Goal: Communication & Community: Answer question/provide support

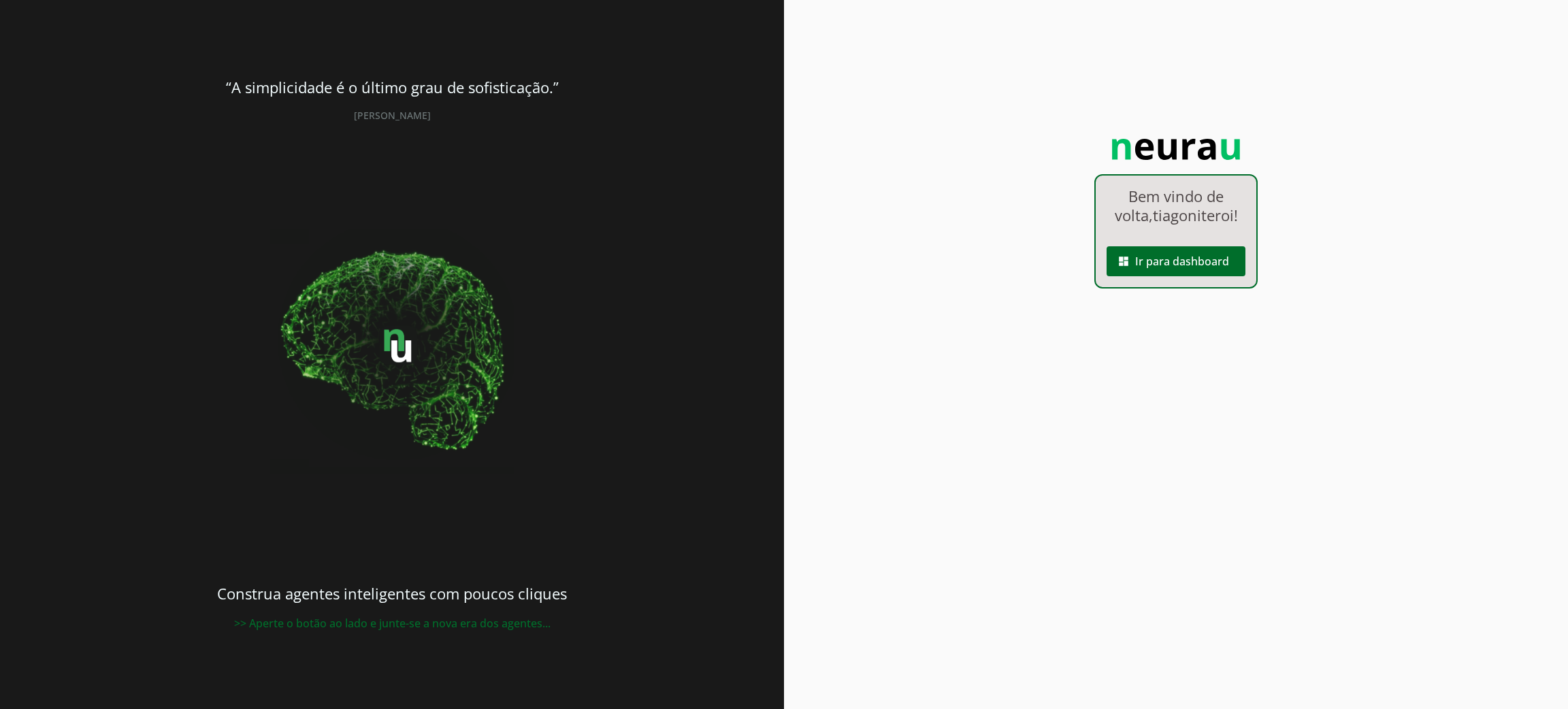
drag, startPoint x: 1184, startPoint y: 281, endPoint x: 1193, endPoint y: 265, distance: 18.4
click at [1187, 276] on div "Bem vindo de volta, tiagoniteroi ! dashboard Ir para dashboard" at bounding box center [1176, 231] width 163 height 114
click at [1194, 265] on span at bounding box center [1175, 261] width 139 height 32
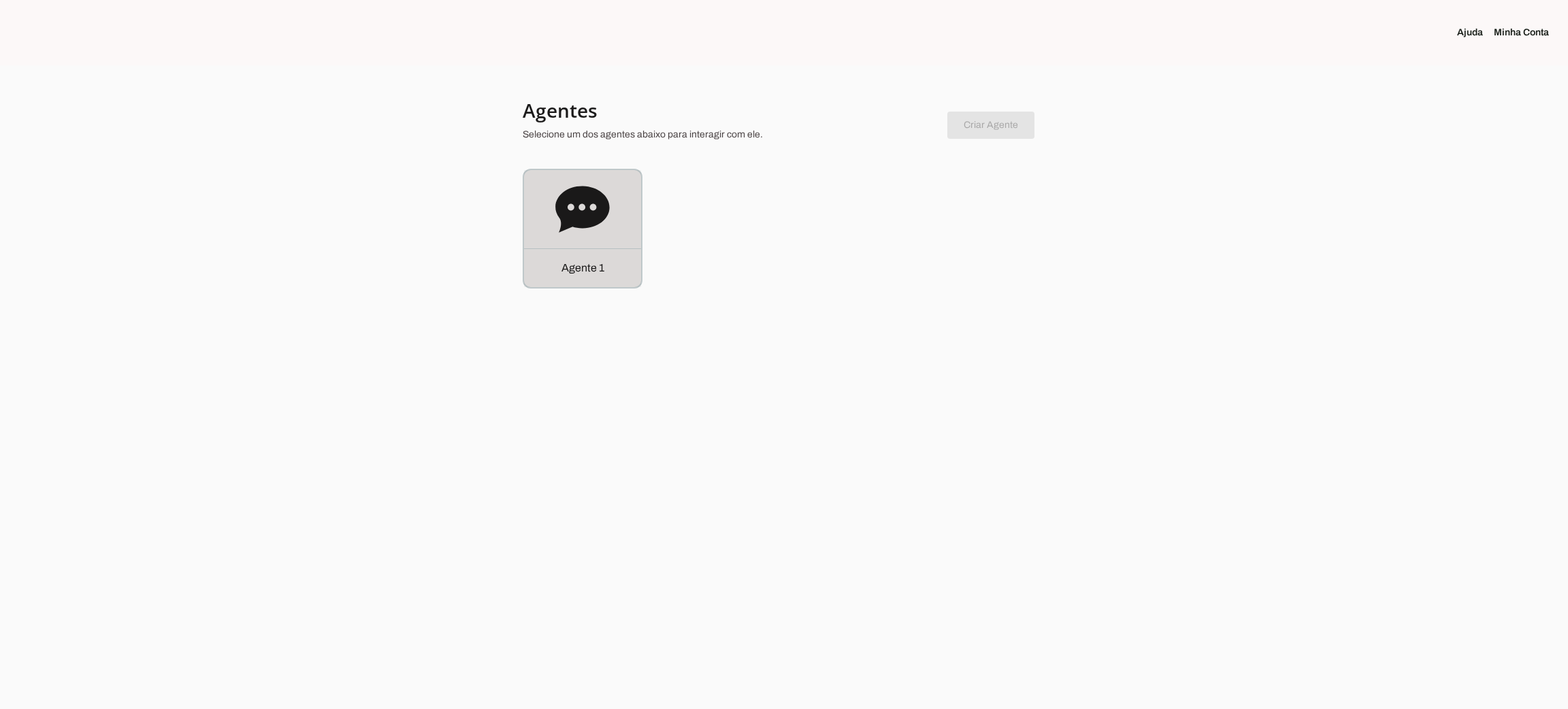
click at [596, 224] on icon at bounding box center [582, 209] width 54 height 46
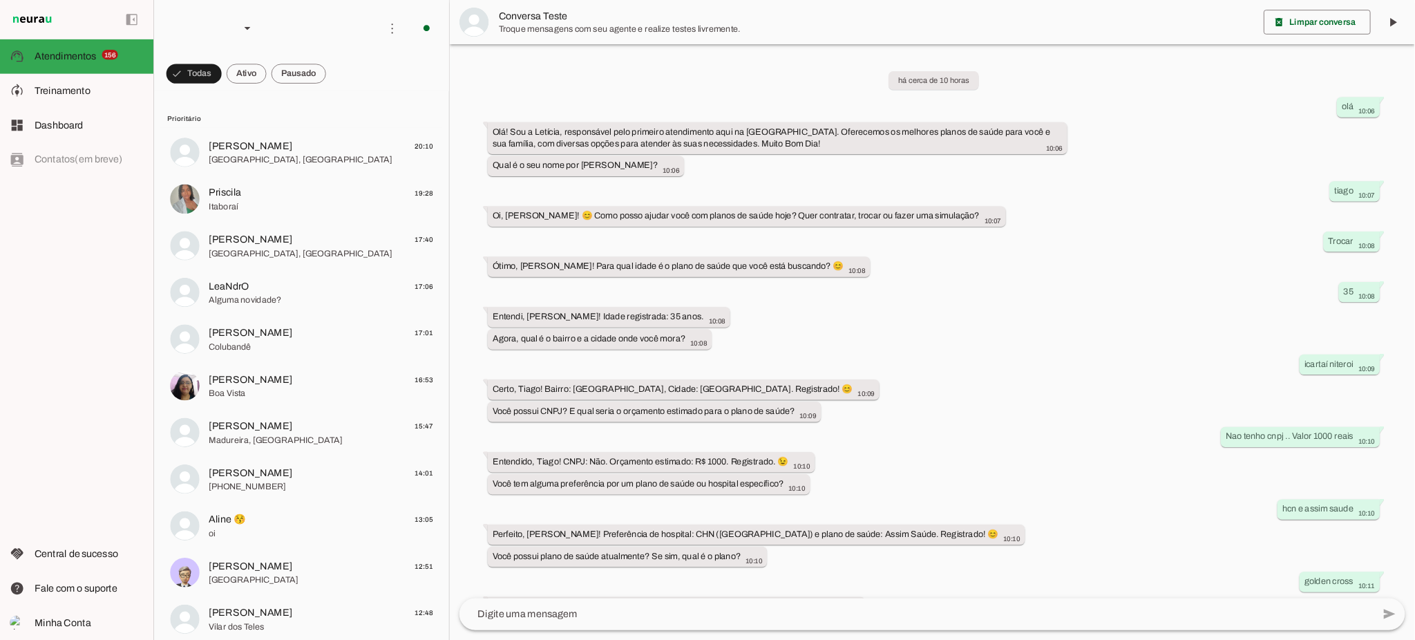
scroll to position [93, 0]
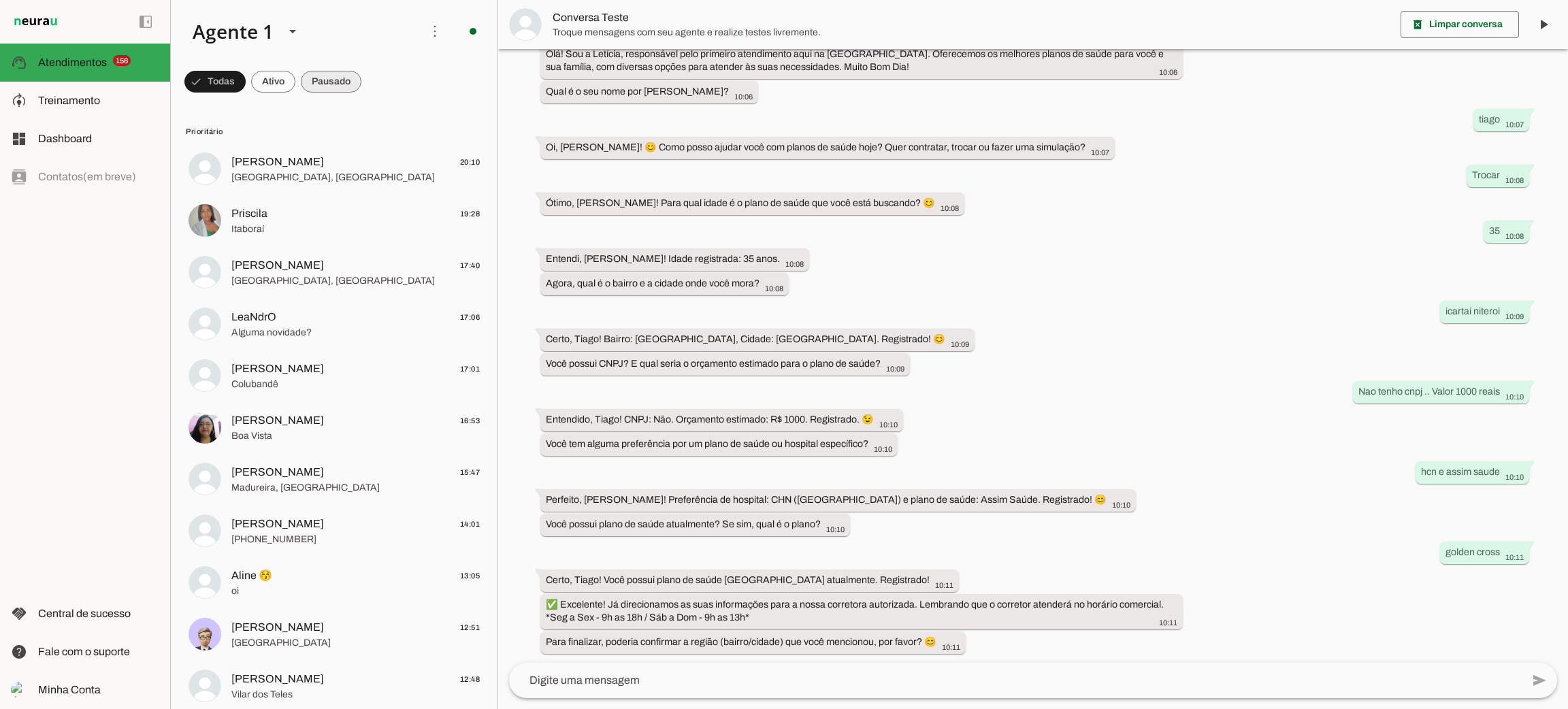
click at [322, 81] on span at bounding box center [330, 81] width 60 height 32
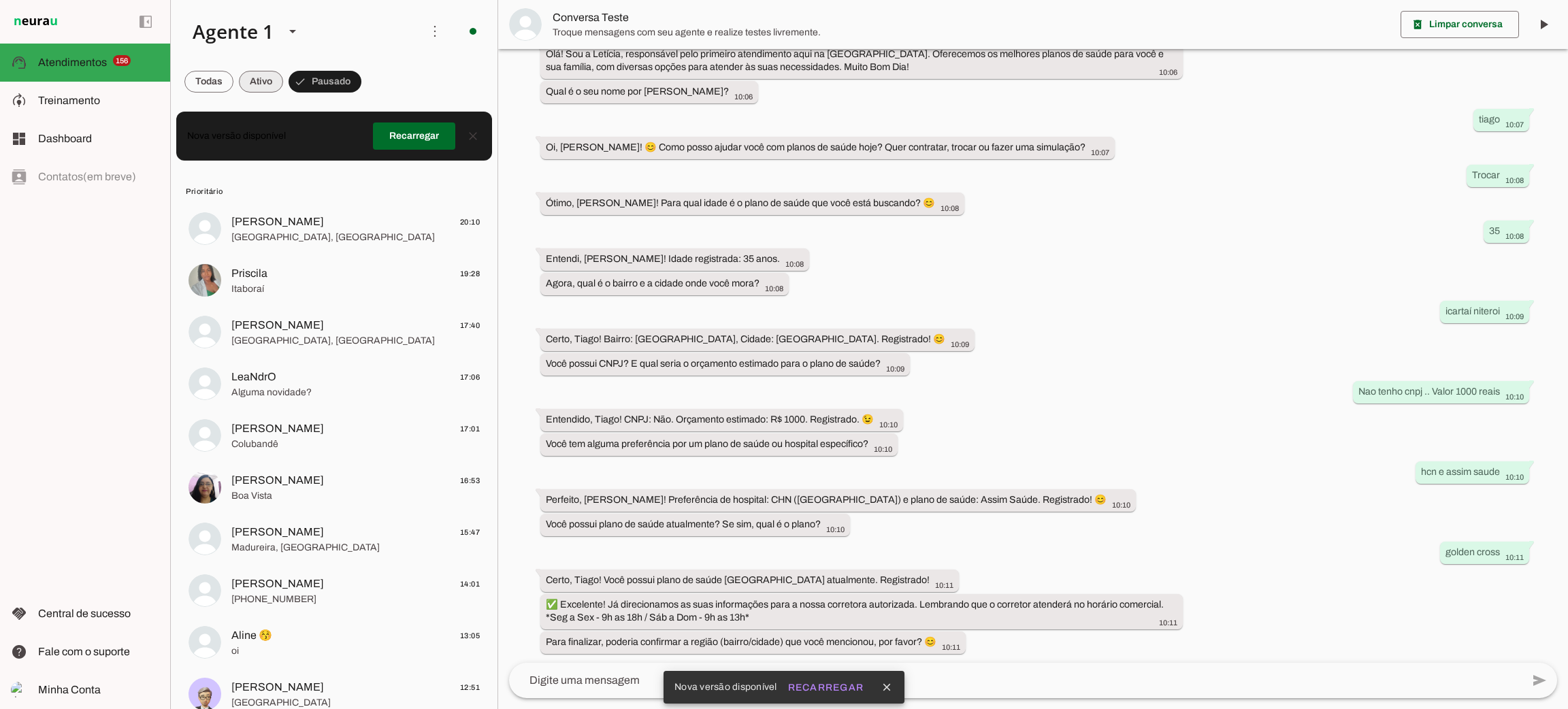
click at [261, 87] on span at bounding box center [261, 81] width 44 height 32
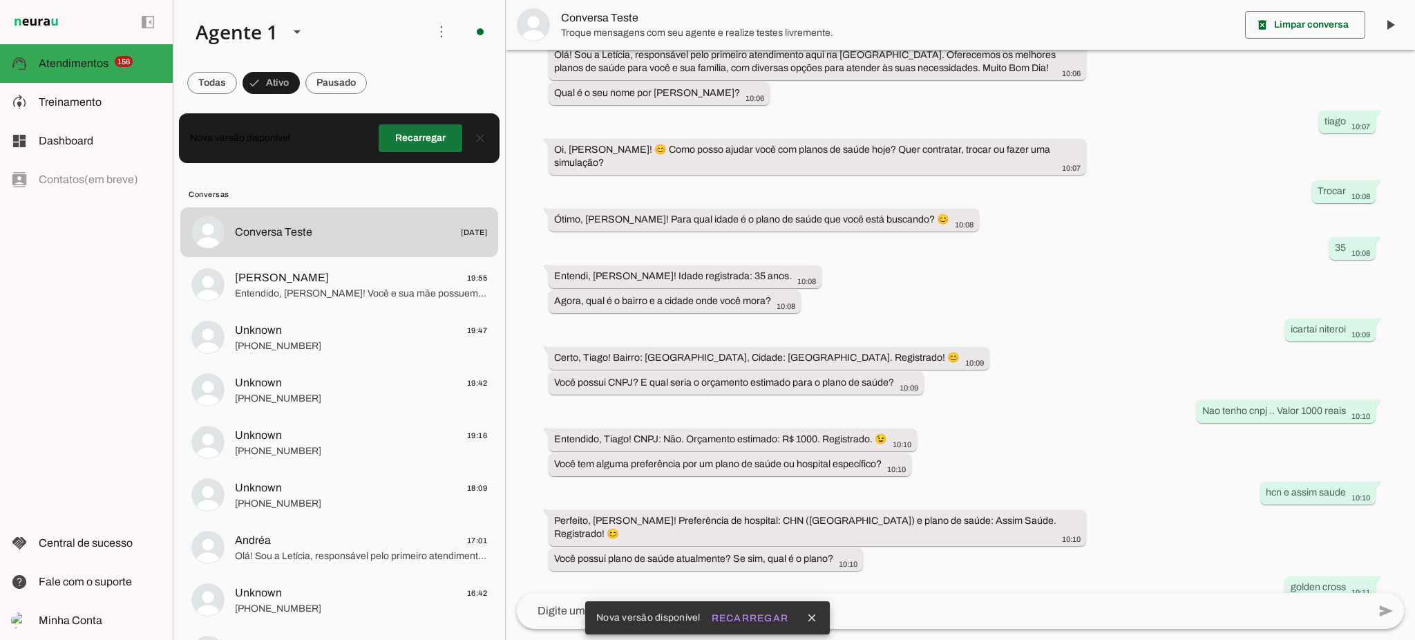
click at [404, 148] on span at bounding box center [421, 138] width 84 height 33
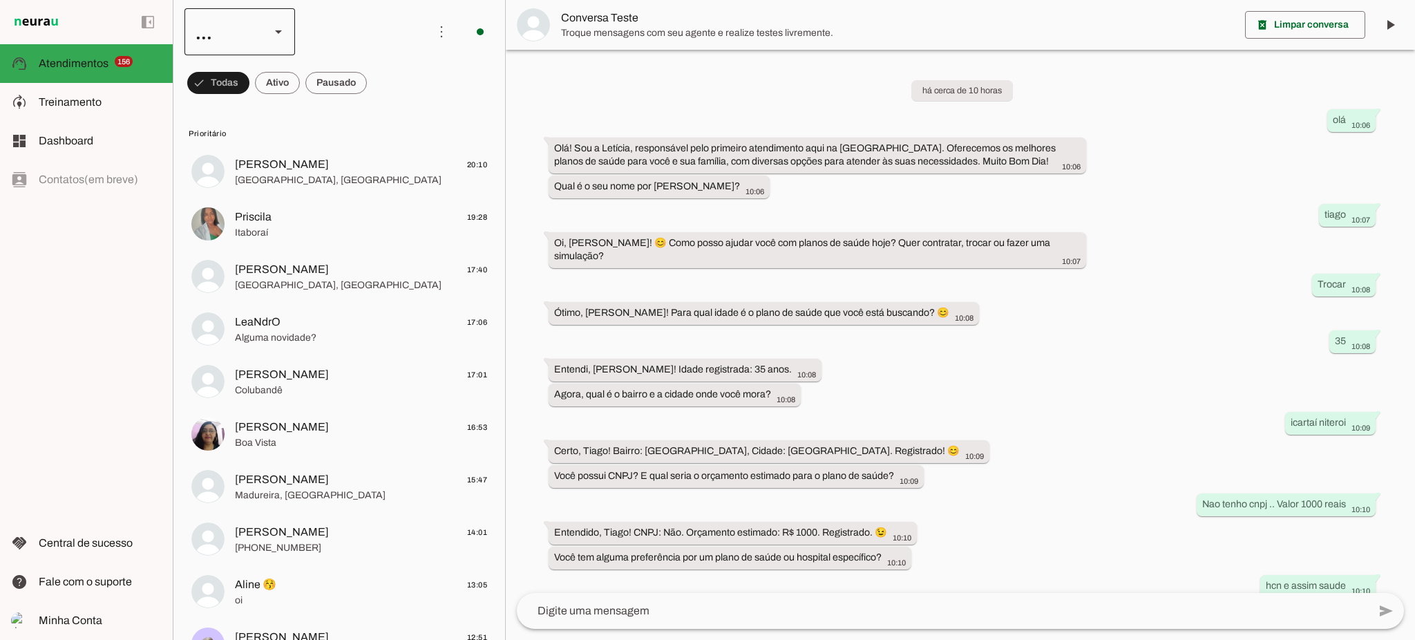
scroll to position [173, 0]
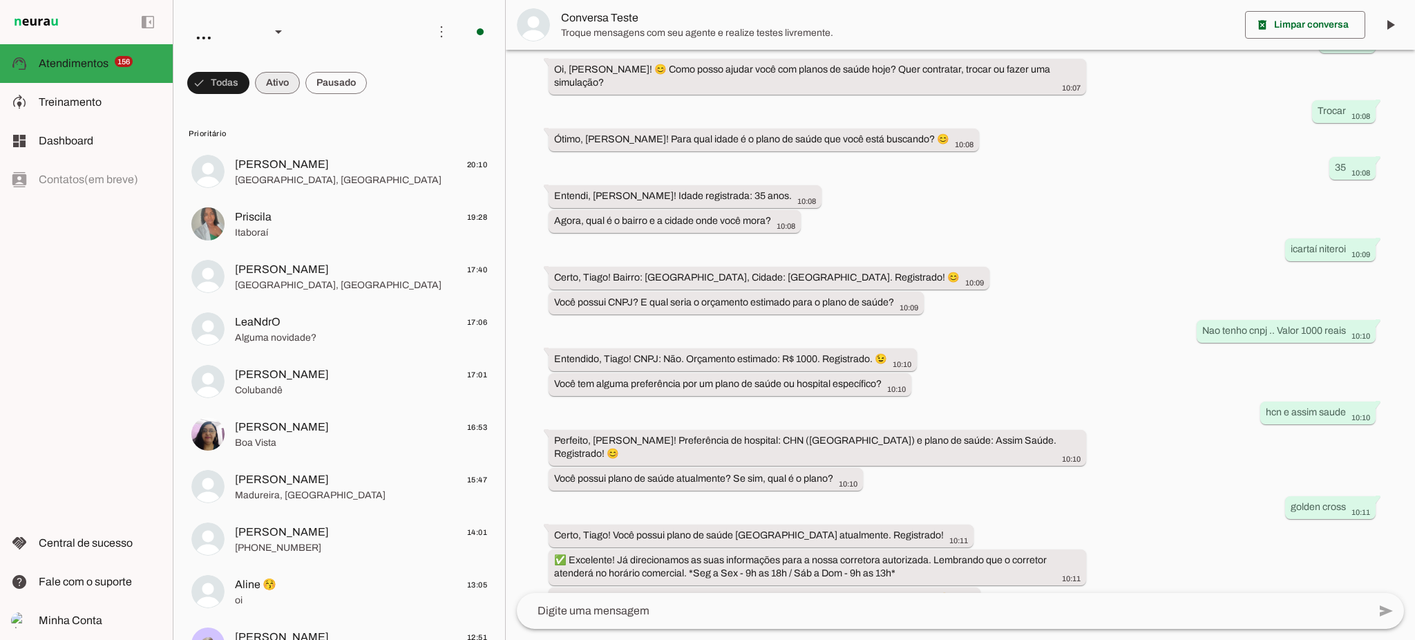
click at [281, 82] on span at bounding box center [277, 82] width 45 height 33
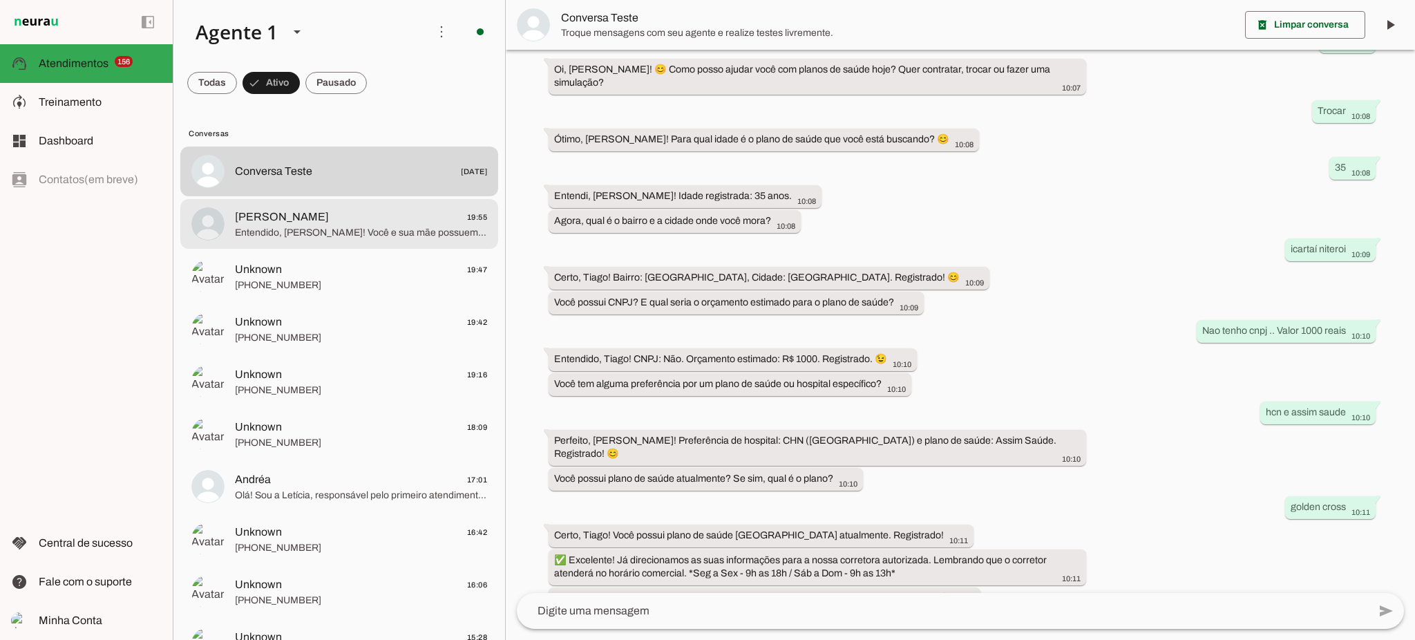
click at [286, 227] on span "Entendido, Marcelo! Você e sua mãe possuem plano de saúde CASSI atualmente. ✅ E…" at bounding box center [361, 233] width 252 height 14
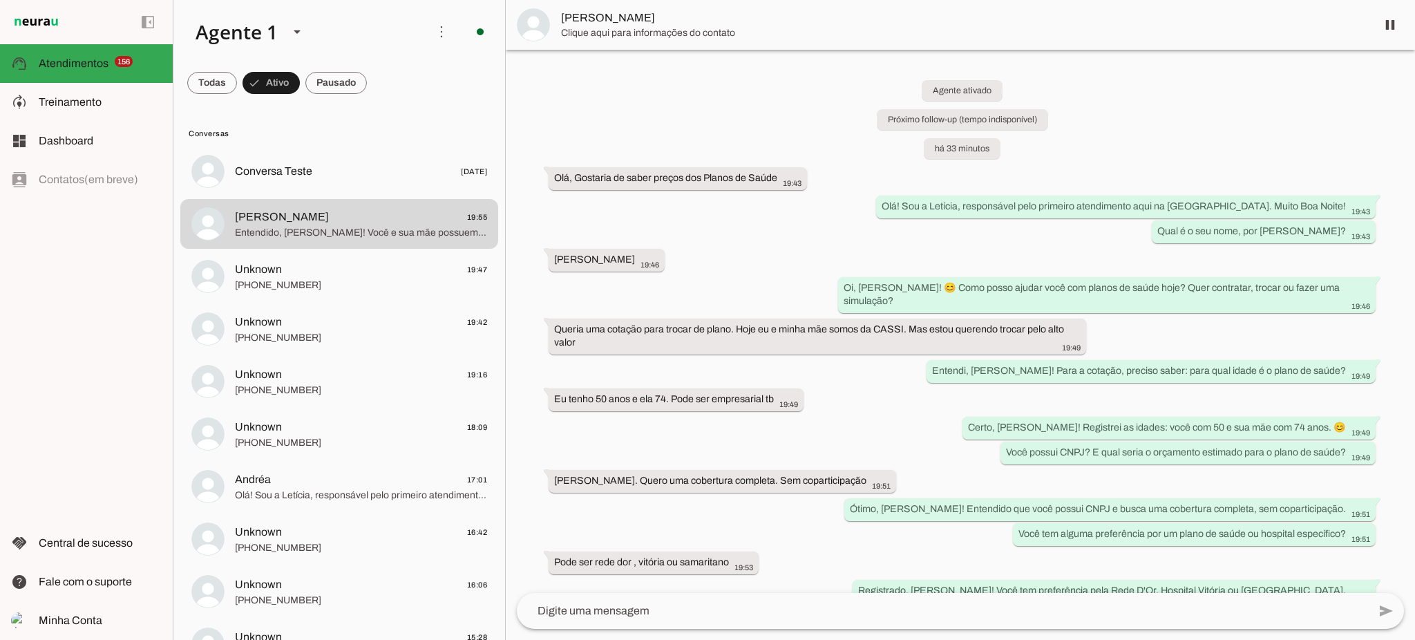
scroll to position [214, 0]
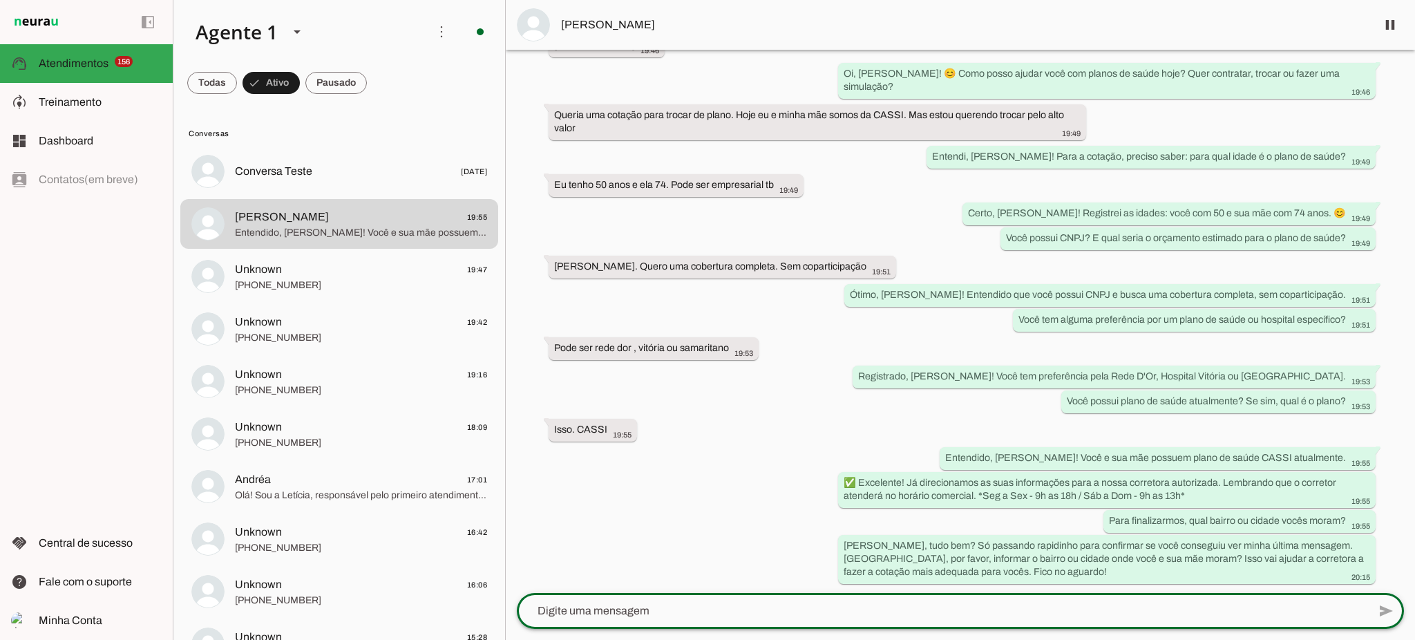
click at [837, 611] on textarea at bounding box center [942, 611] width 851 height 17
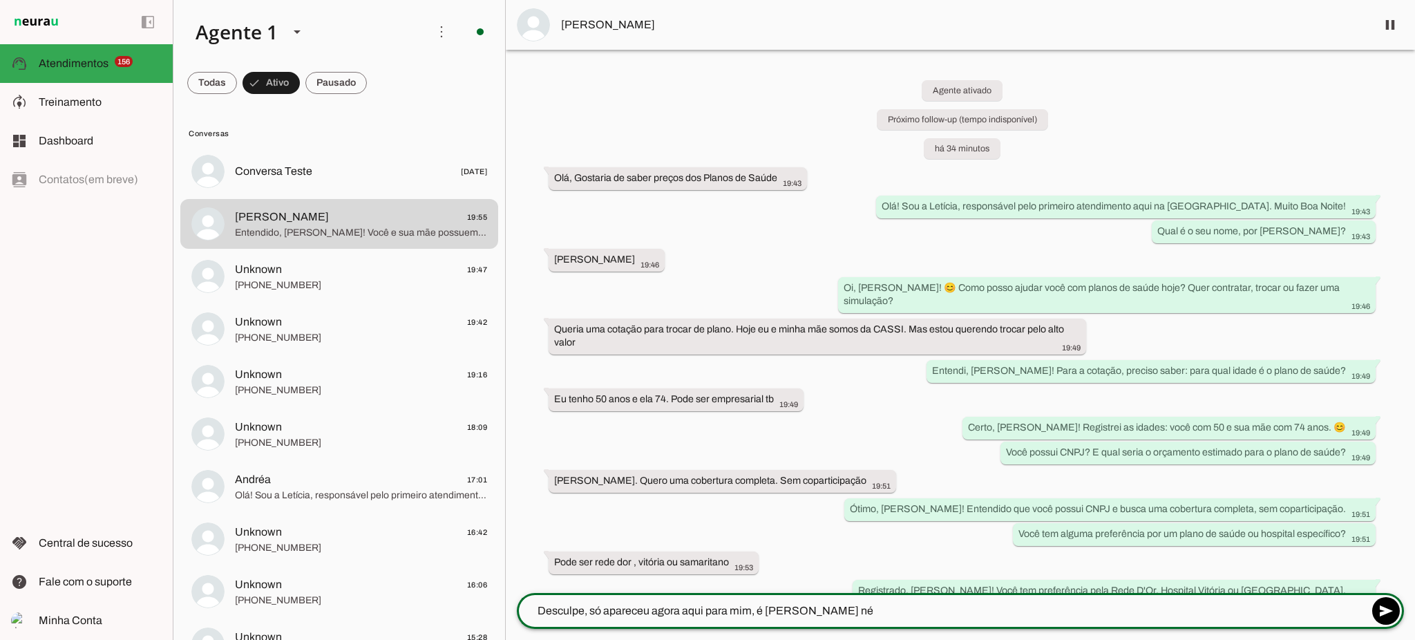
type textarea "Desculpe, só apareceu agora aqui para mim, é Tijuca né?"
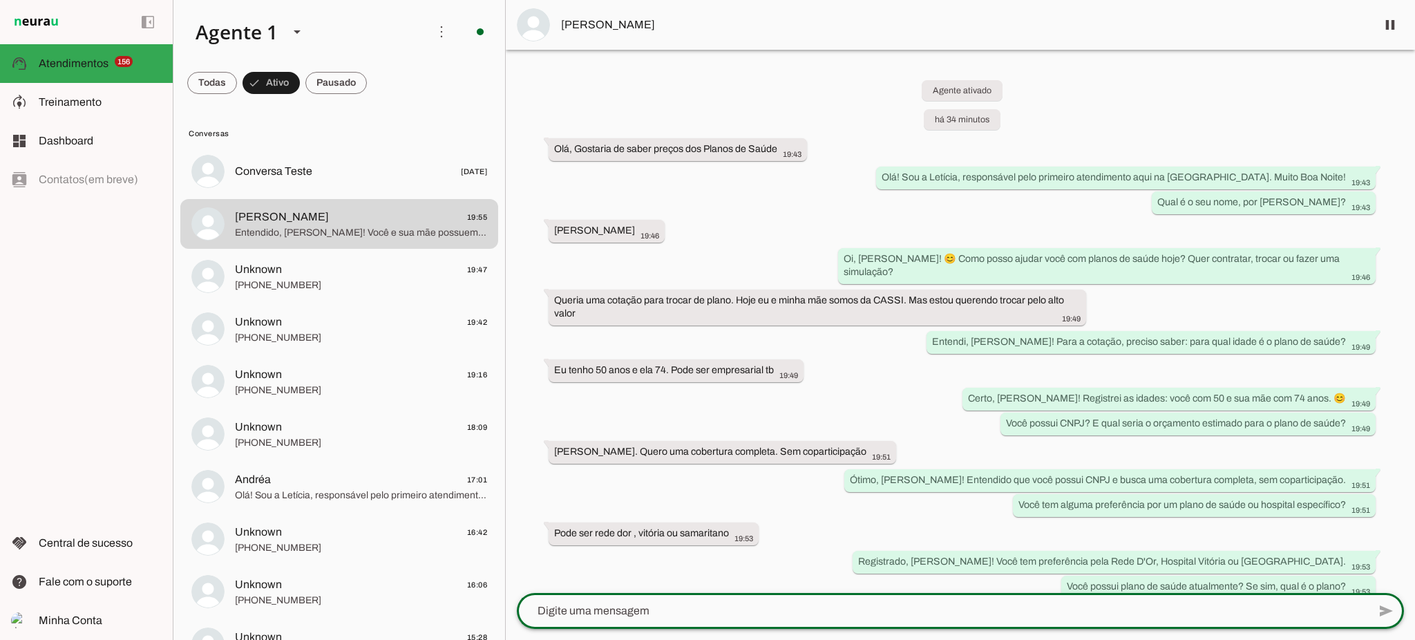
scroll to position [243, 0]
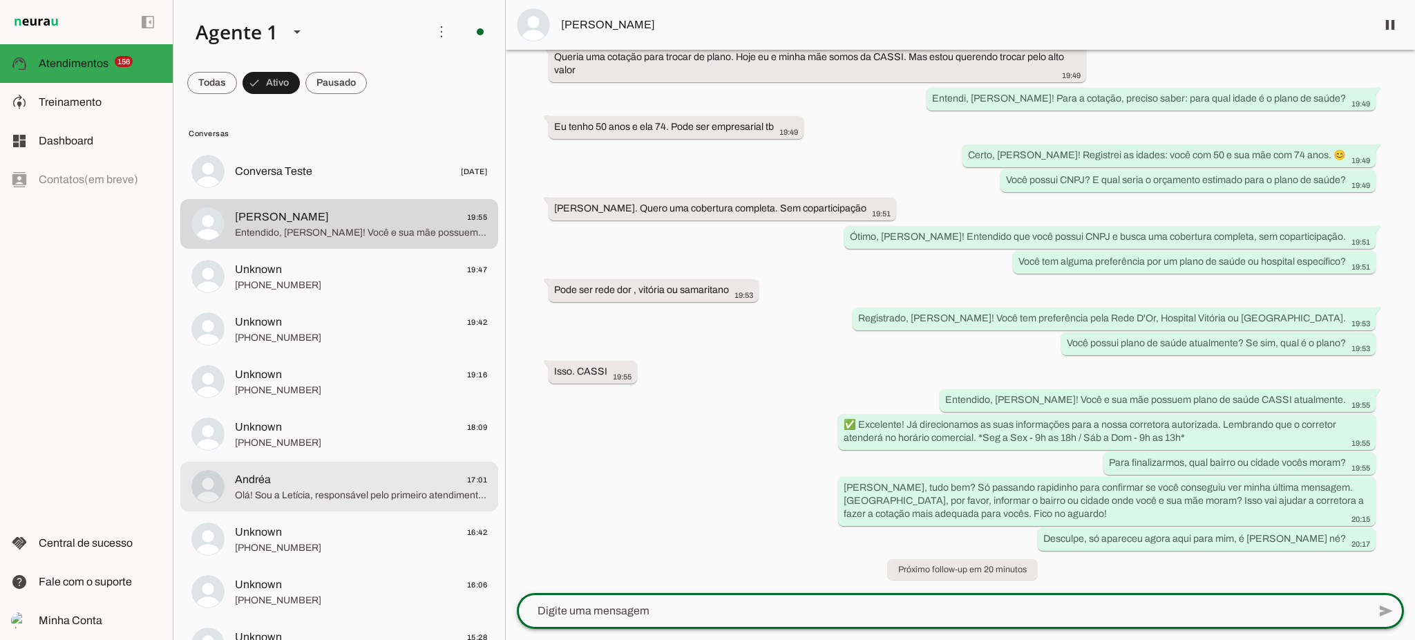
click at [319, 493] on span "Olá! Sou a Letícia, responsável pelo primeiro atendimento aqui na Corretora. 😊 …" at bounding box center [361, 496] width 252 height 14
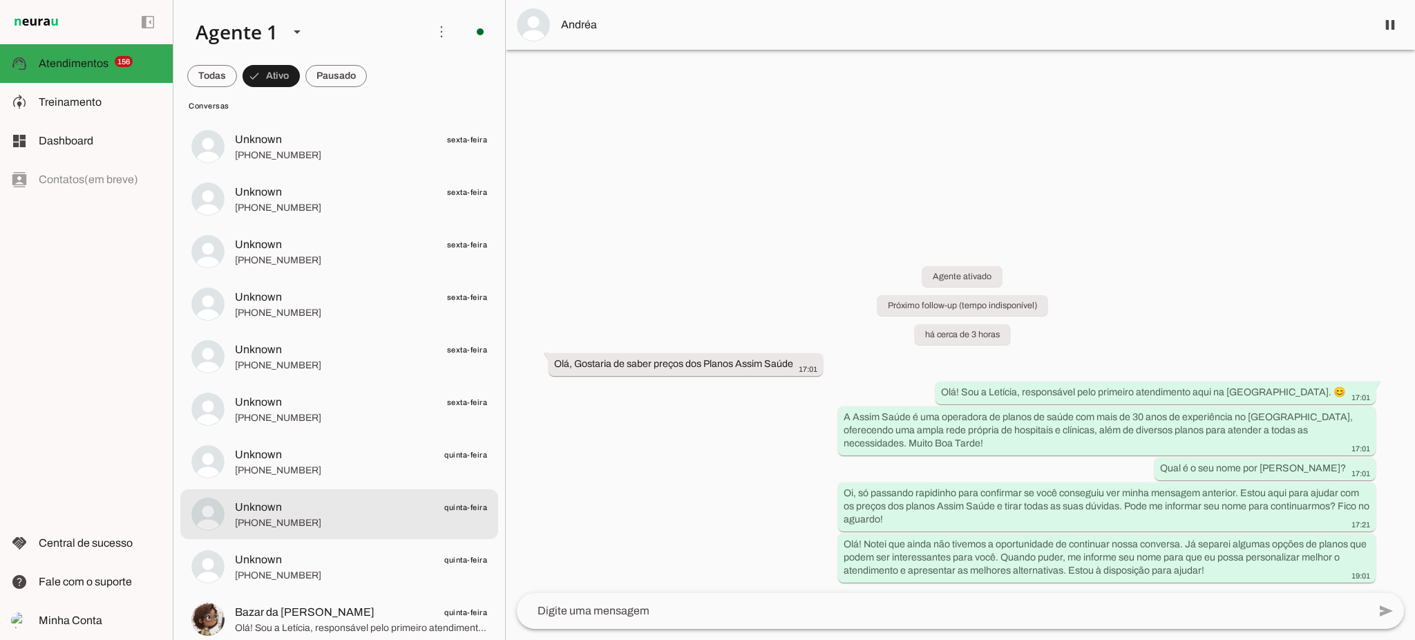
scroll to position [5235, 0]
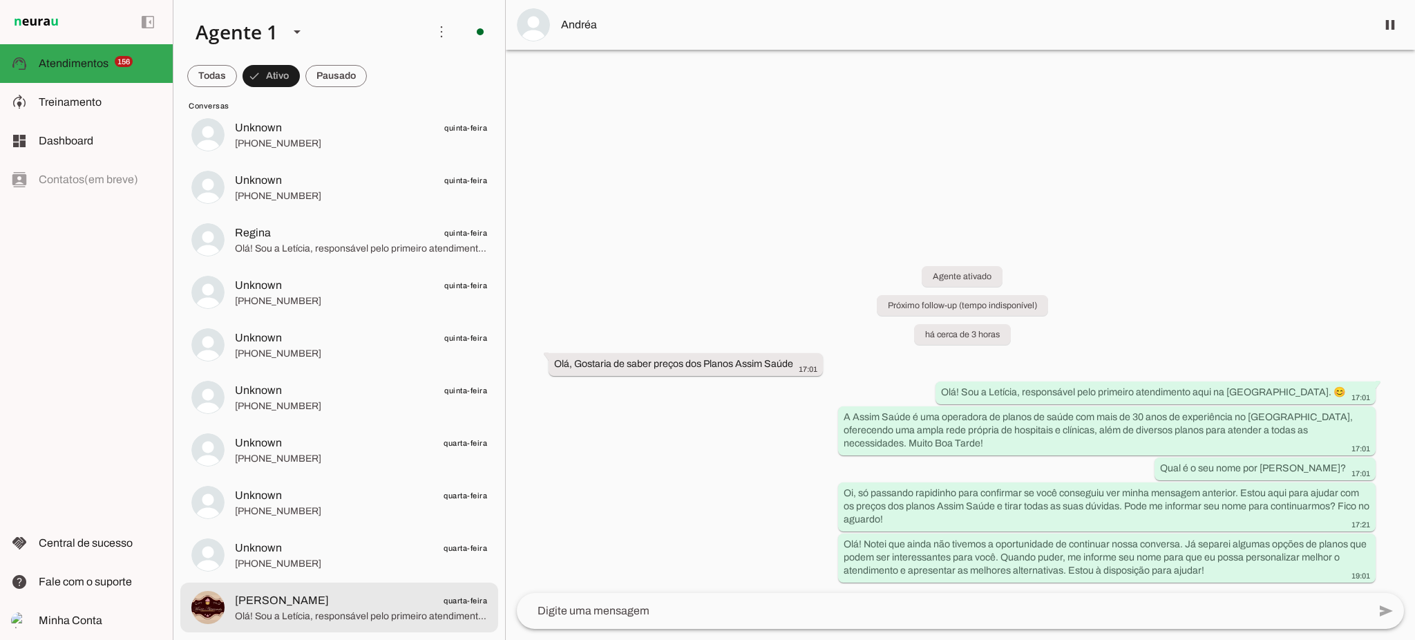
click at [351, 592] on span "Maria Açucarada quarta-feira" at bounding box center [361, 600] width 252 height 17
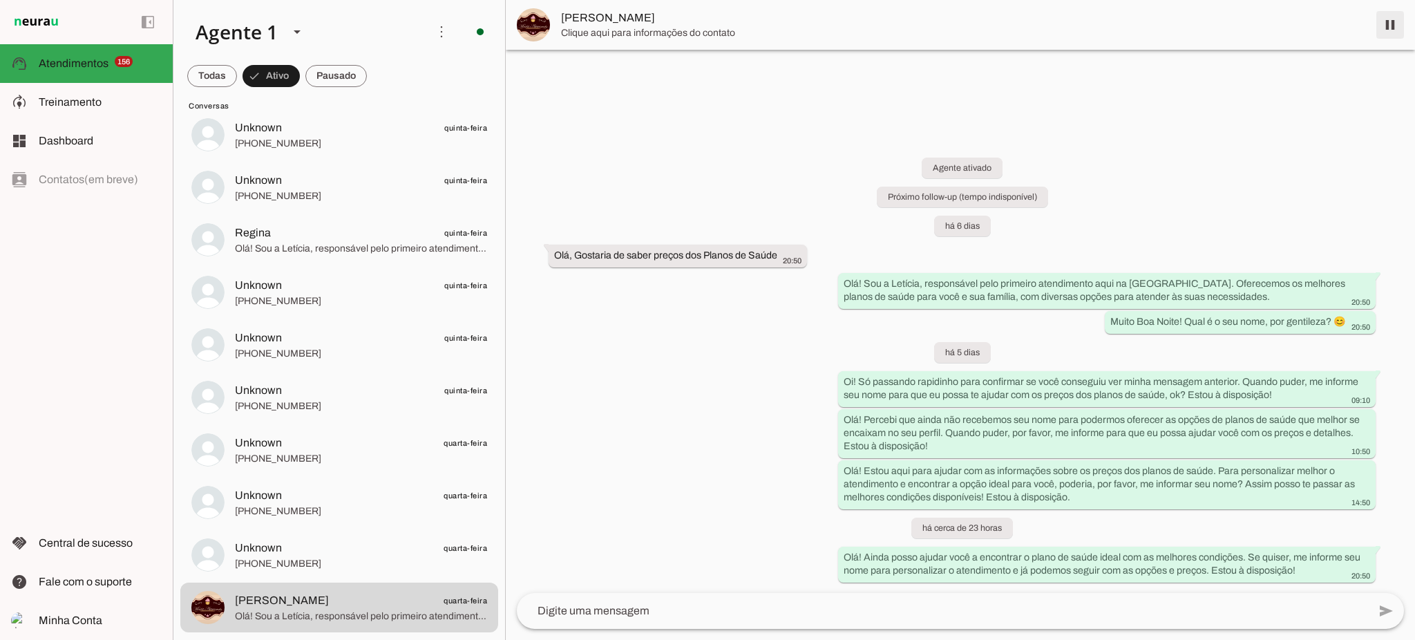
click at [1396, 31] on span at bounding box center [1390, 24] width 33 height 33
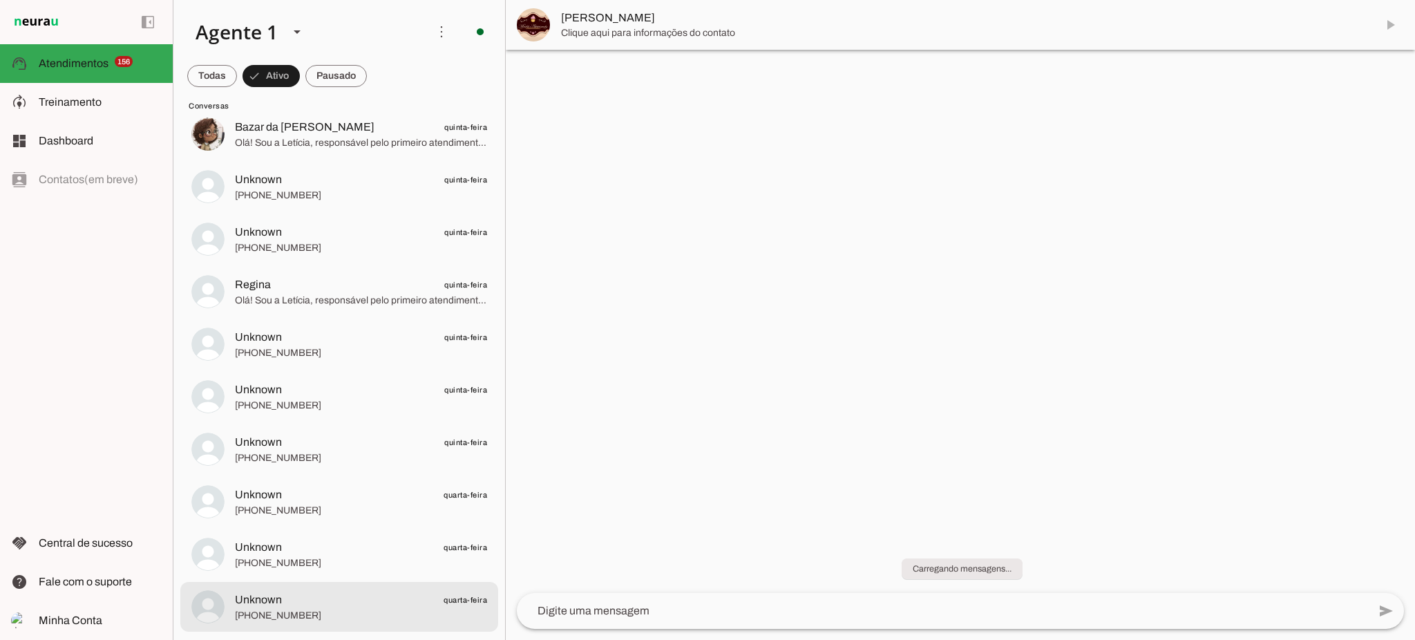
scroll to position [5182, 0]
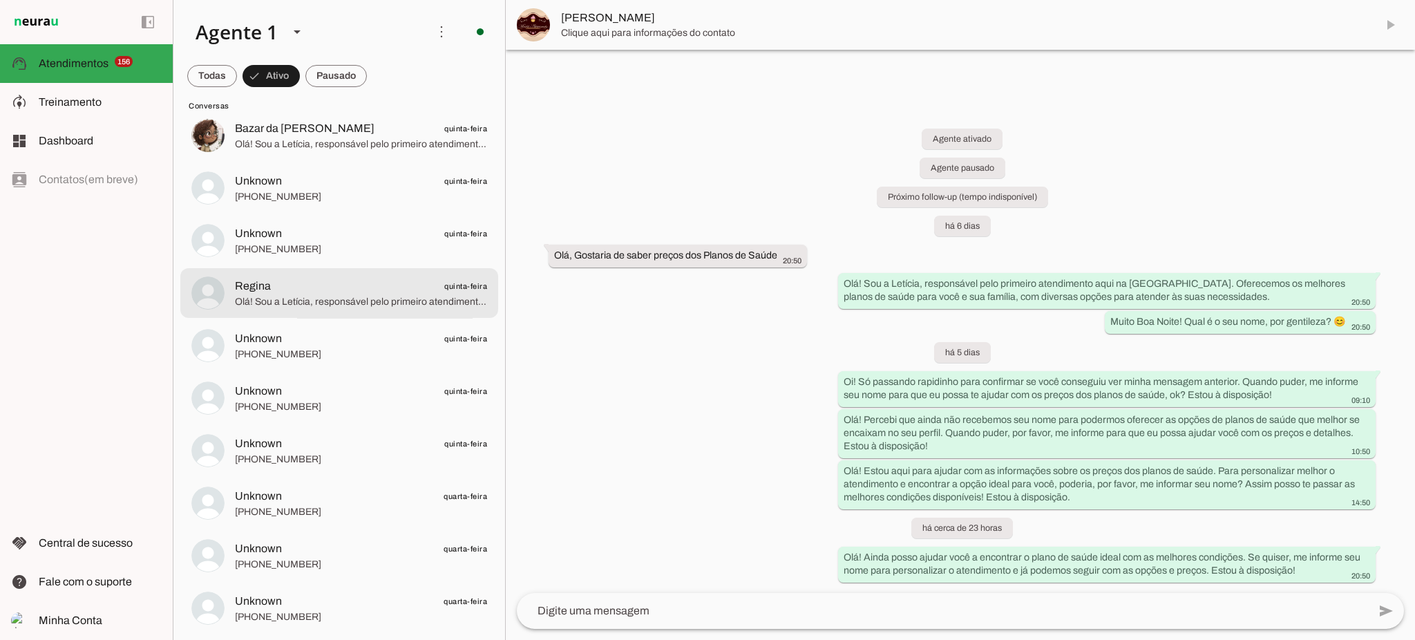
click at [311, 291] on span "Regina quinta-feira" at bounding box center [361, 286] width 252 height 17
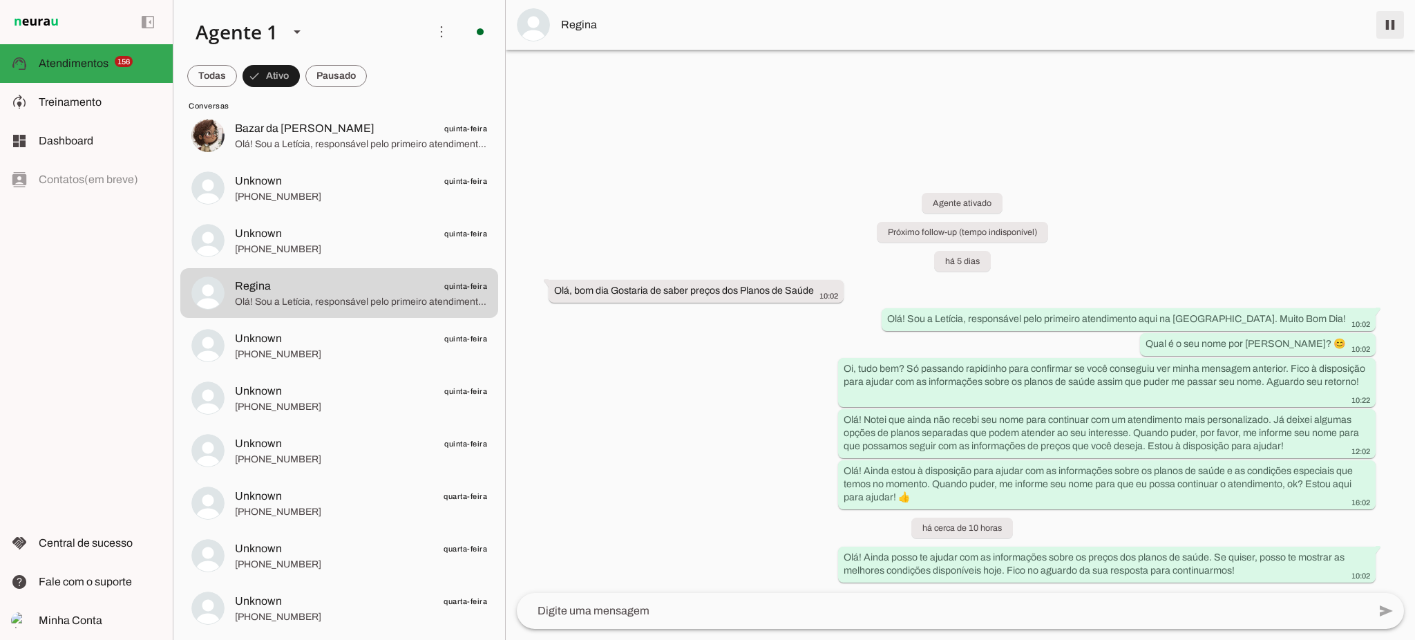
click at [1384, 30] on span at bounding box center [1390, 24] width 33 height 33
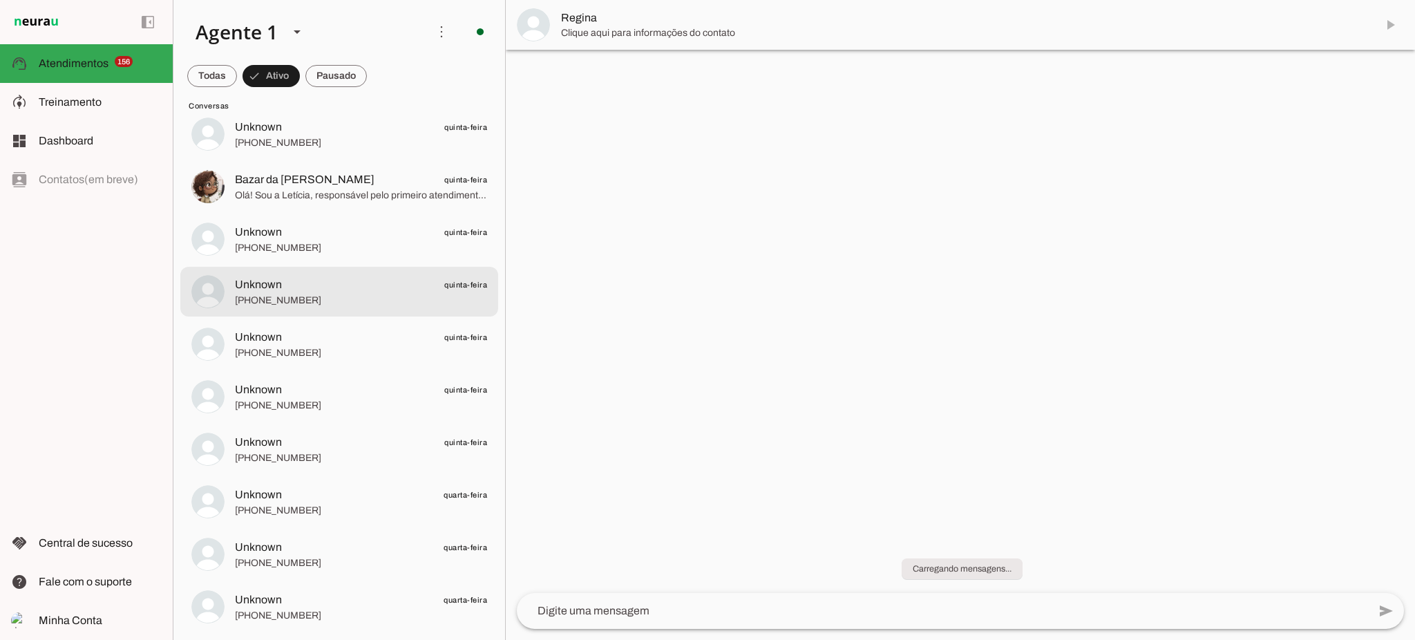
scroll to position [5130, 0]
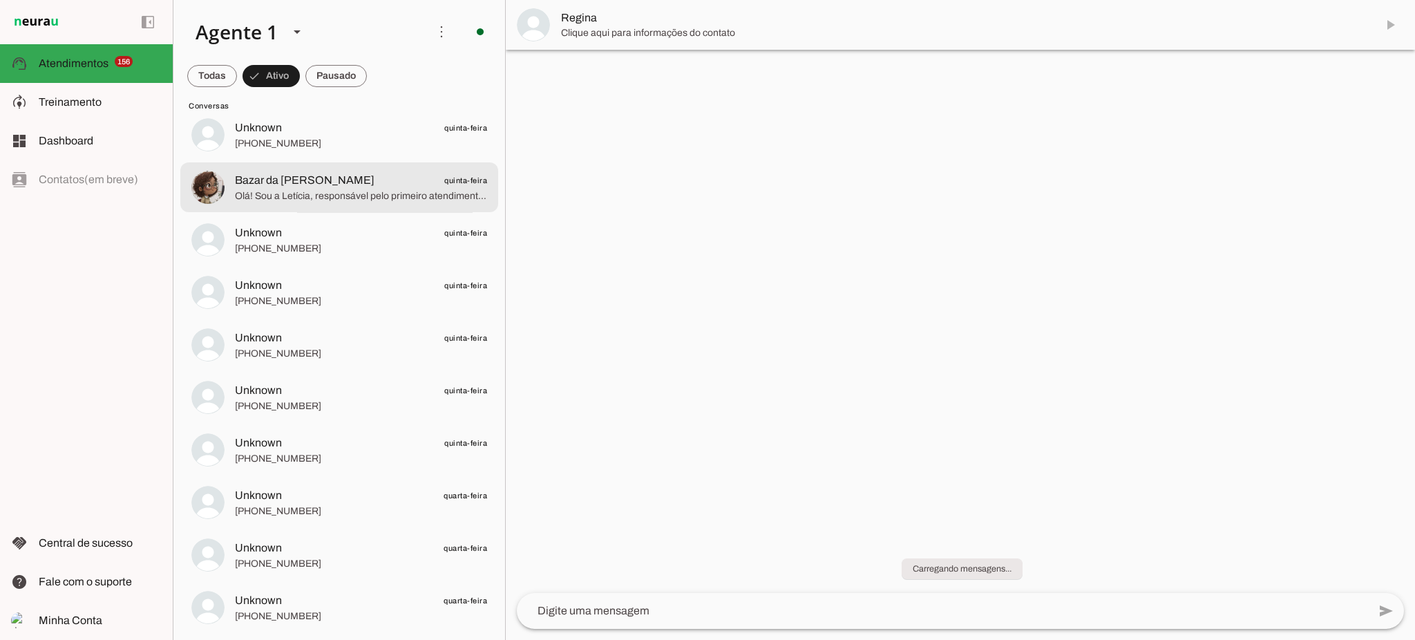
click at [312, 184] on span "Bazar da Cindy quinta-feira" at bounding box center [361, 180] width 252 height 17
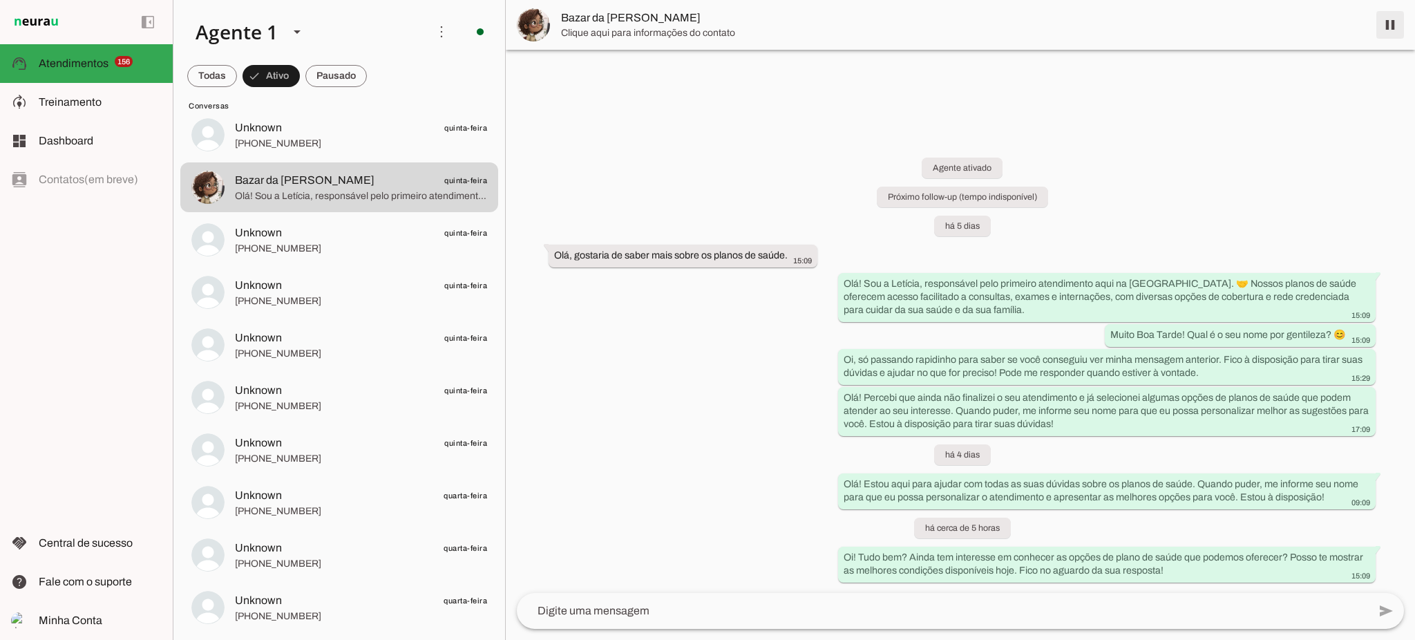
click at [1389, 30] on span at bounding box center [1390, 24] width 33 height 33
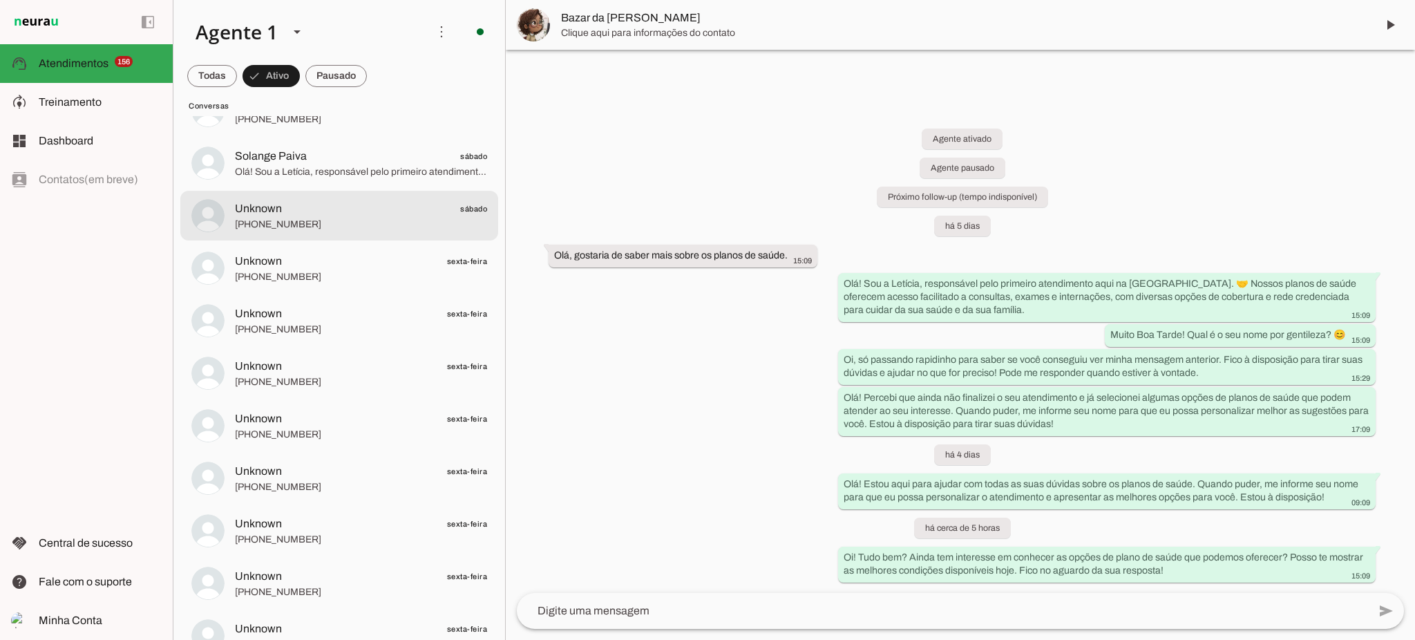
scroll to position [4064, 0]
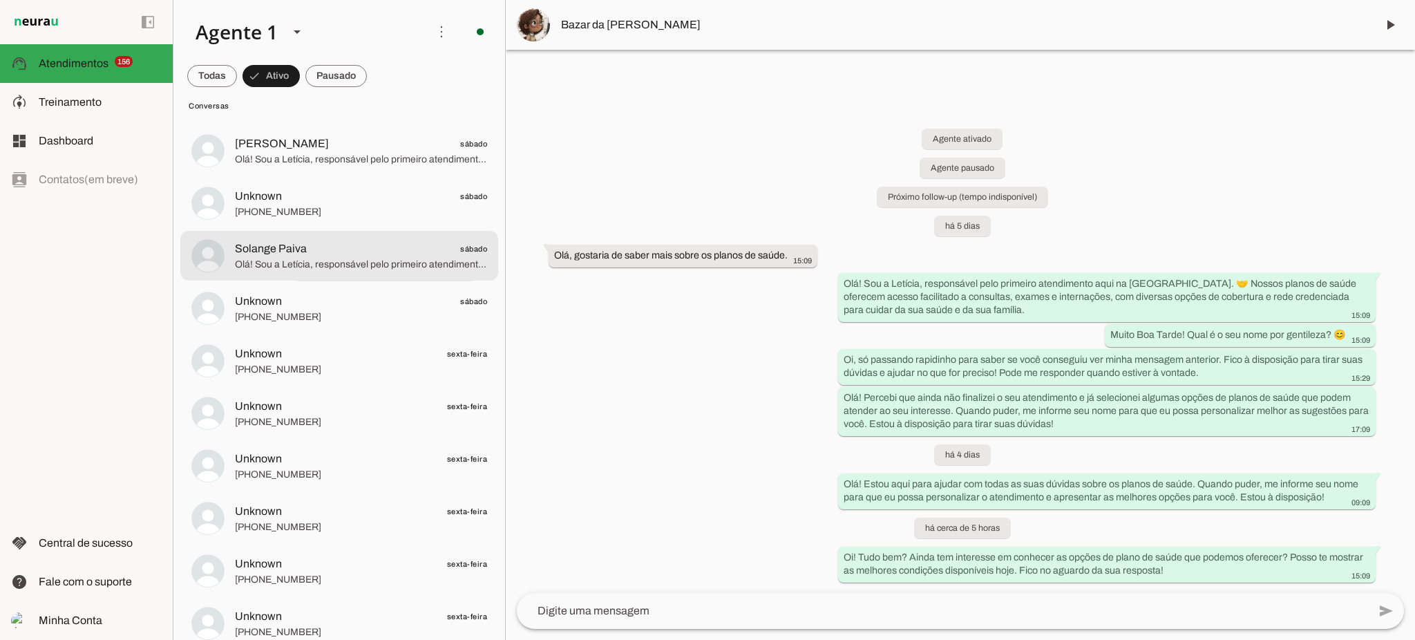
click at [335, 263] on span "Olá! Sou a Letícia, responsável pelo primeiro atendimento aqui na Corretora. Of…" at bounding box center [361, 265] width 252 height 14
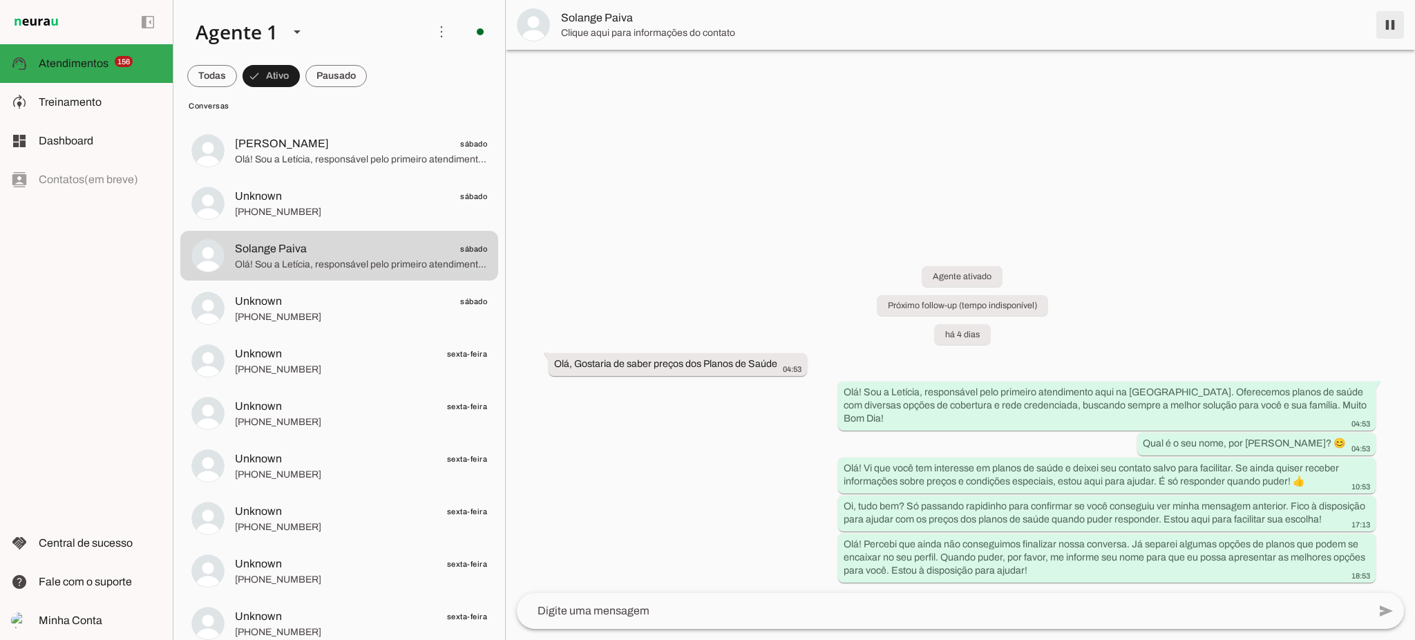
click at [1392, 19] on span at bounding box center [1390, 24] width 33 height 33
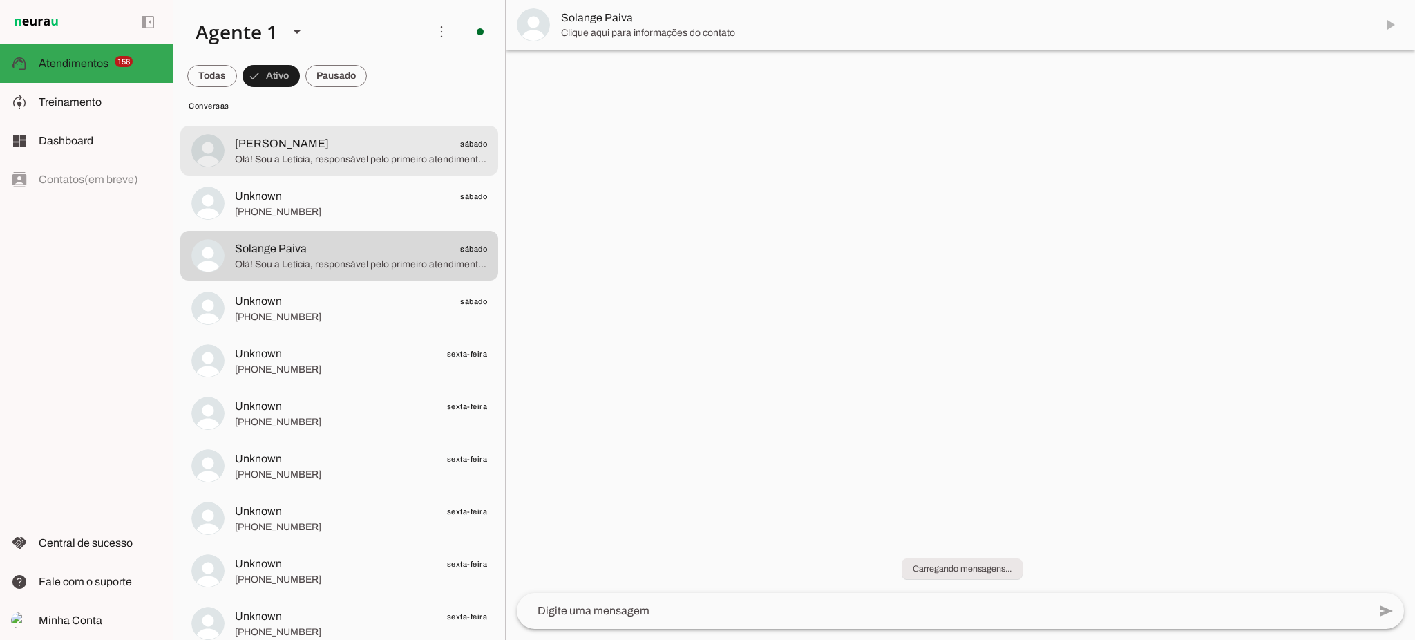
click at [312, 150] on span "Elza Maria sábado" at bounding box center [361, 143] width 252 height 17
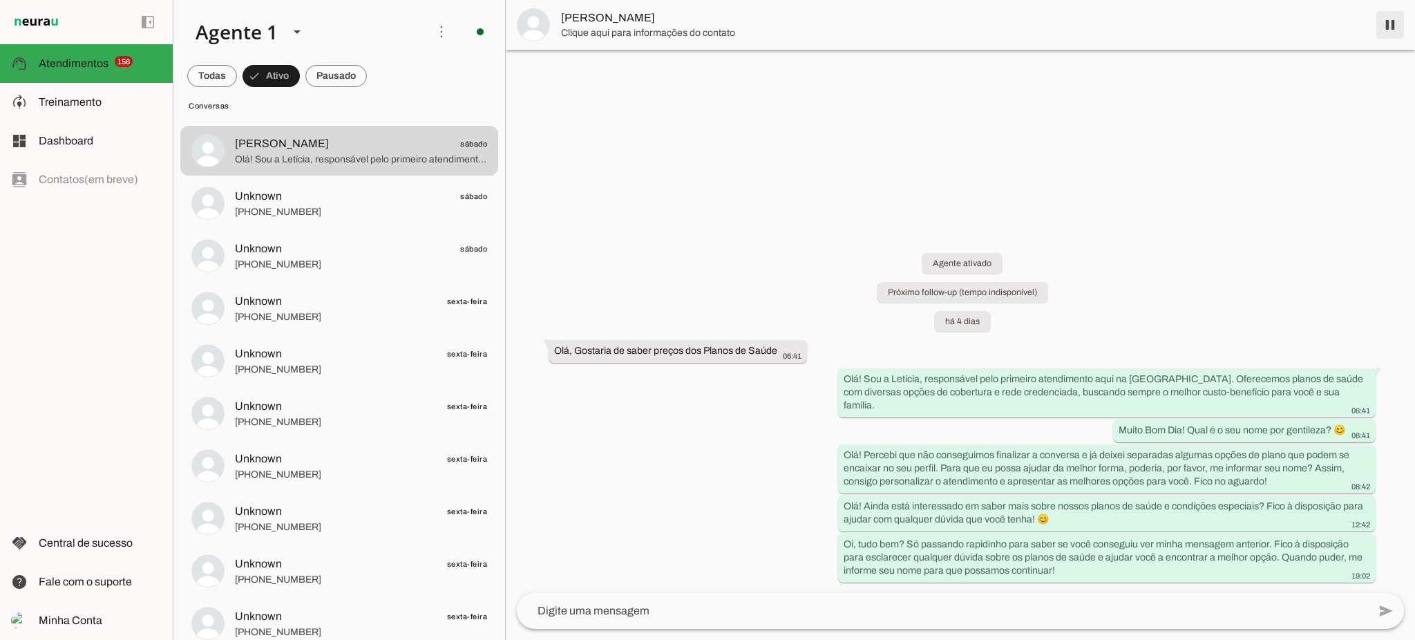
click at [1388, 26] on span at bounding box center [1390, 24] width 33 height 33
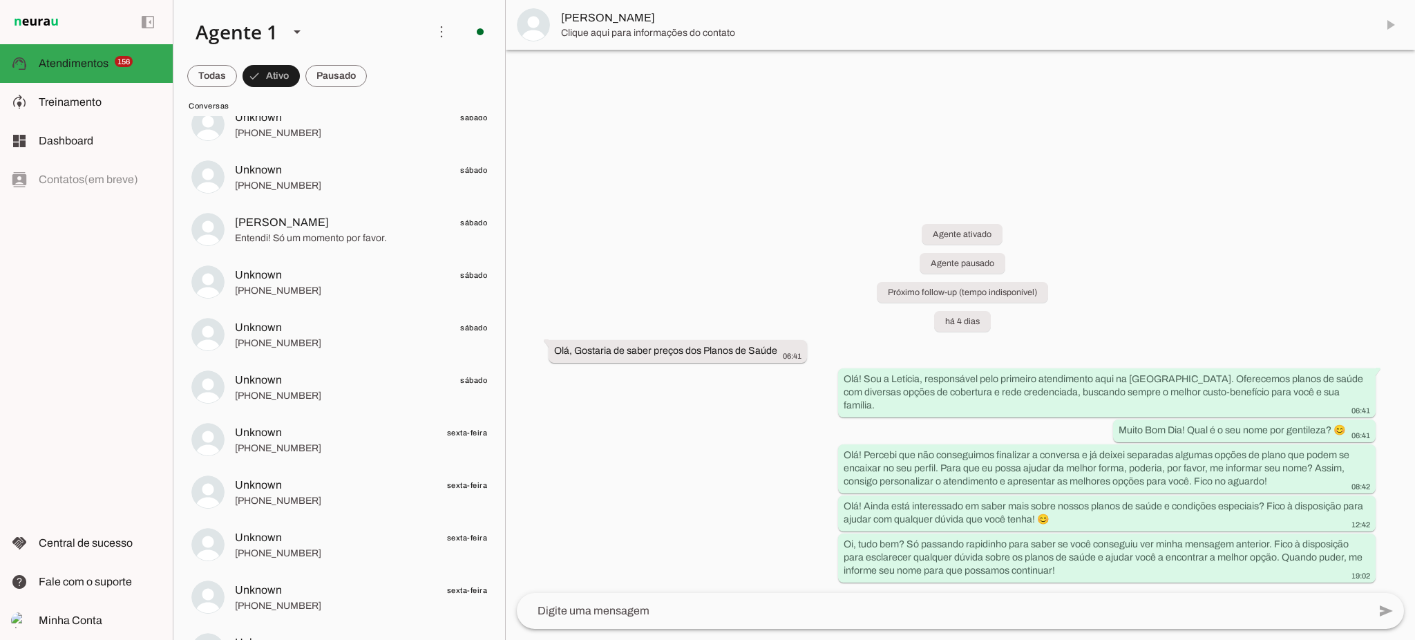
scroll to position [3788, 0]
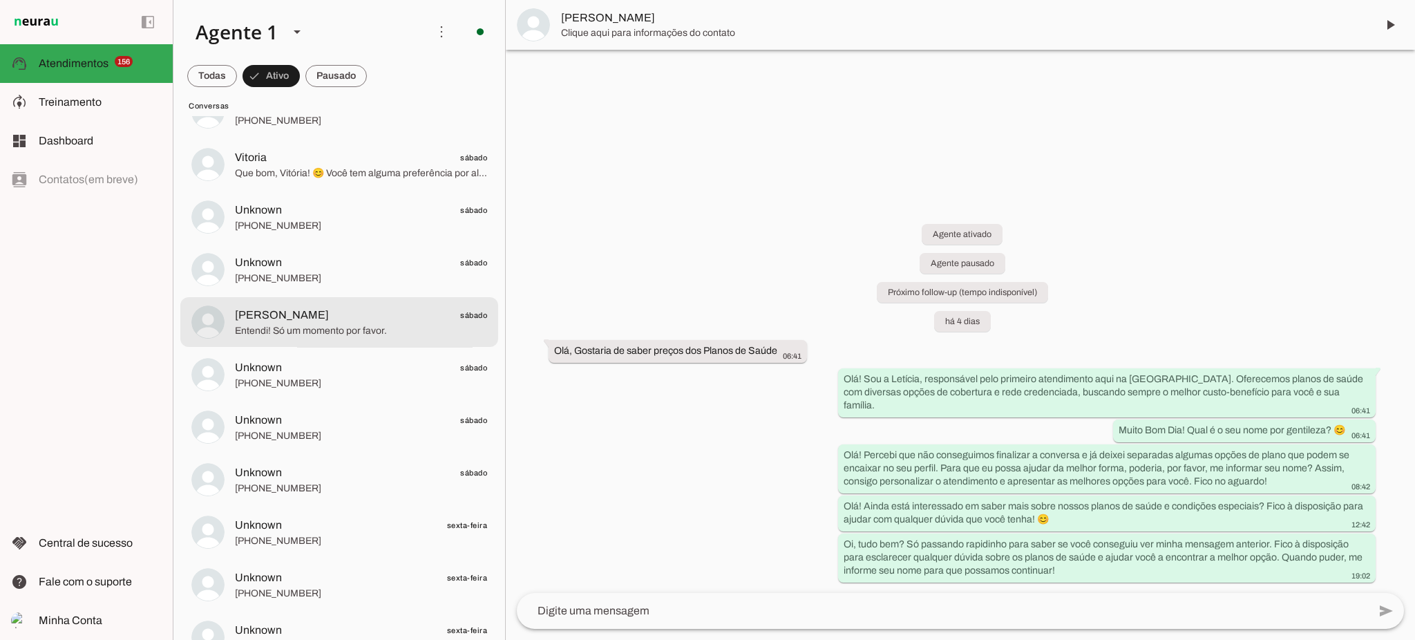
click at [362, 328] on span "Entendi! Só um momento por favor." at bounding box center [361, 331] width 252 height 14
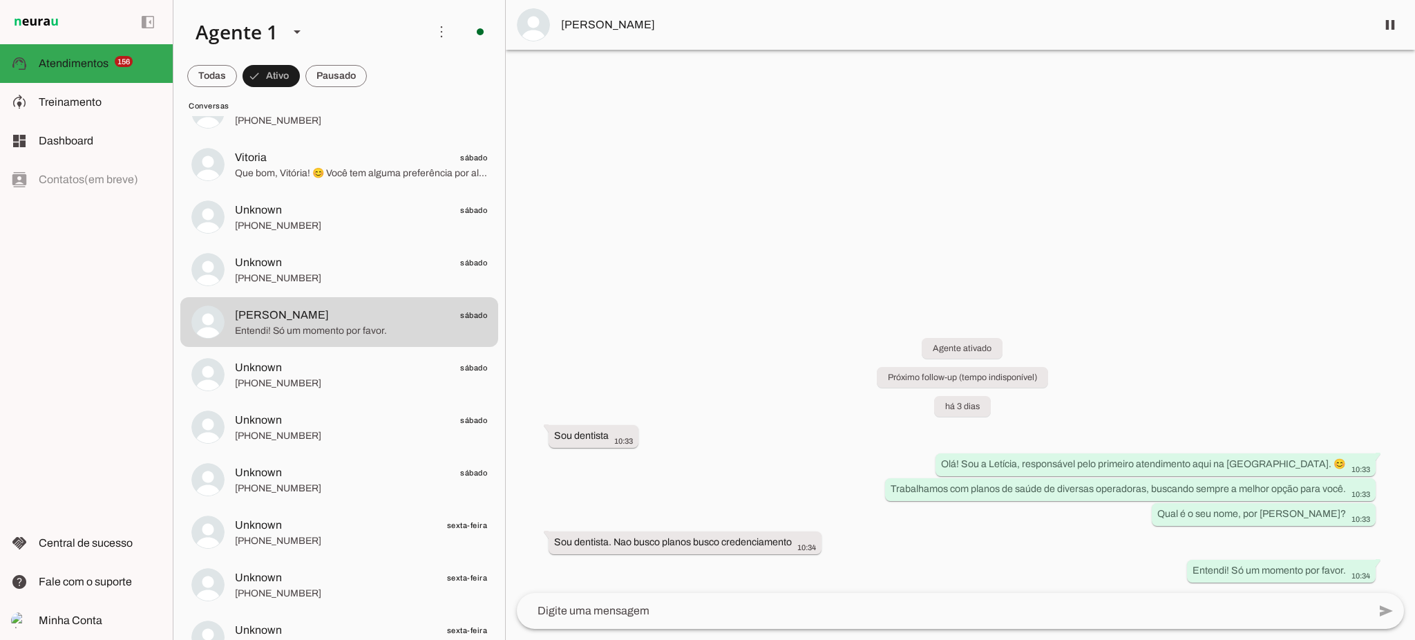
drag, startPoint x: 1385, startPoint y: 47, endPoint x: 1390, endPoint y: 31, distance: 16.8
click at [1387, 45] on md-item "Andréia Chennoufi" at bounding box center [960, 25] width 909 height 50
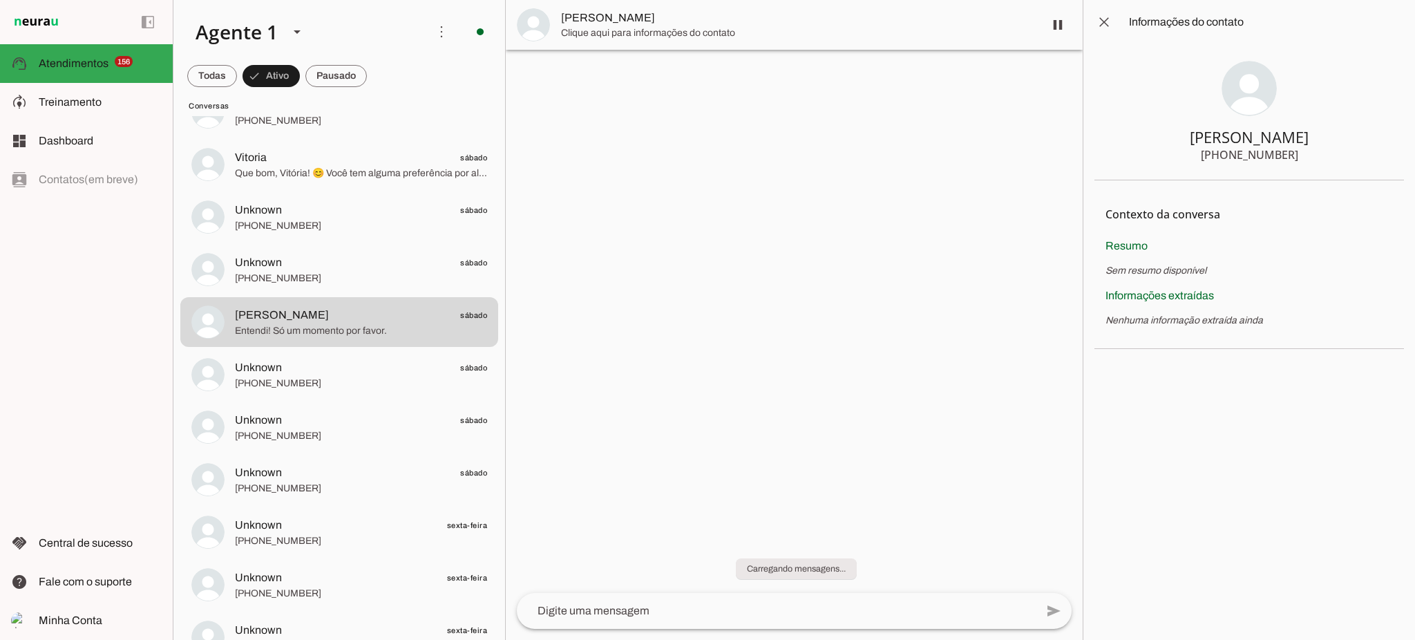
click at [1390, 31] on md-item "close Informações do contato" at bounding box center [1249, 22] width 332 height 44
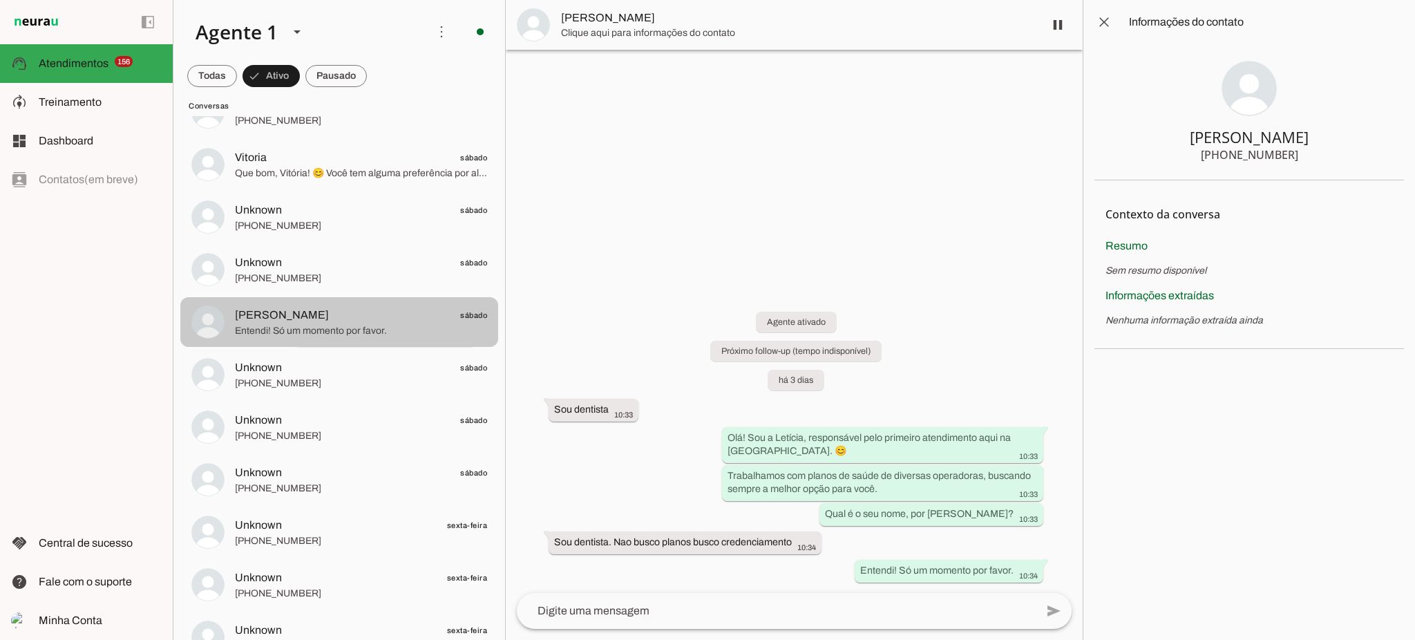
click at [381, 329] on span "Entendi! Só um momento por favor." at bounding box center [361, 331] width 252 height 14
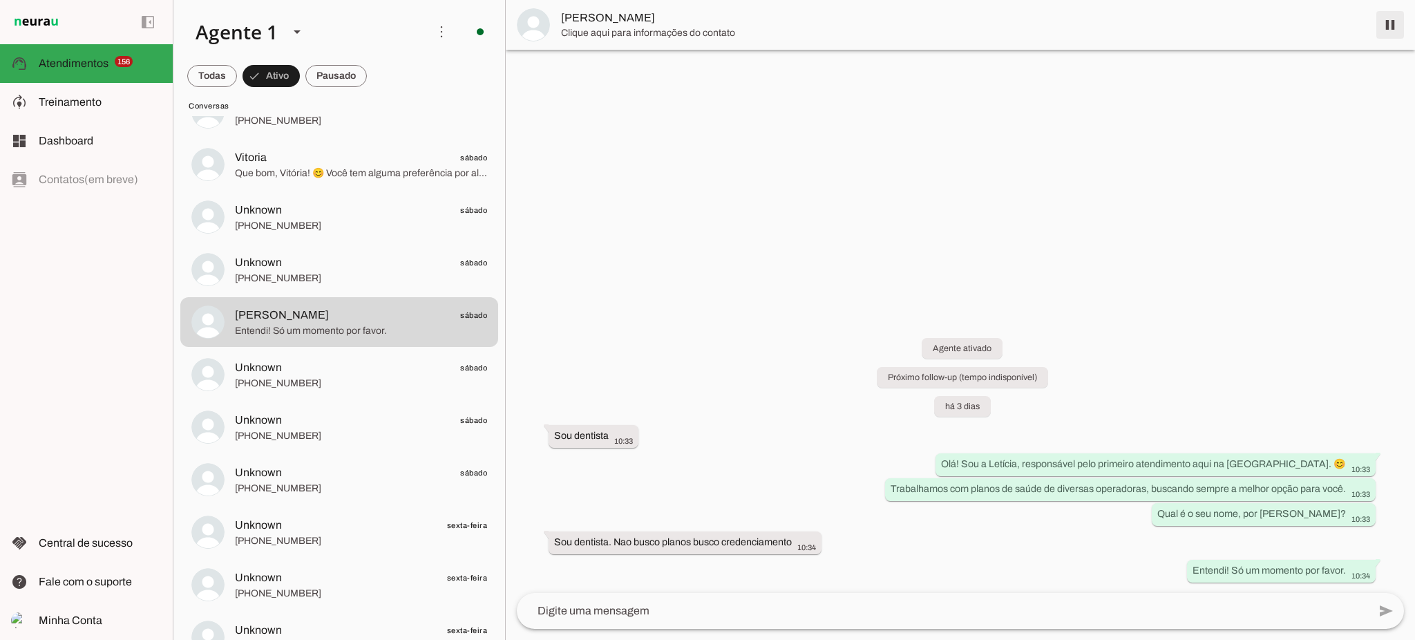
drag, startPoint x: 1391, startPoint y: 23, endPoint x: 726, endPoint y: 272, distance: 710.4
click at [1391, 25] on span at bounding box center [1390, 24] width 33 height 33
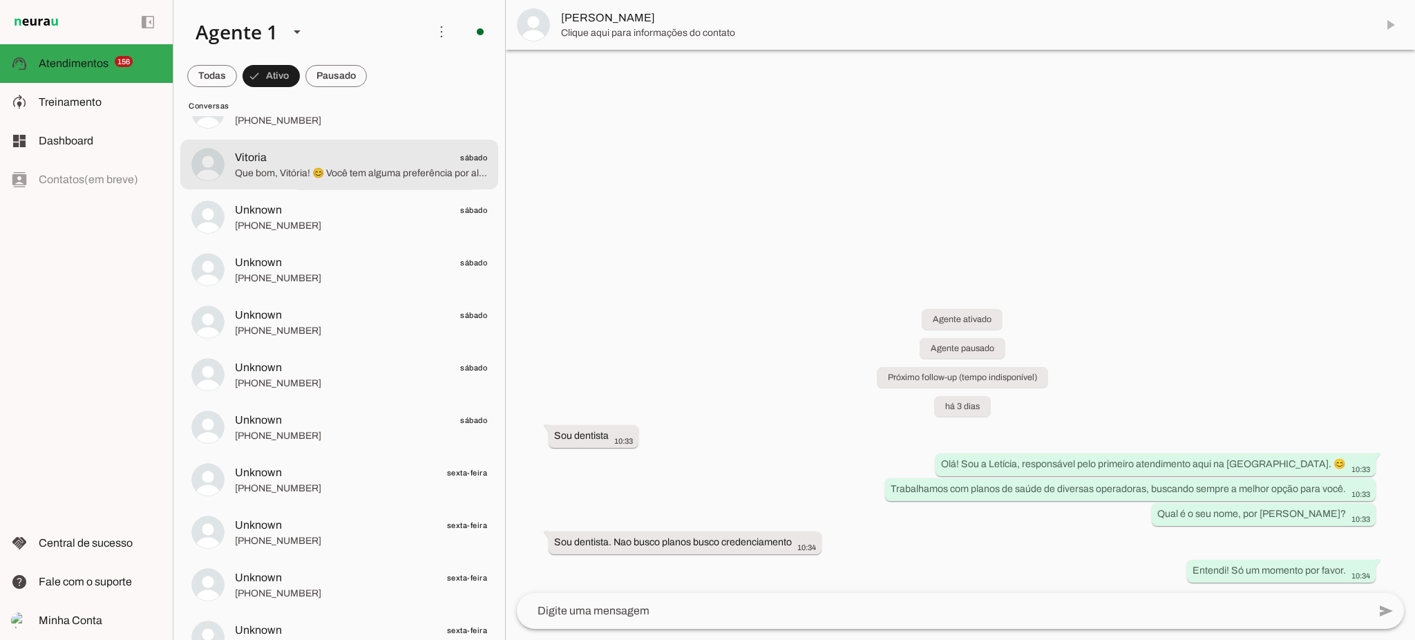
click at [281, 172] on span "Que bom, Vitória! 😊 Você tem alguma preferência por algum plano de saúde ou hos…" at bounding box center [361, 174] width 252 height 14
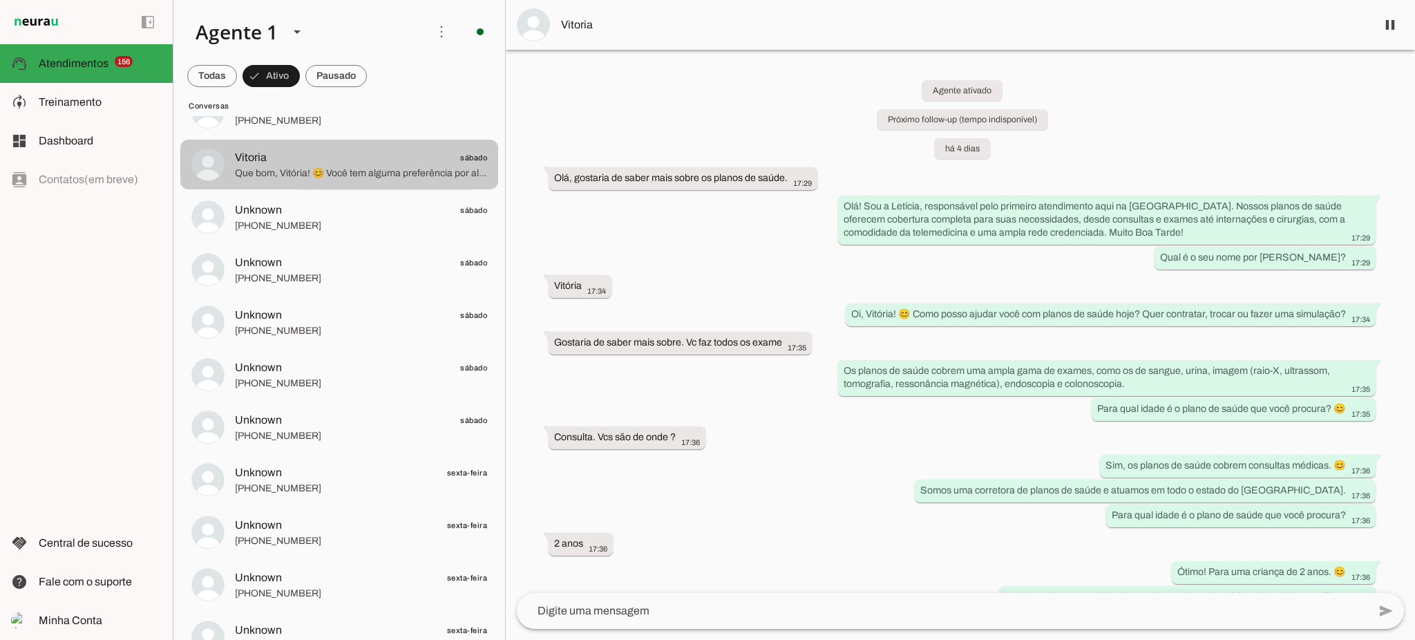
click at [423, 169] on span "Que bom, Vitória! 😊 Você tem alguma preferência por algum plano de saúde ou hos…" at bounding box center [361, 174] width 252 height 14
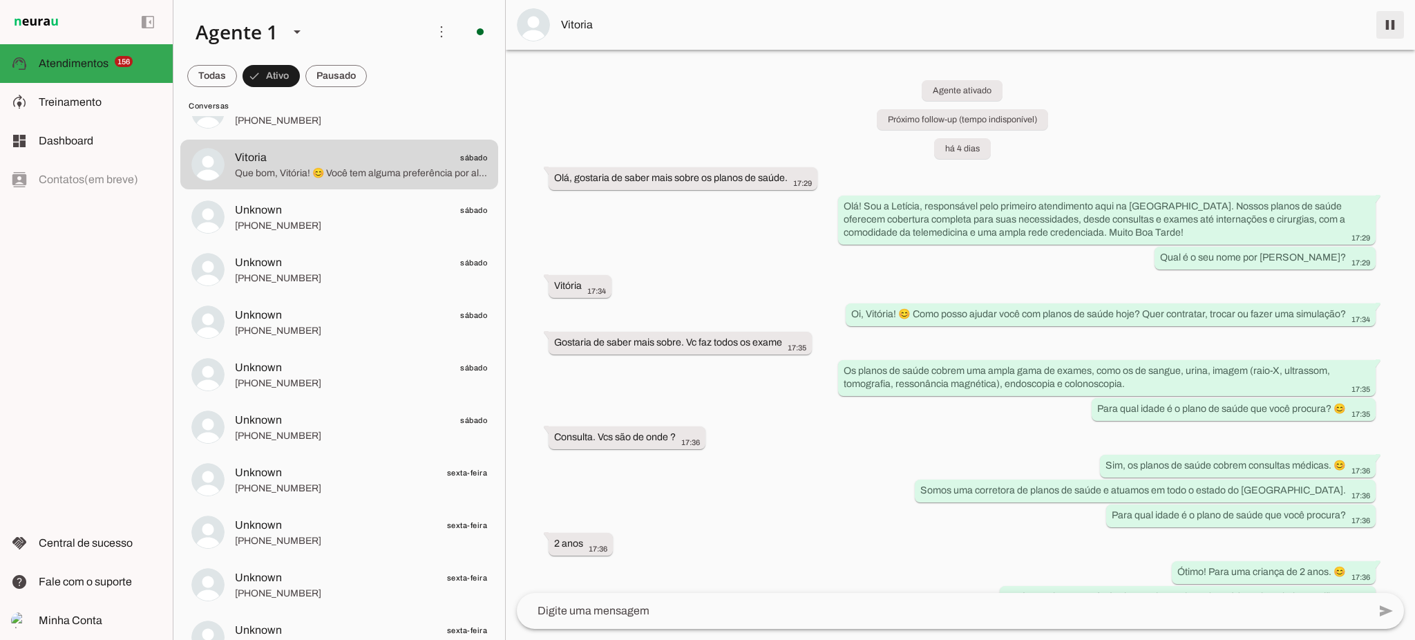
drag, startPoint x: 1395, startPoint y: 26, endPoint x: 753, endPoint y: 107, distance: 647.0
click at [1394, 26] on span at bounding box center [1390, 24] width 33 height 33
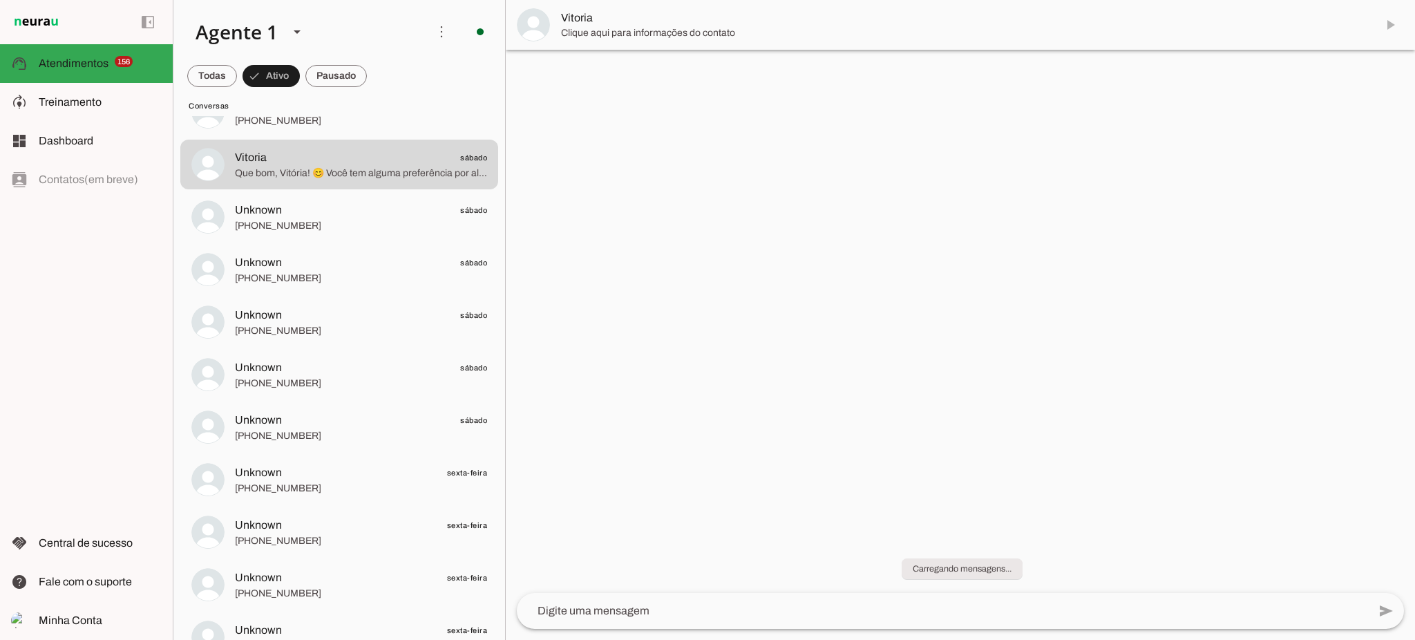
scroll to position [3511, 0]
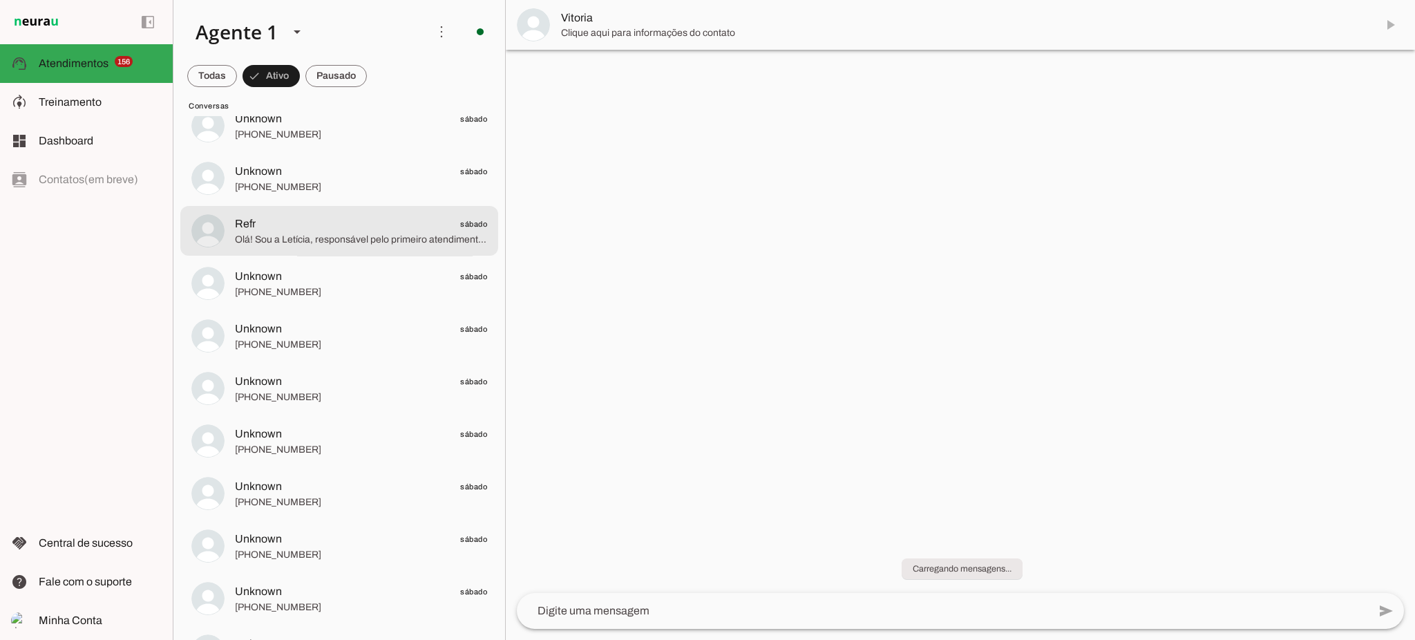
click at [325, 229] on span "Refr sábado" at bounding box center [361, 224] width 252 height 17
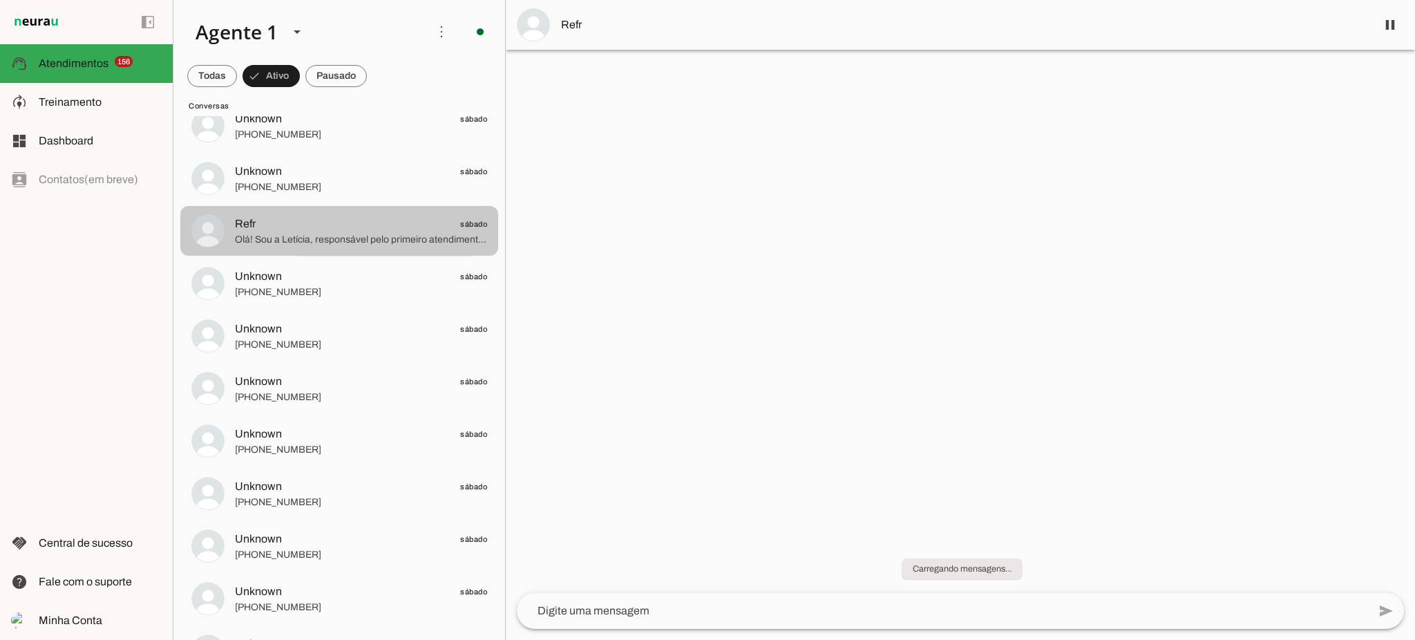
click at [415, 234] on span "Olá! Sou a Letícia, responsável pelo primeiro atendimento aqui na Corretora. Mu…" at bounding box center [361, 240] width 252 height 14
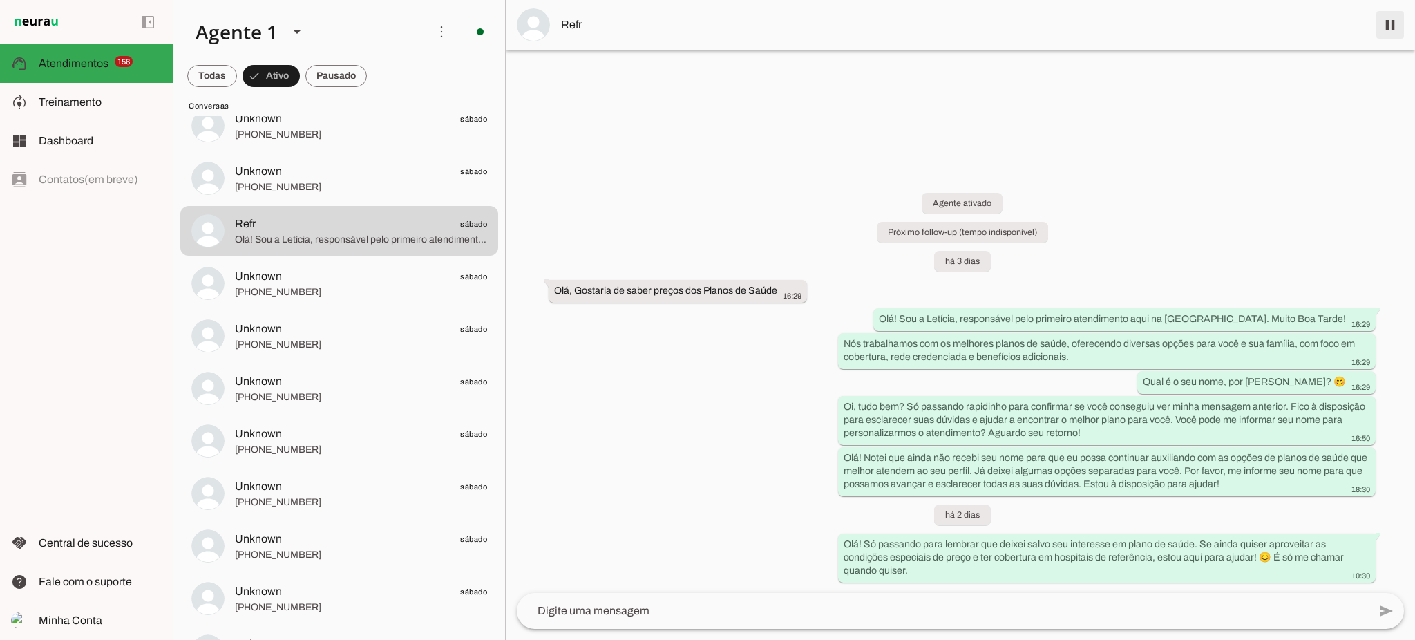
click at [1386, 26] on span at bounding box center [1390, 24] width 33 height 33
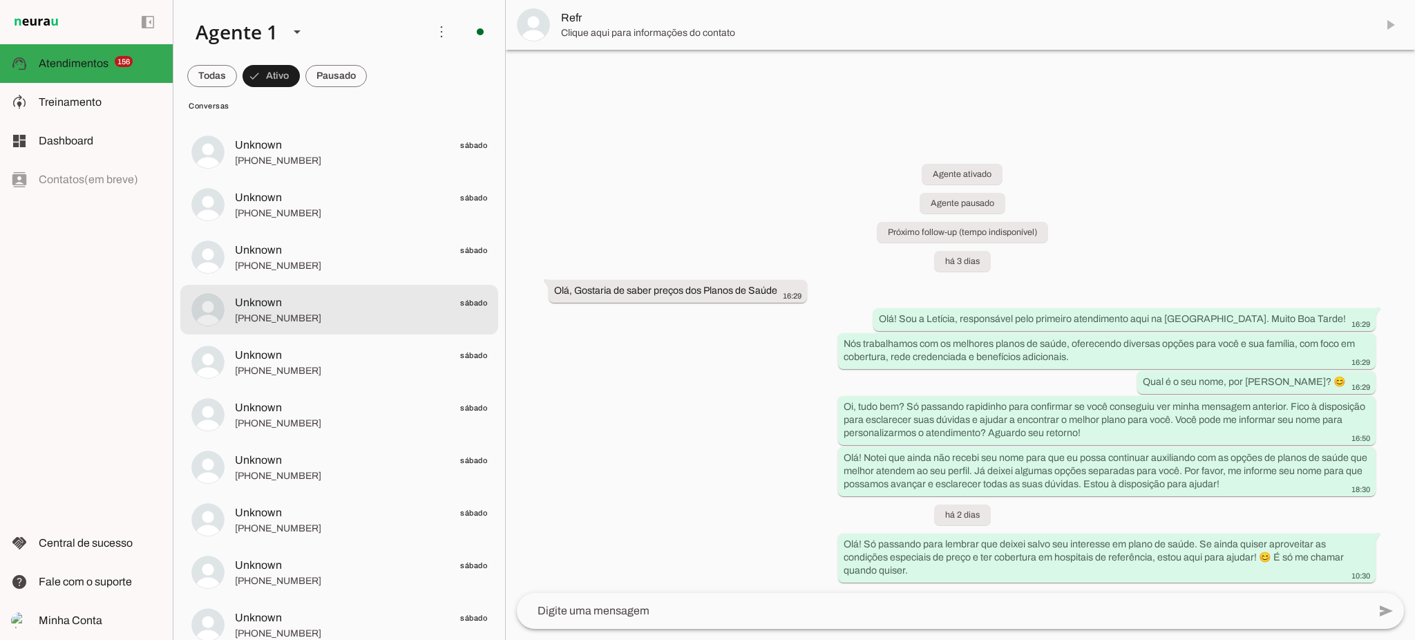
scroll to position [3235, 0]
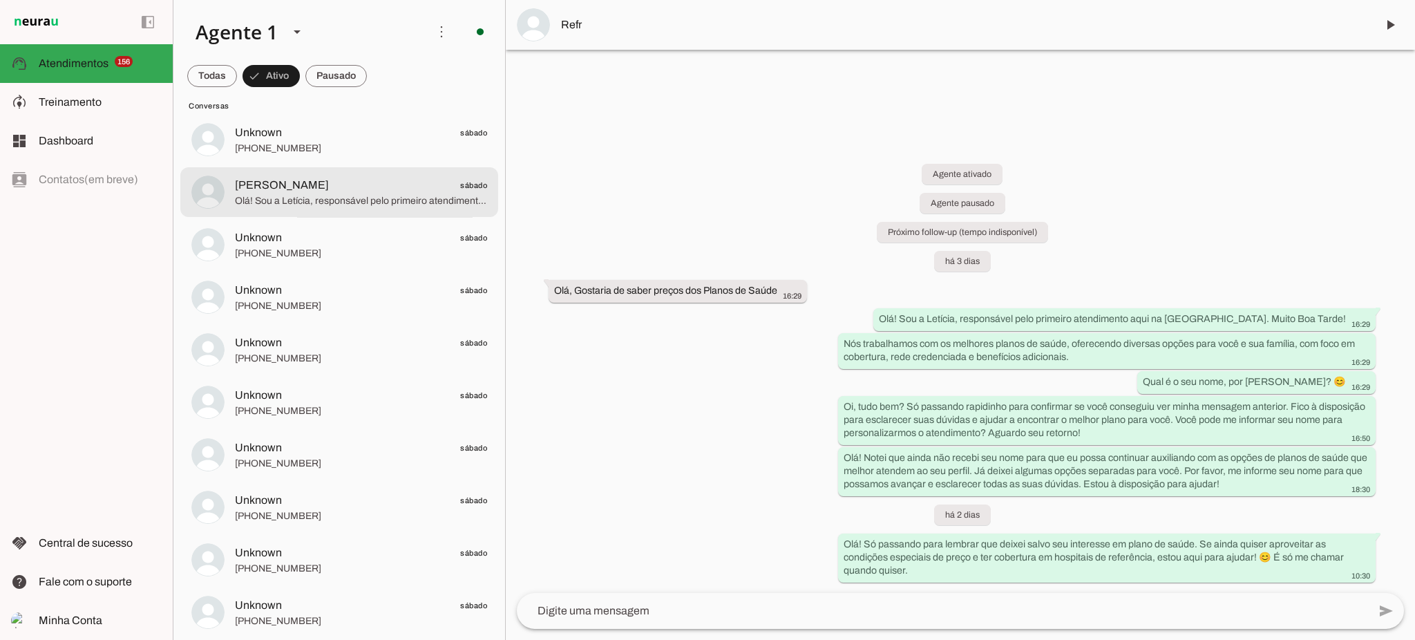
click at [340, 193] on div at bounding box center [361, 193] width 252 height 34
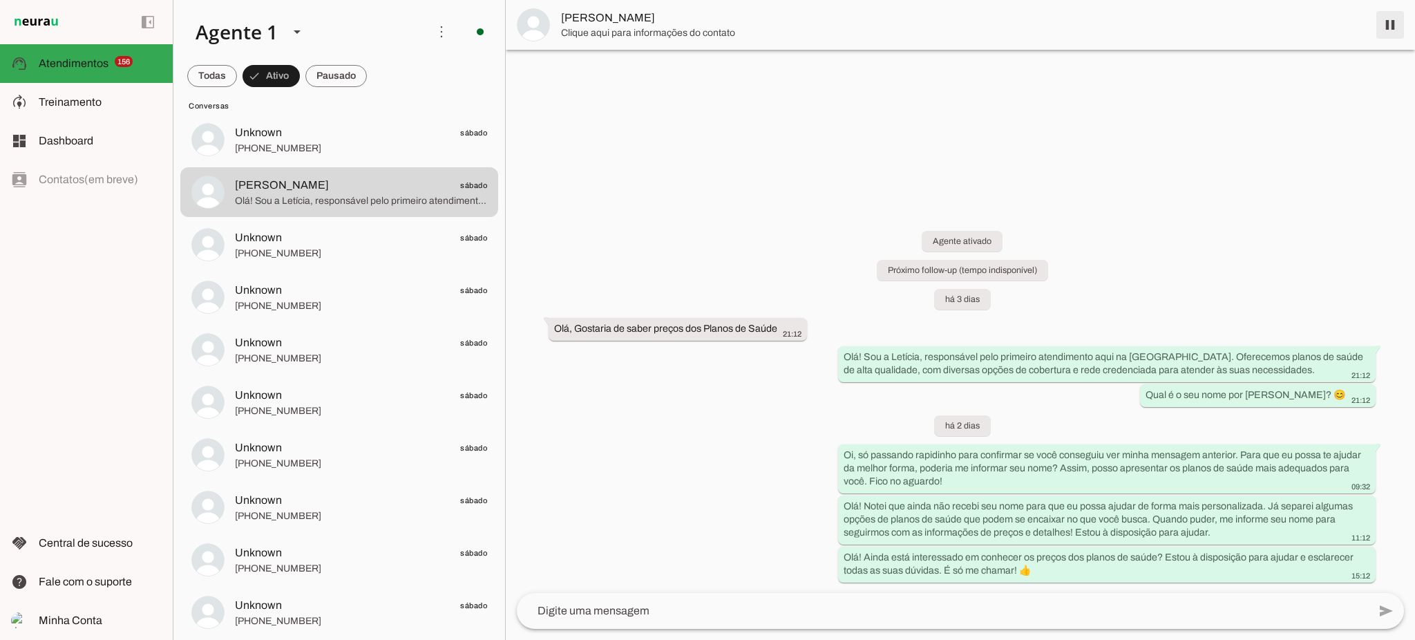
click at [1394, 32] on span at bounding box center [1390, 24] width 33 height 33
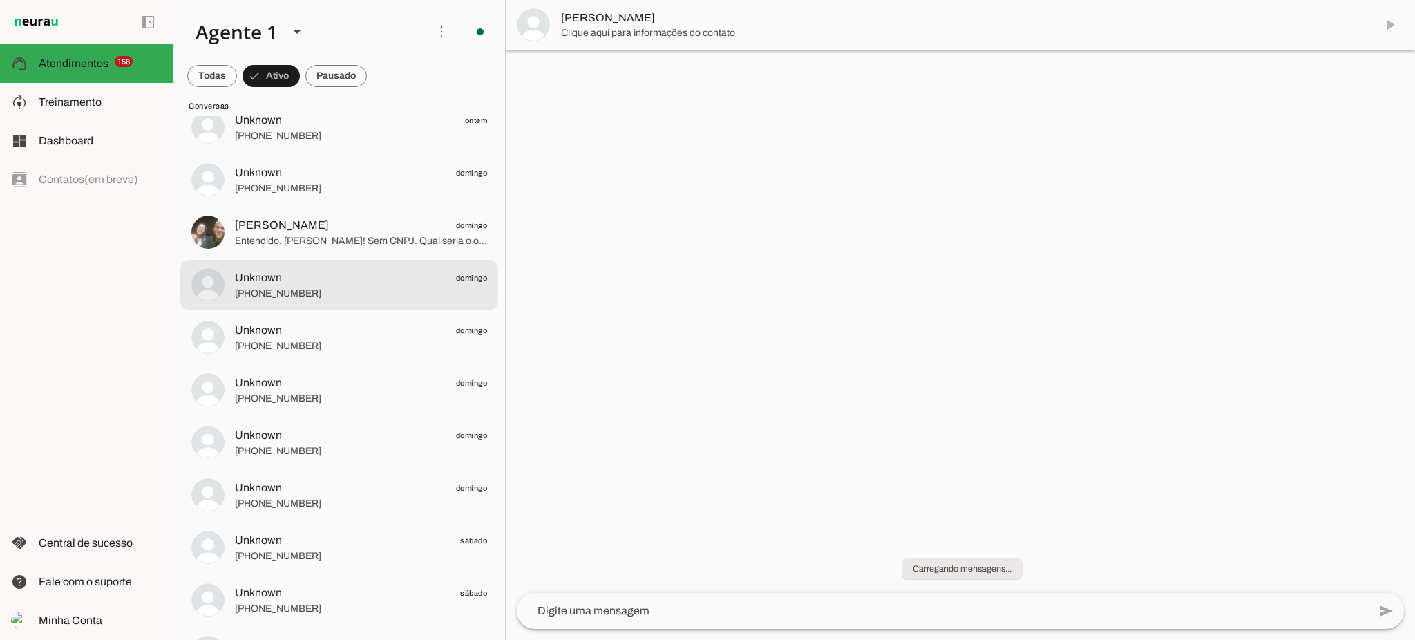
scroll to position [2682, 0]
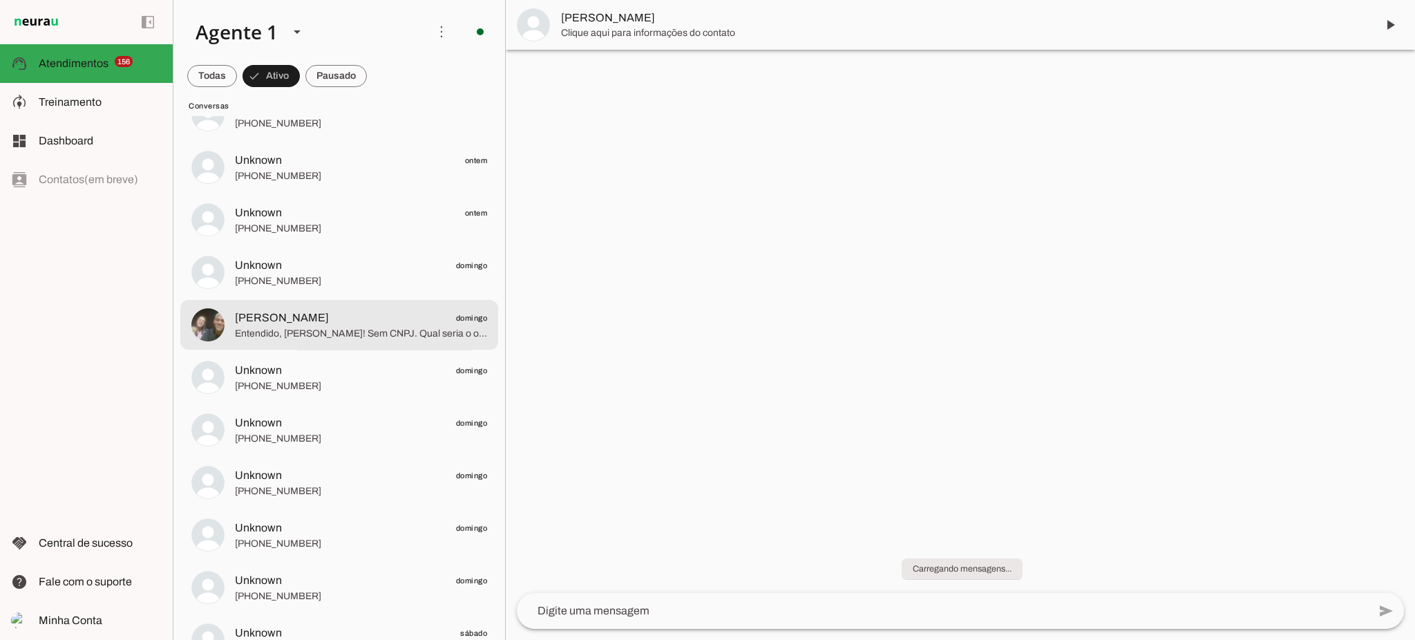
click at [314, 341] on md-item "Igor domingo Entendido, Igor! Sem CNPJ. Qual seria o orçamento estimado para o …" at bounding box center [339, 325] width 318 height 50
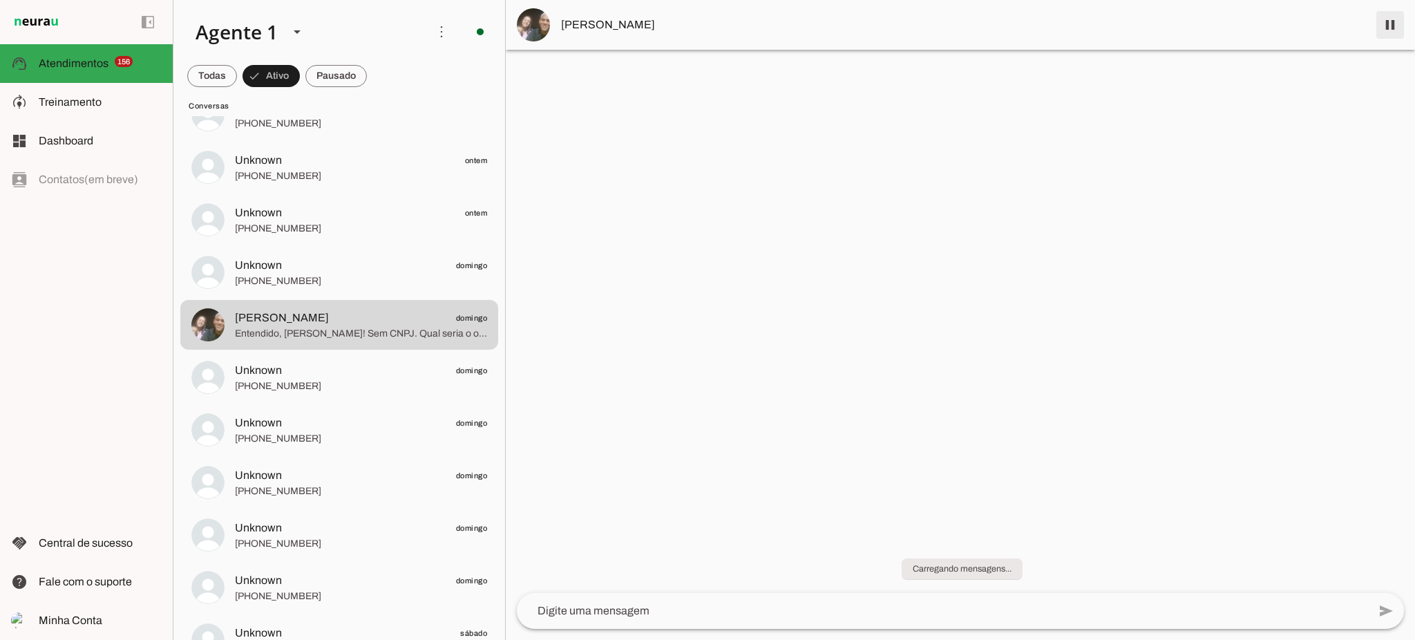
click at [1397, 27] on span at bounding box center [1390, 24] width 33 height 33
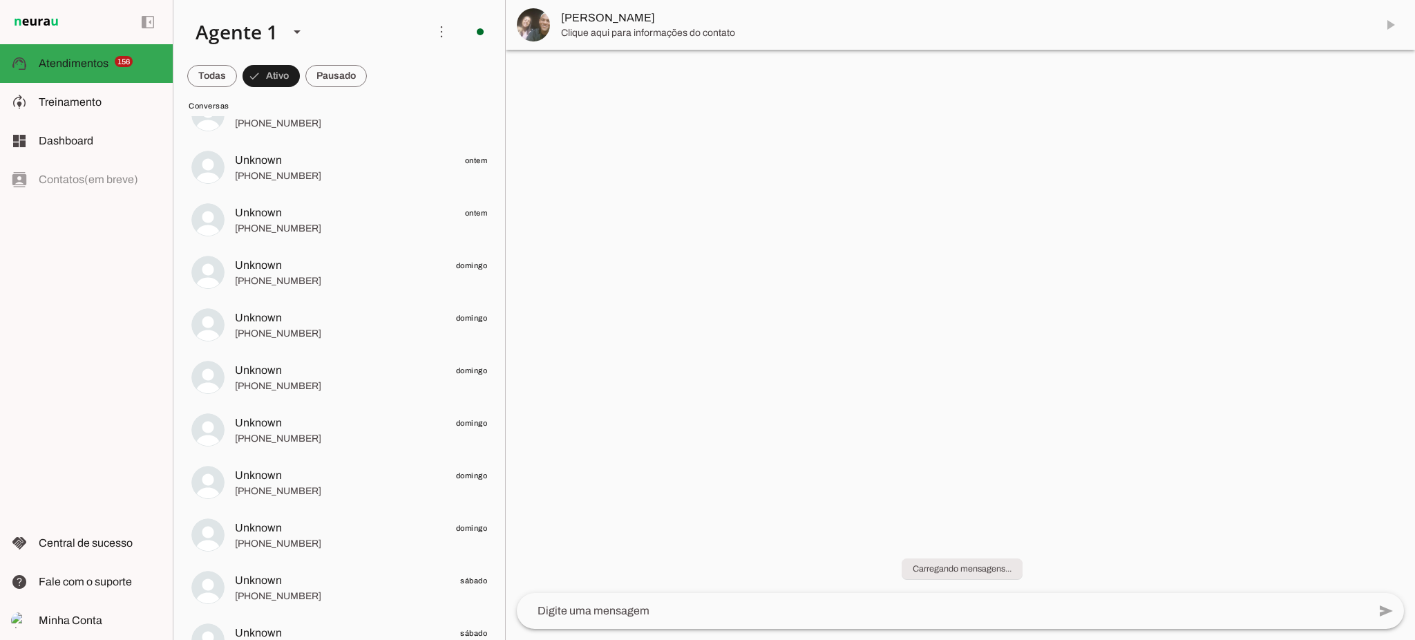
scroll to position [2406, 0]
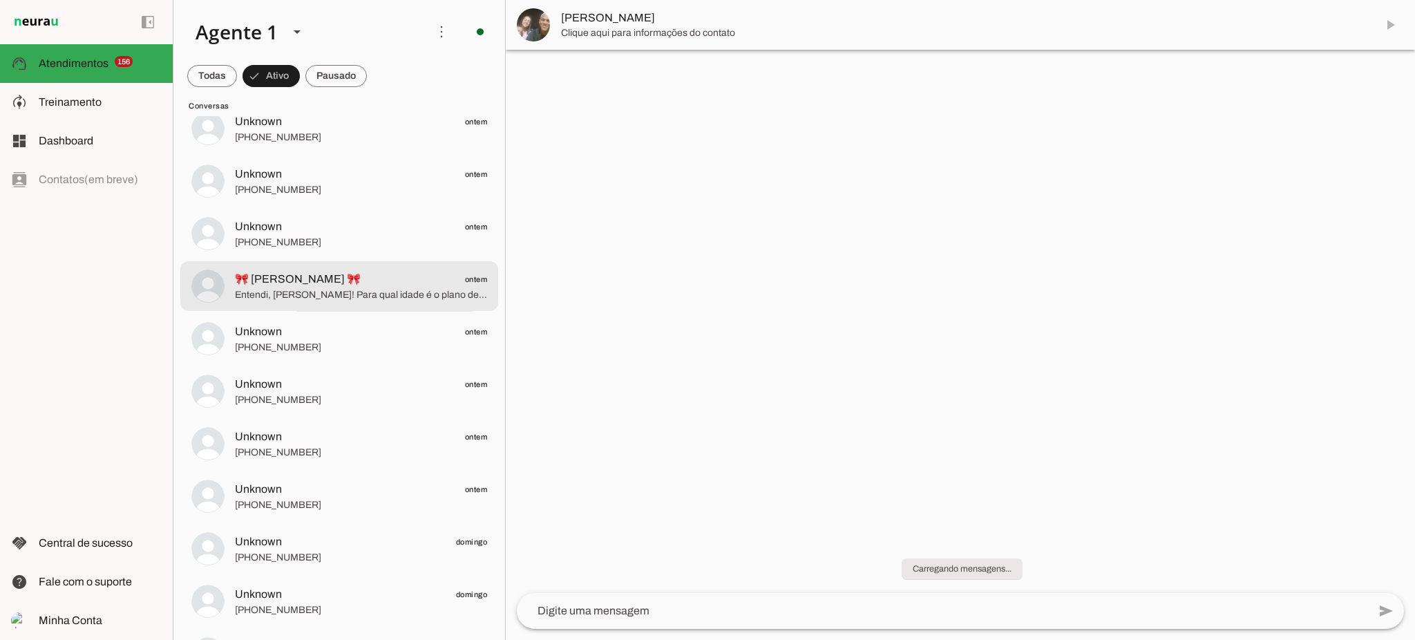
click at [354, 284] on span "🎀 ALICE FERRAZ 🎀 ontem" at bounding box center [361, 279] width 252 height 17
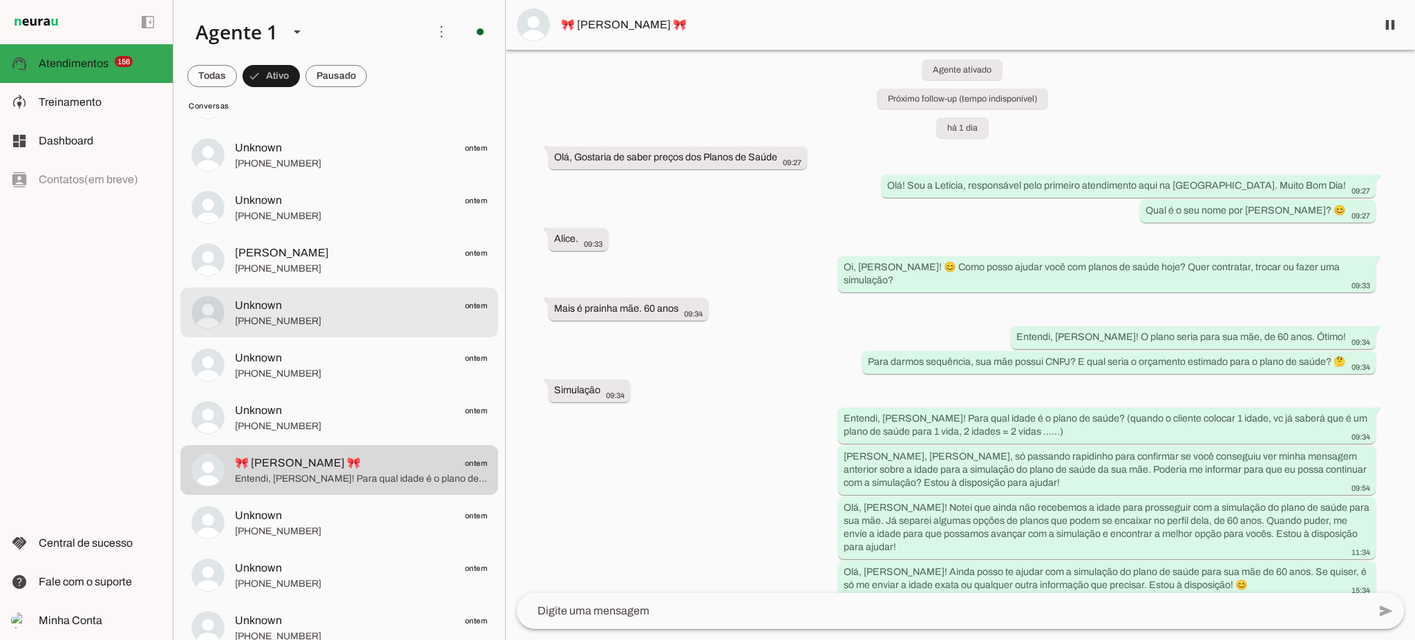
scroll to position [2130, 0]
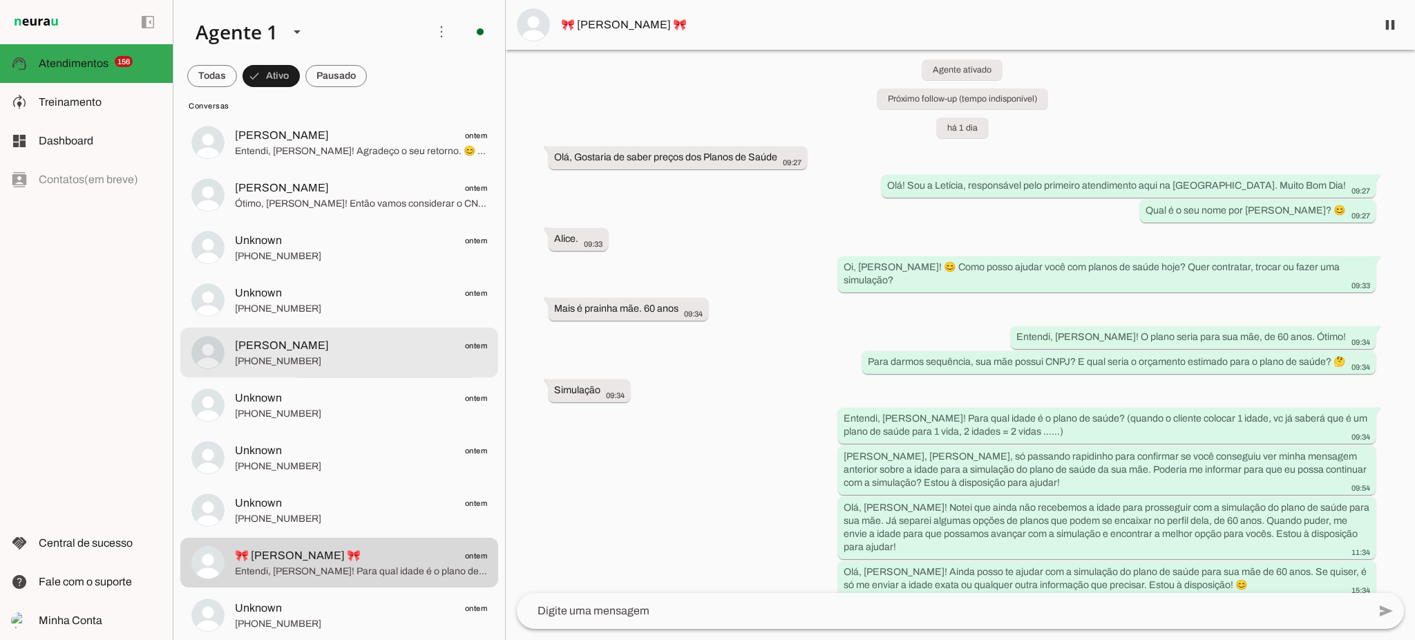
click at [336, 372] on md-item "Felipe Esteves ontem +55 21 97559-5909" at bounding box center [339, 353] width 318 height 50
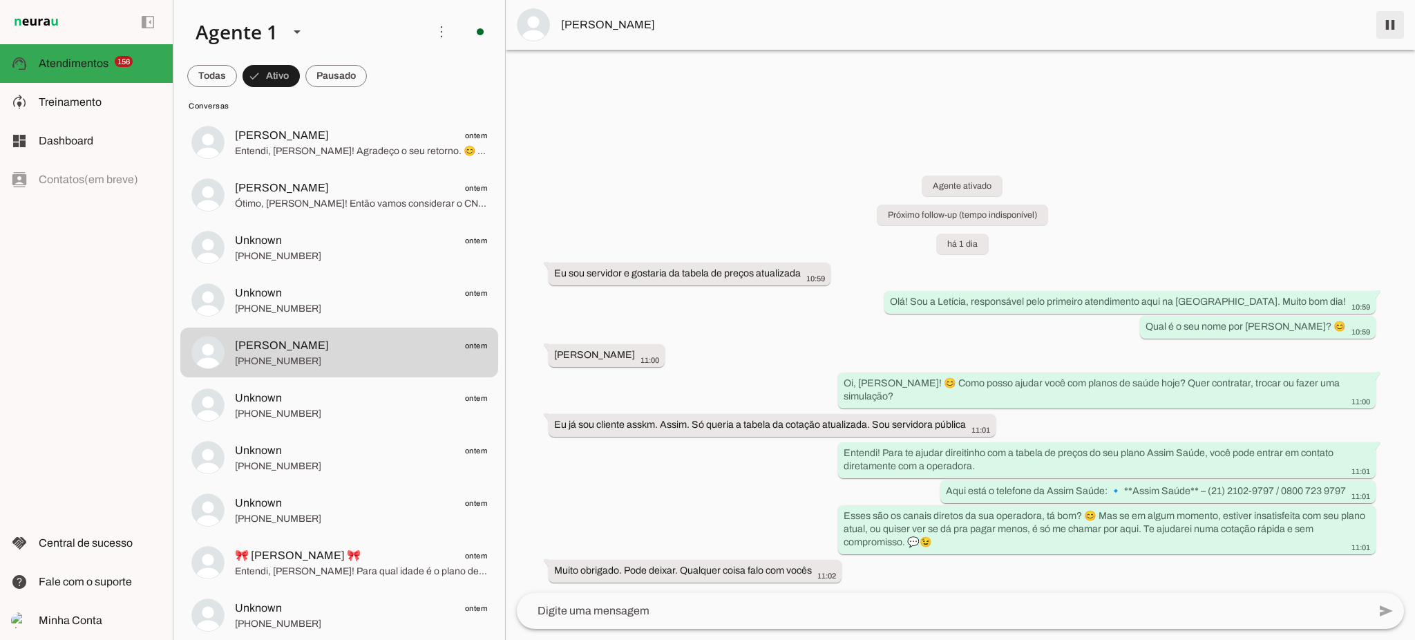
click at [1388, 30] on span at bounding box center [1390, 24] width 33 height 33
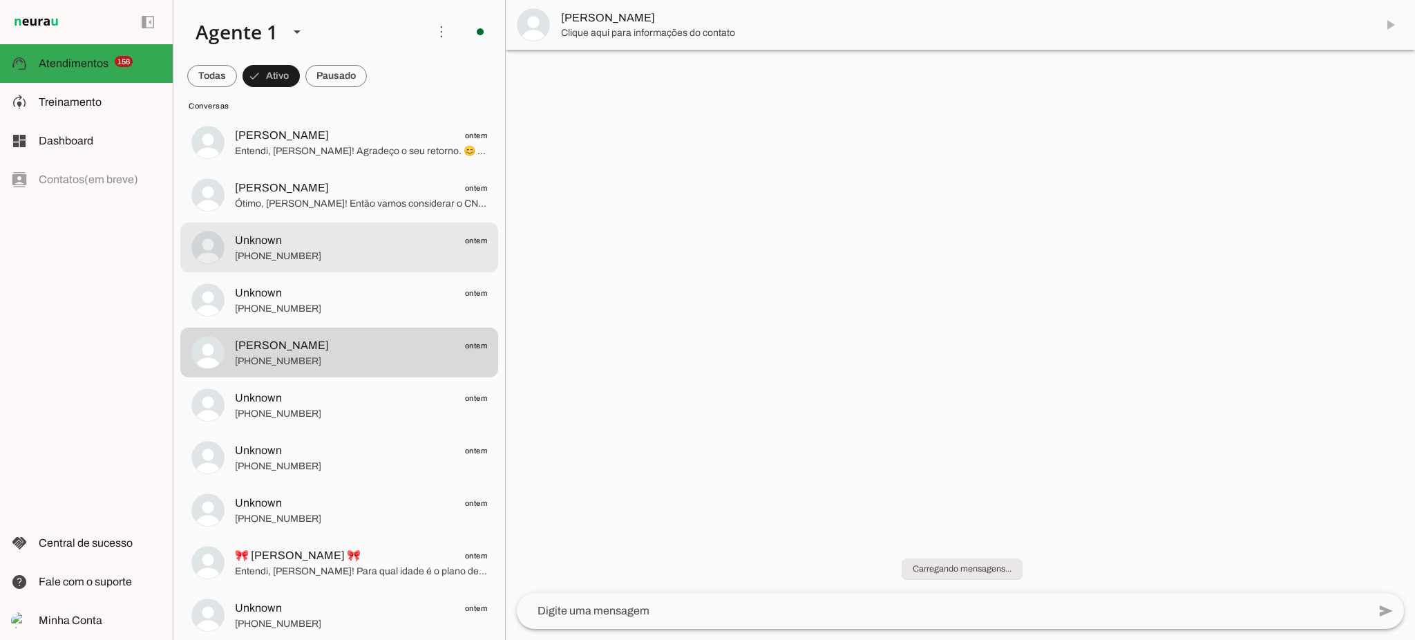
scroll to position [2038, 0]
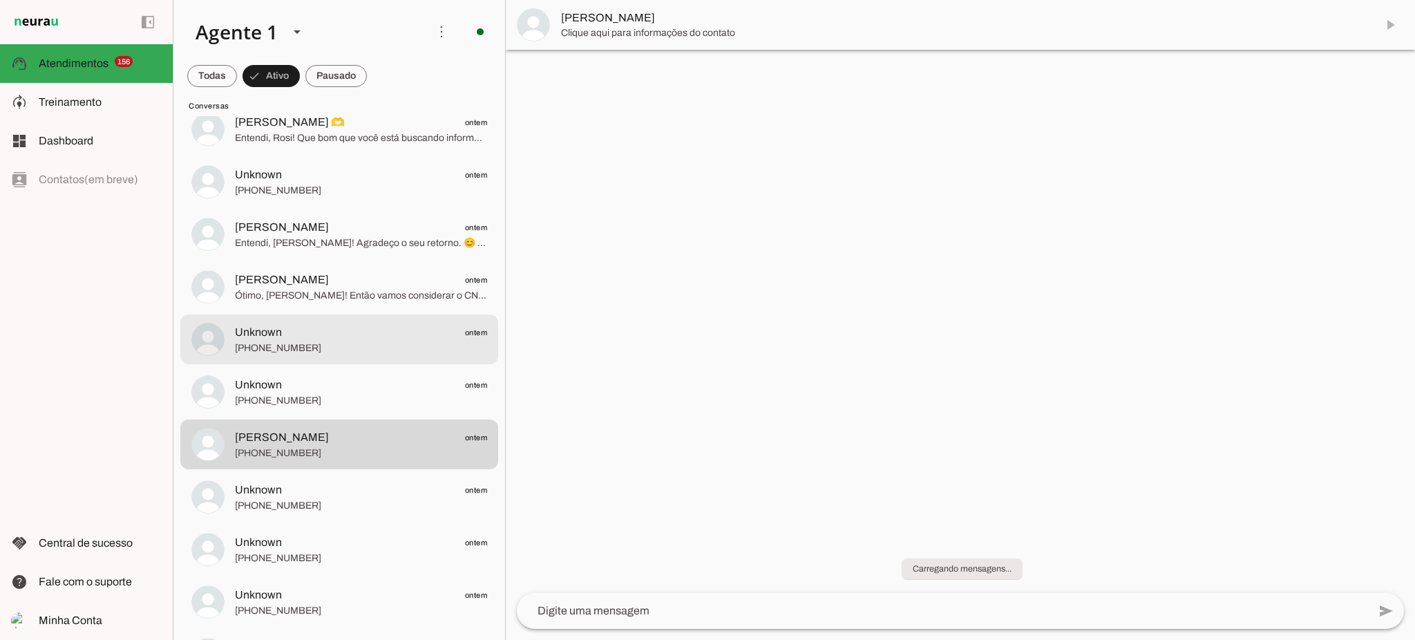
click at [357, 299] on span "Ótimo, Sérgio! Então vamos considerar o CNPJ da sua esposa. Agora, me diga, voc…" at bounding box center [361, 296] width 252 height 14
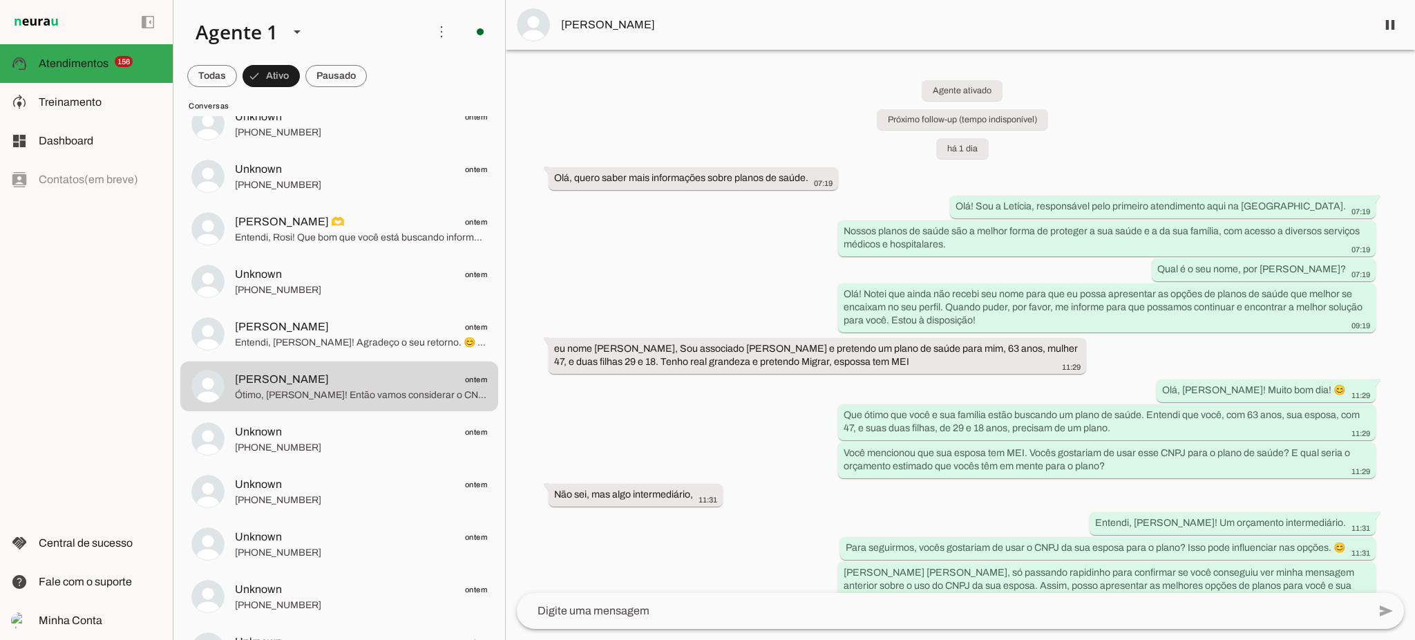
scroll to position [1991, 0]
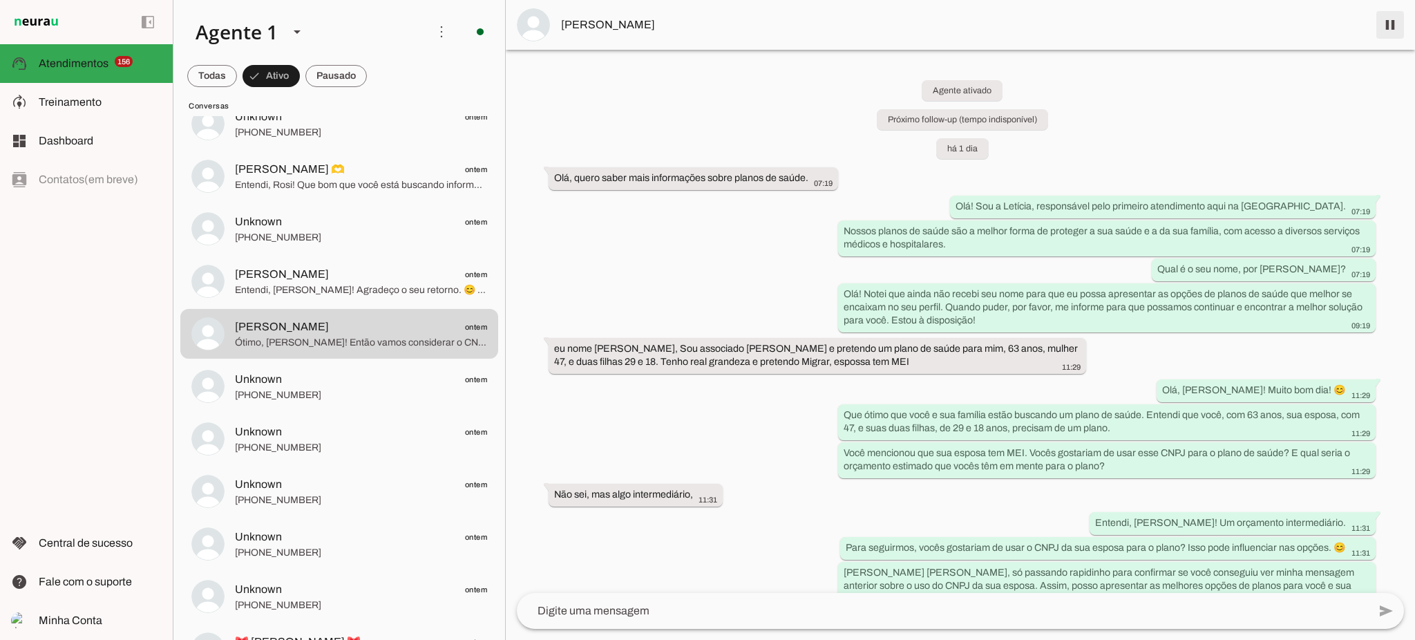
click at [1401, 28] on span at bounding box center [1390, 24] width 33 height 33
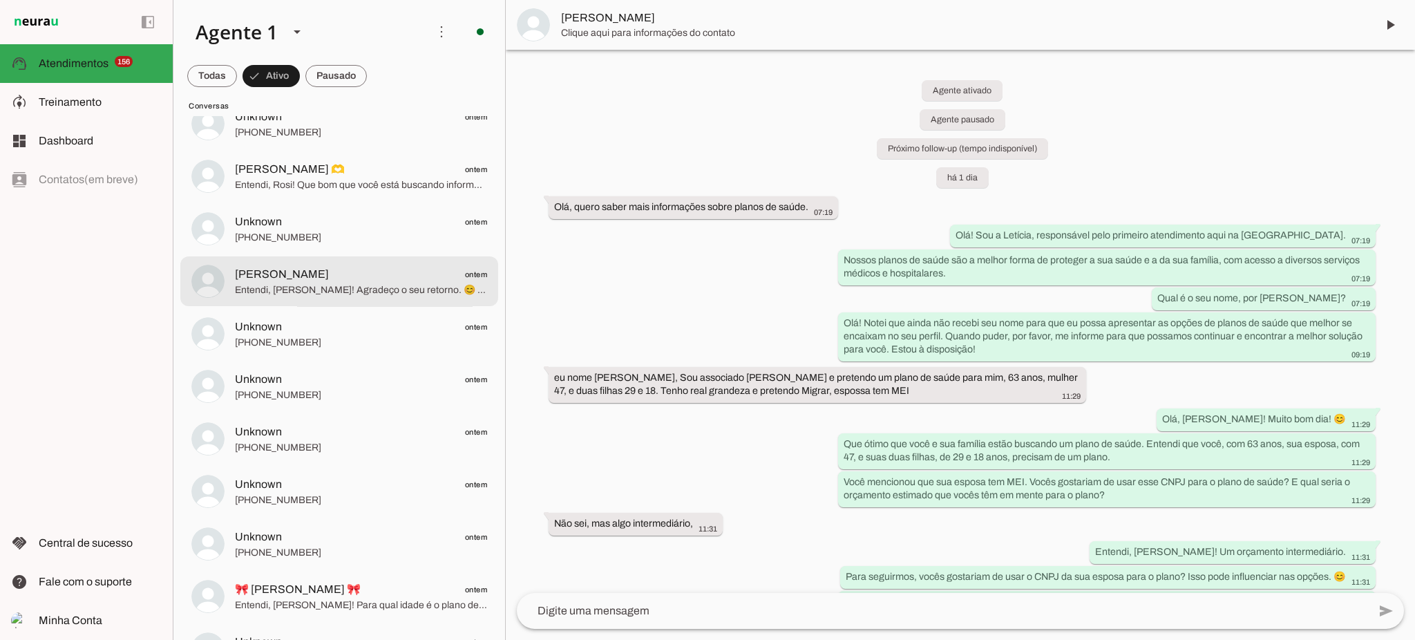
click at [392, 288] on span "Entendi, Maria! Agradeço o seu retorno. 😊 Para a cotação do João, que tem 30 an…" at bounding box center [361, 290] width 252 height 14
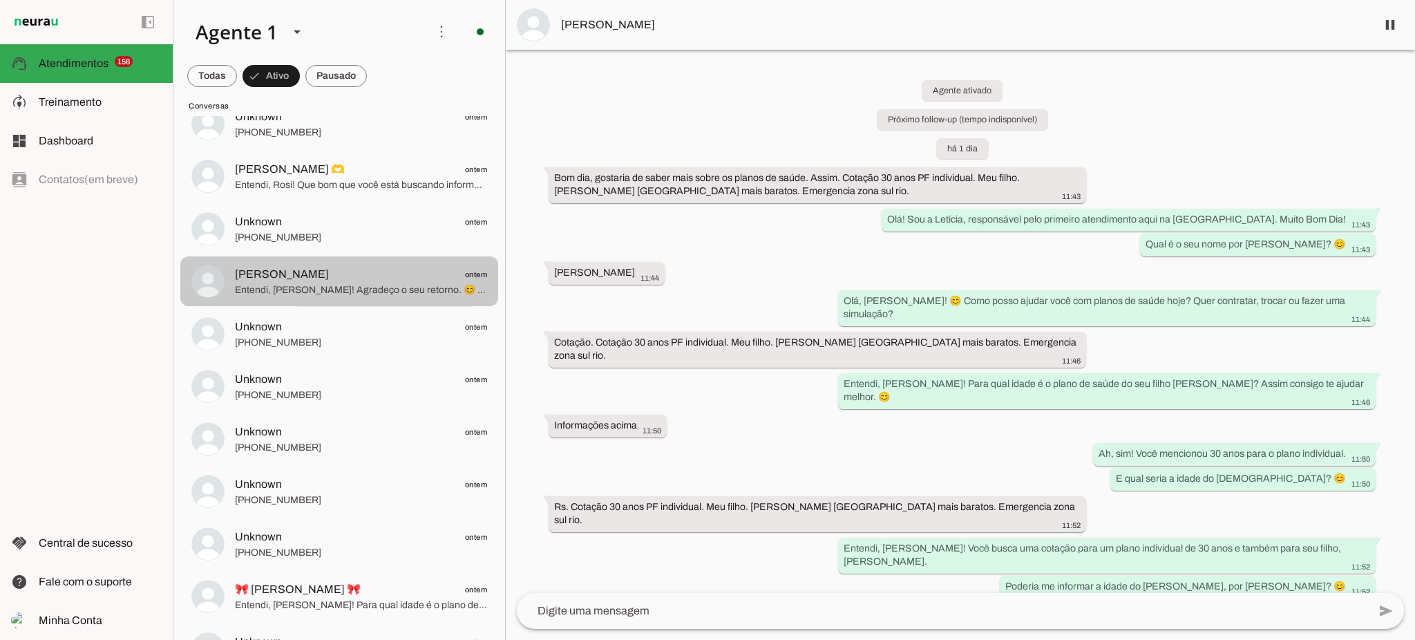
click at [379, 285] on span "Entendi, Maria! Agradeço o seu retorno. 😊 Para a cotação do João, que tem 30 an…" at bounding box center [361, 290] width 252 height 14
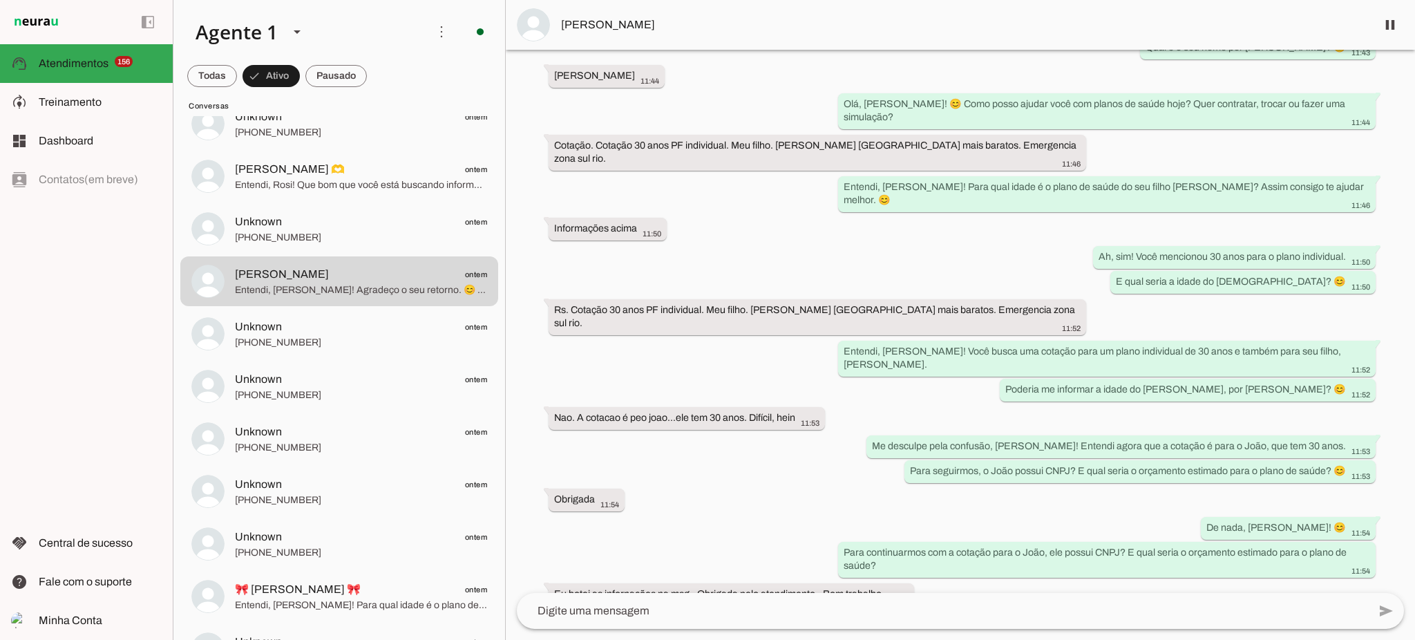
scroll to position [211, 0]
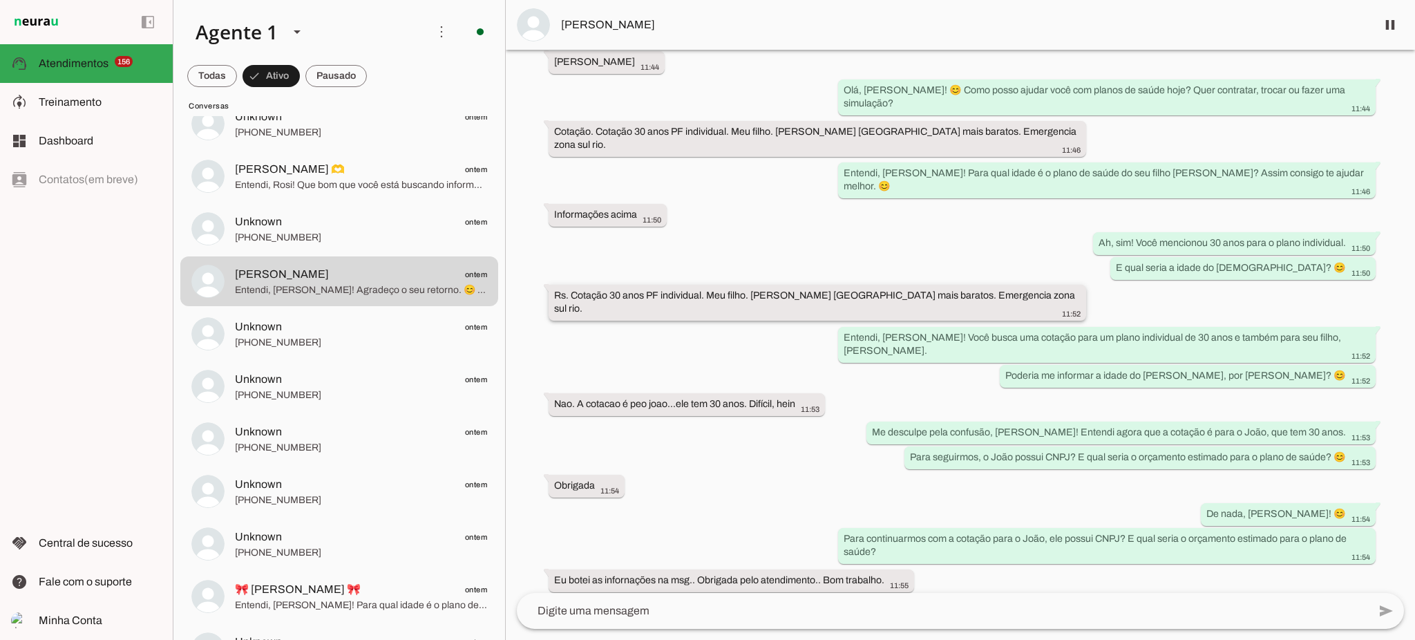
drag, startPoint x: 853, startPoint y: 272, endPoint x: 882, endPoint y: 268, distance: 29.2
click at [0, 0] on slot "Rs. Cotação 30 anos PF individual. Meu filho. João Planos mais baratos. Emergen…" at bounding box center [0, 0] width 0 height 0
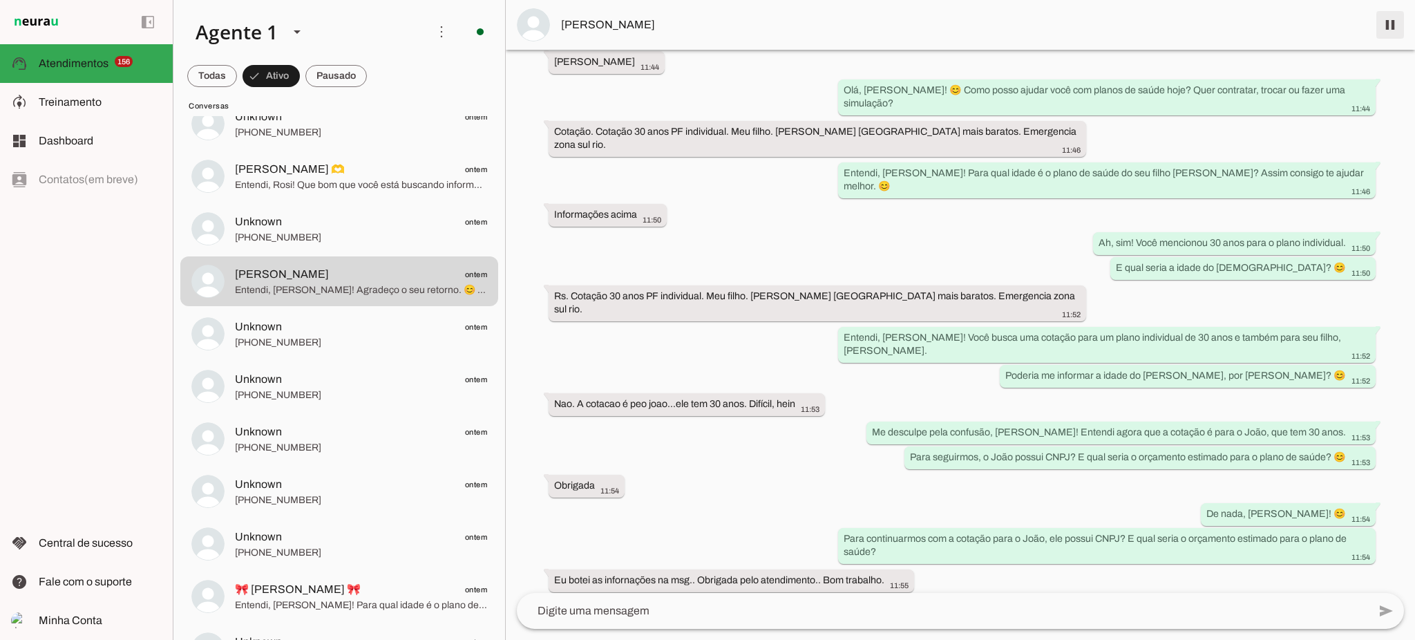
click at [1394, 30] on span at bounding box center [1390, 24] width 33 height 33
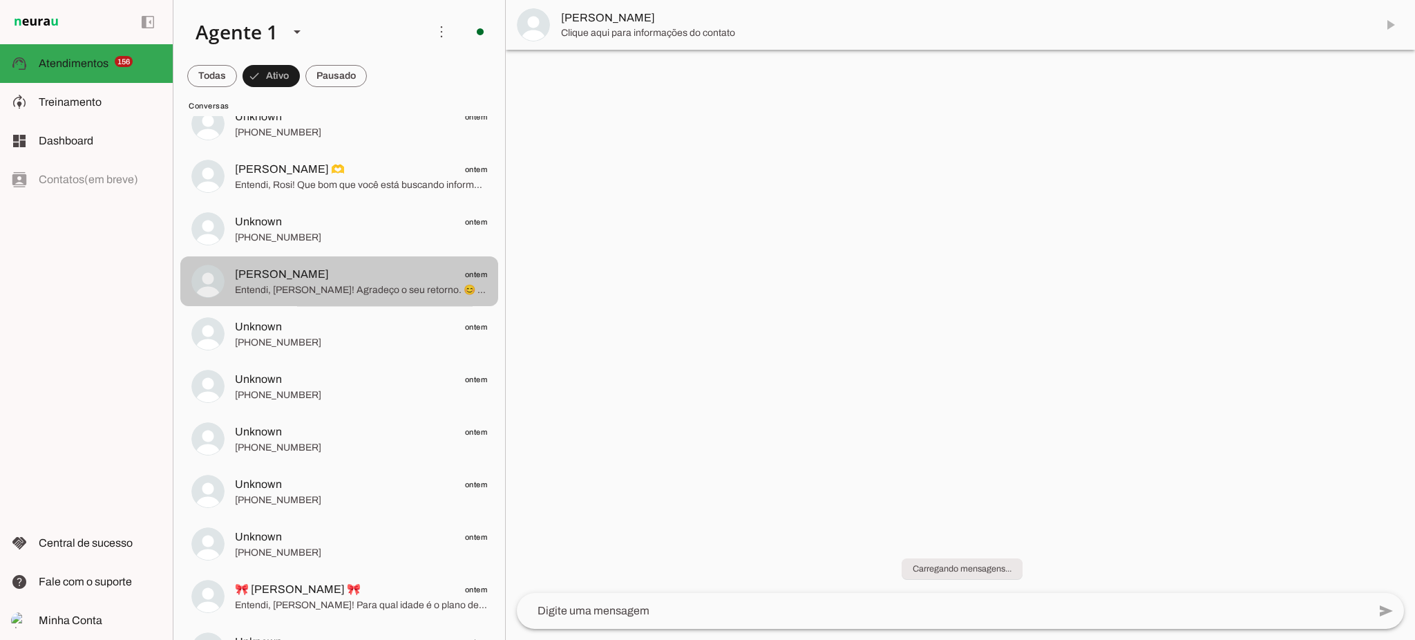
scroll to position [0, 0]
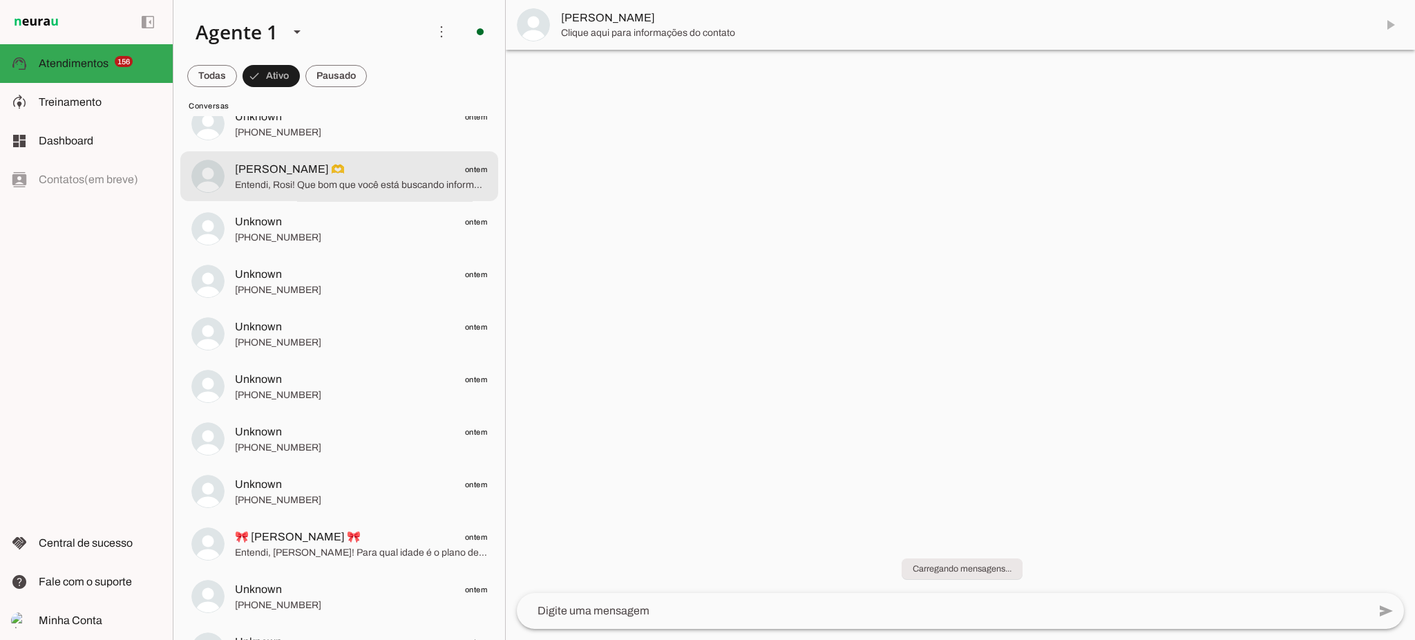
click at [303, 191] on span "Entendi, Rosi! Que bom que você está buscando informações para ele. Para qual i…" at bounding box center [361, 185] width 252 height 14
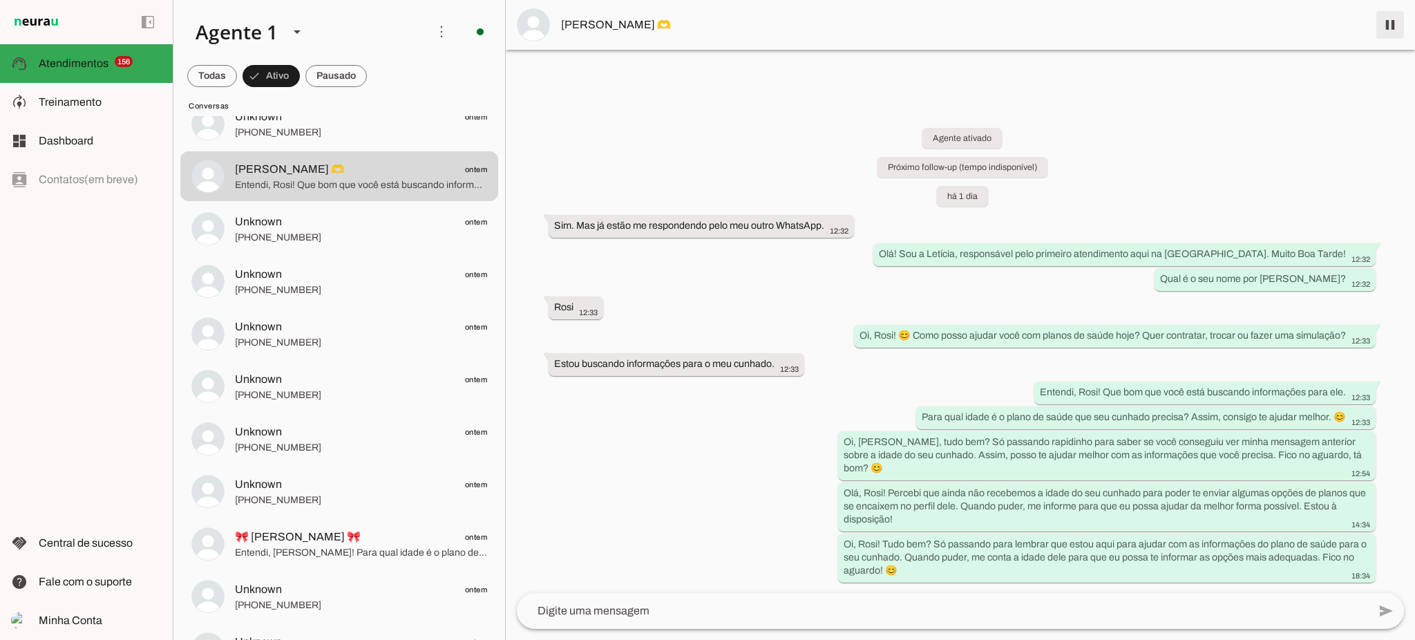
click at [1397, 37] on span at bounding box center [1390, 24] width 33 height 33
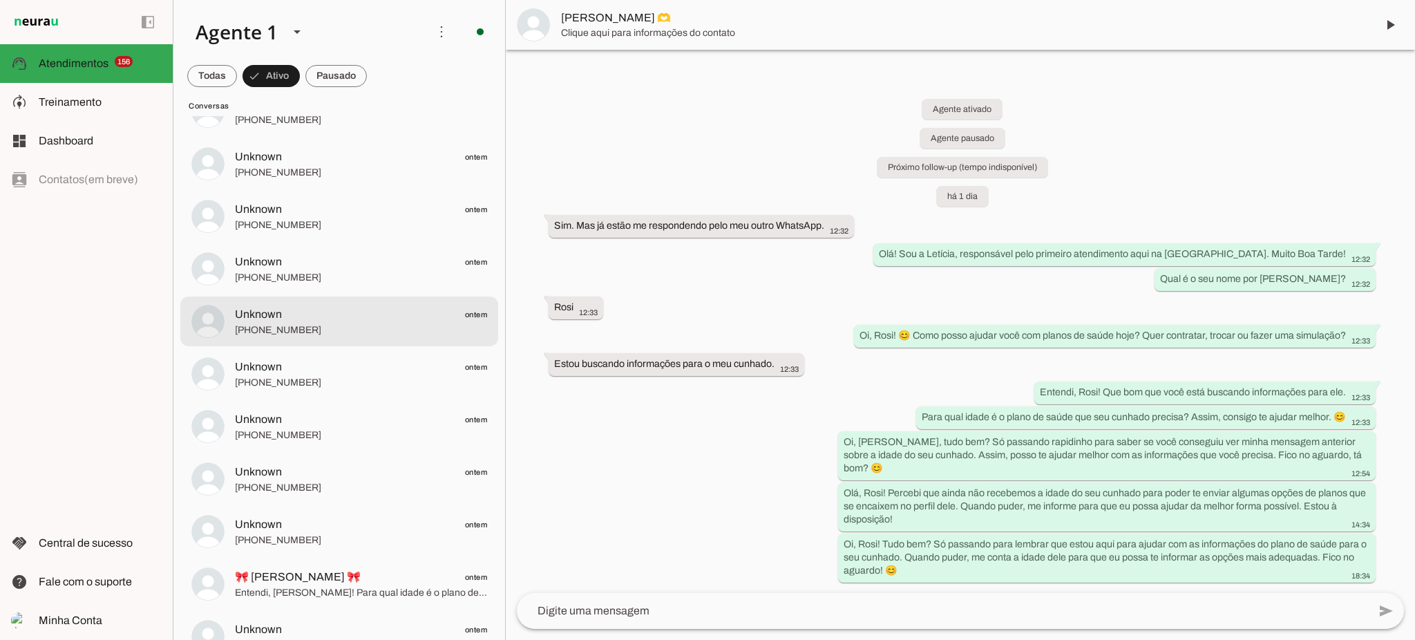
scroll to position [1714, 0]
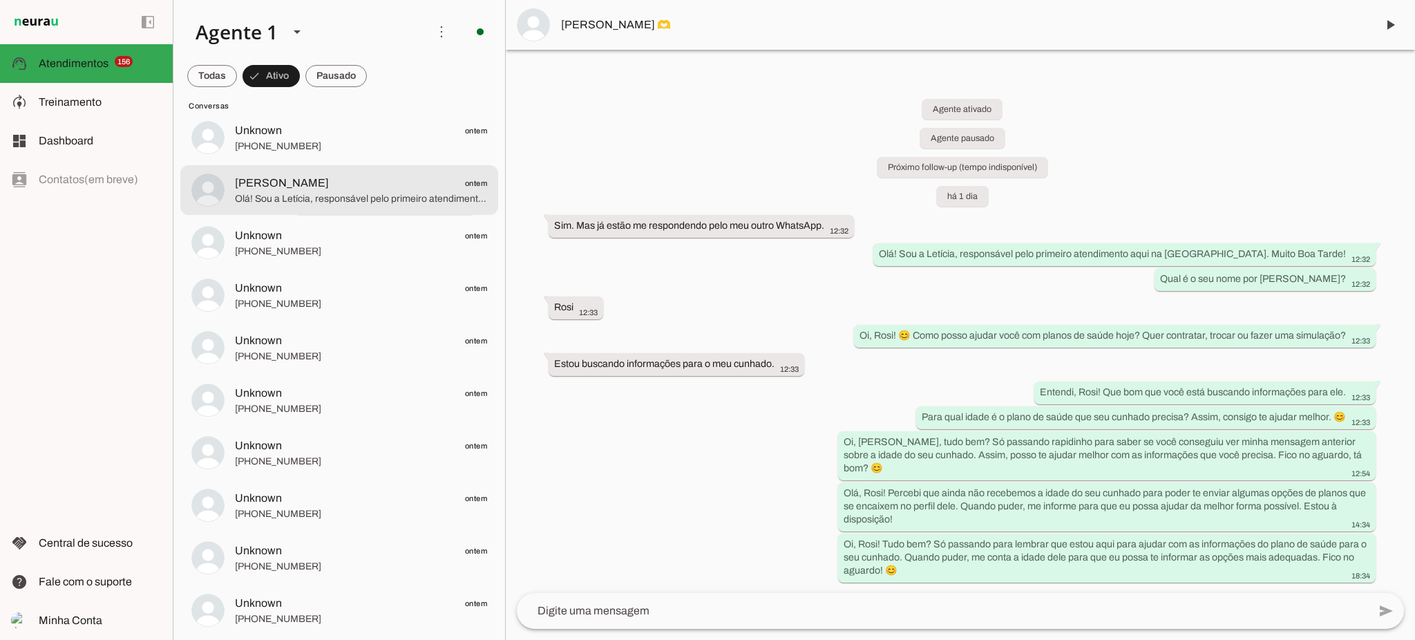
click at [334, 189] on span "Pedro Pires ontem" at bounding box center [361, 183] width 252 height 17
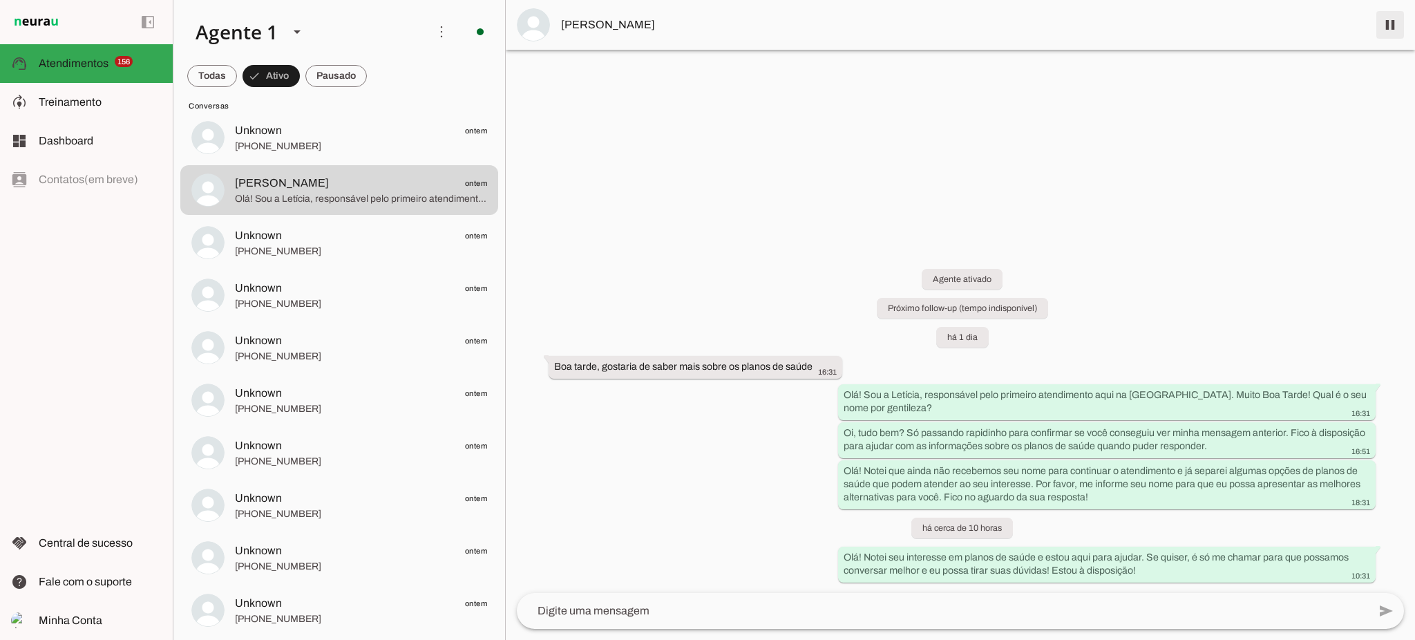
click at [1381, 30] on span at bounding box center [1390, 24] width 33 height 33
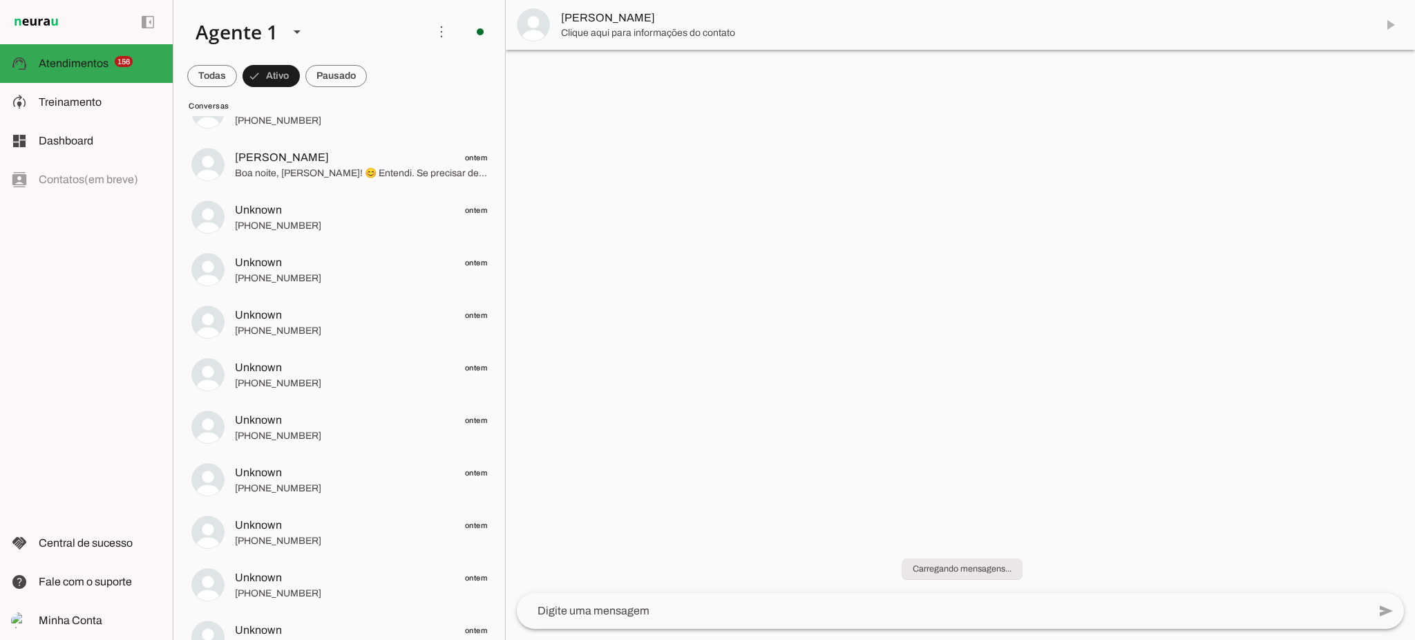
scroll to position [1253, 0]
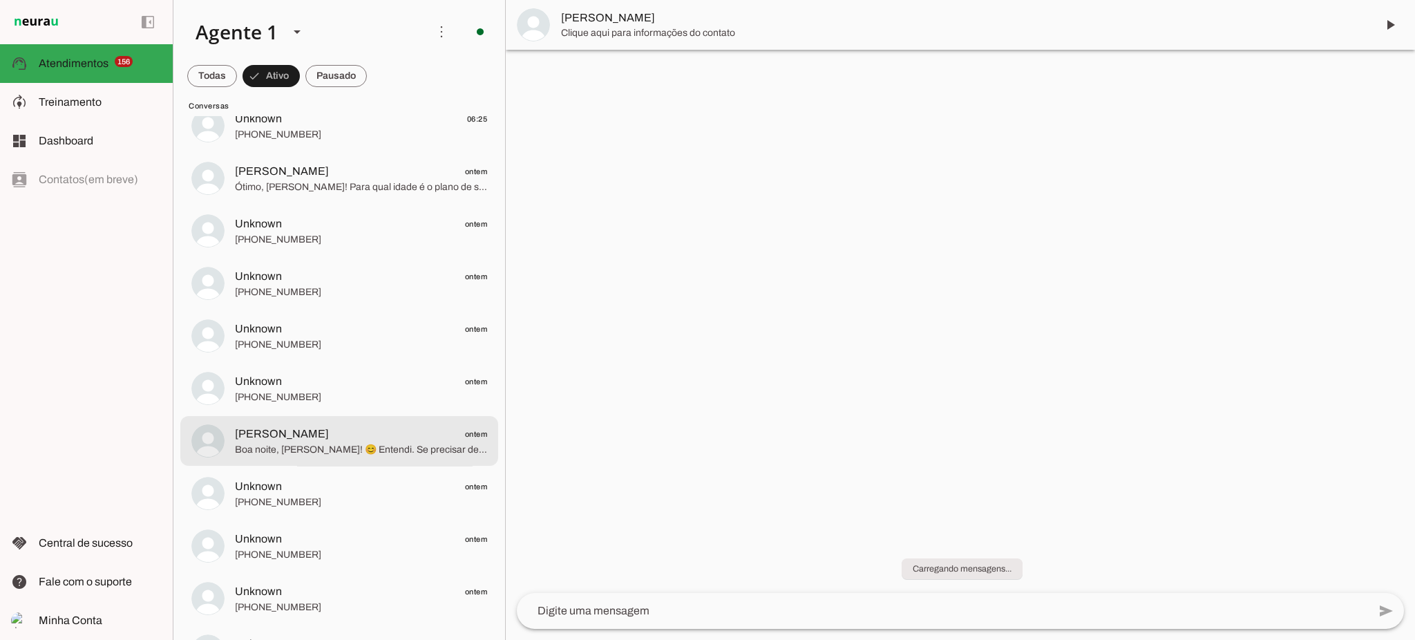
click at [293, 448] on span "Boa noite, Marlene! 😊 Entendi. Se precisar de uma cotação sem compromisso, é só…" at bounding box center [361, 450] width 252 height 14
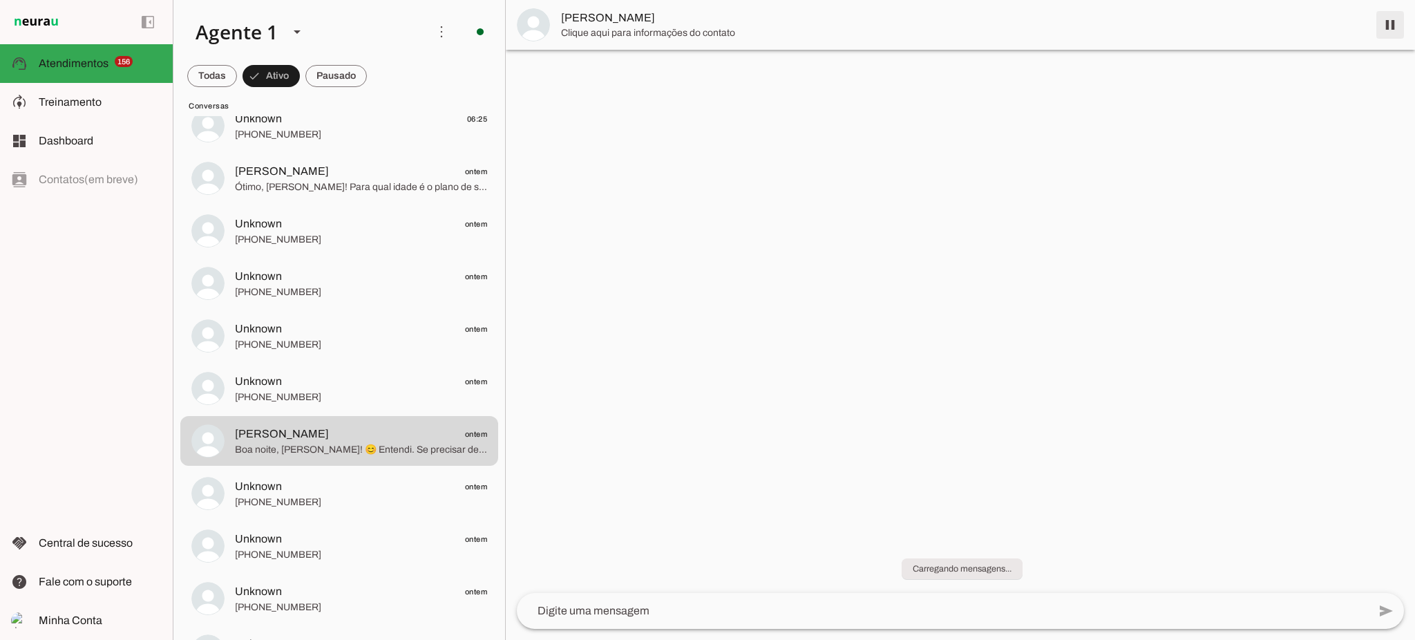
drag, startPoint x: 1386, startPoint y: 22, endPoint x: 1025, endPoint y: 205, distance: 404.2
click at [1386, 23] on span at bounding box center [1390, 24] width 33 height 33
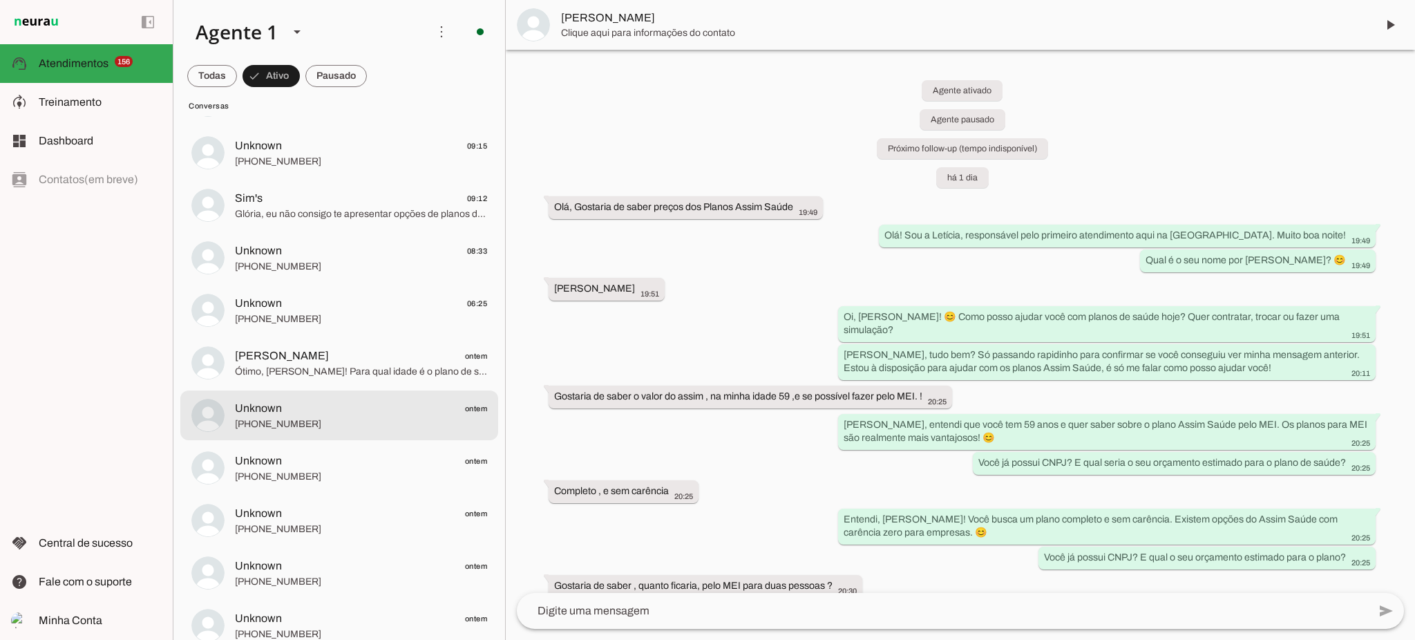
scroll to position [1161, 0]
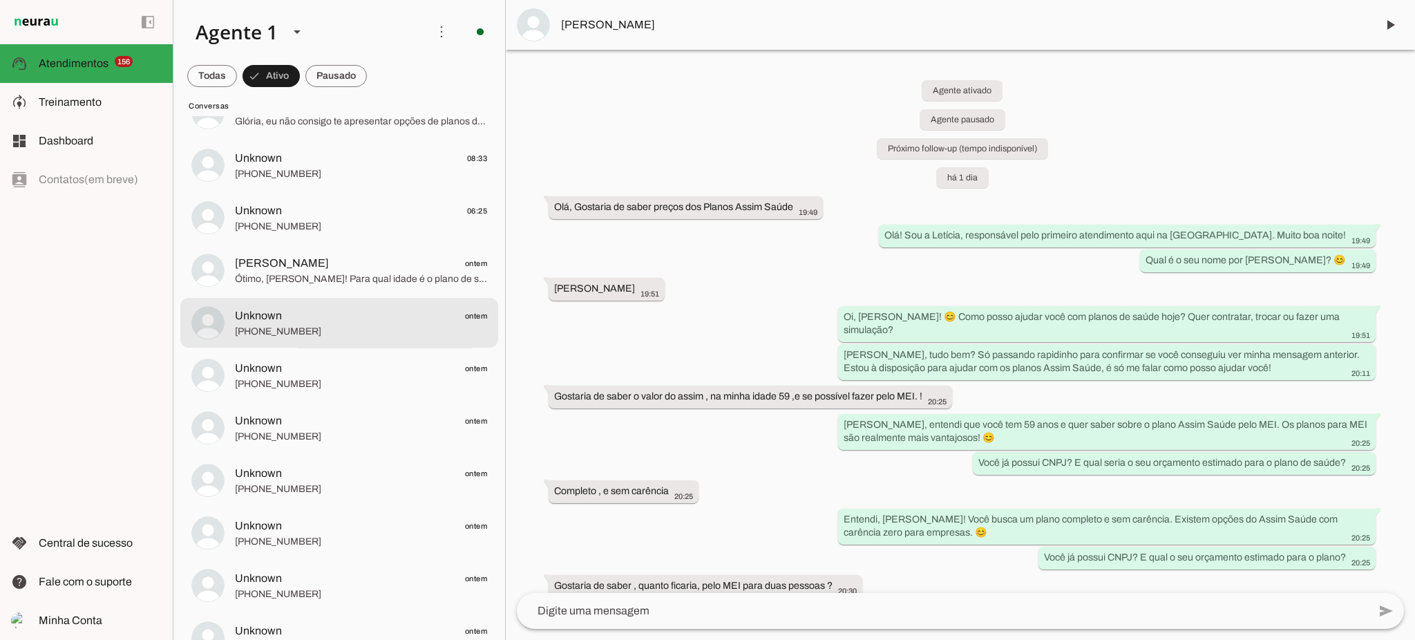
click at [318, 319] on span "Unknown ontem" at bounding box center [361, 315] width 252 height 17
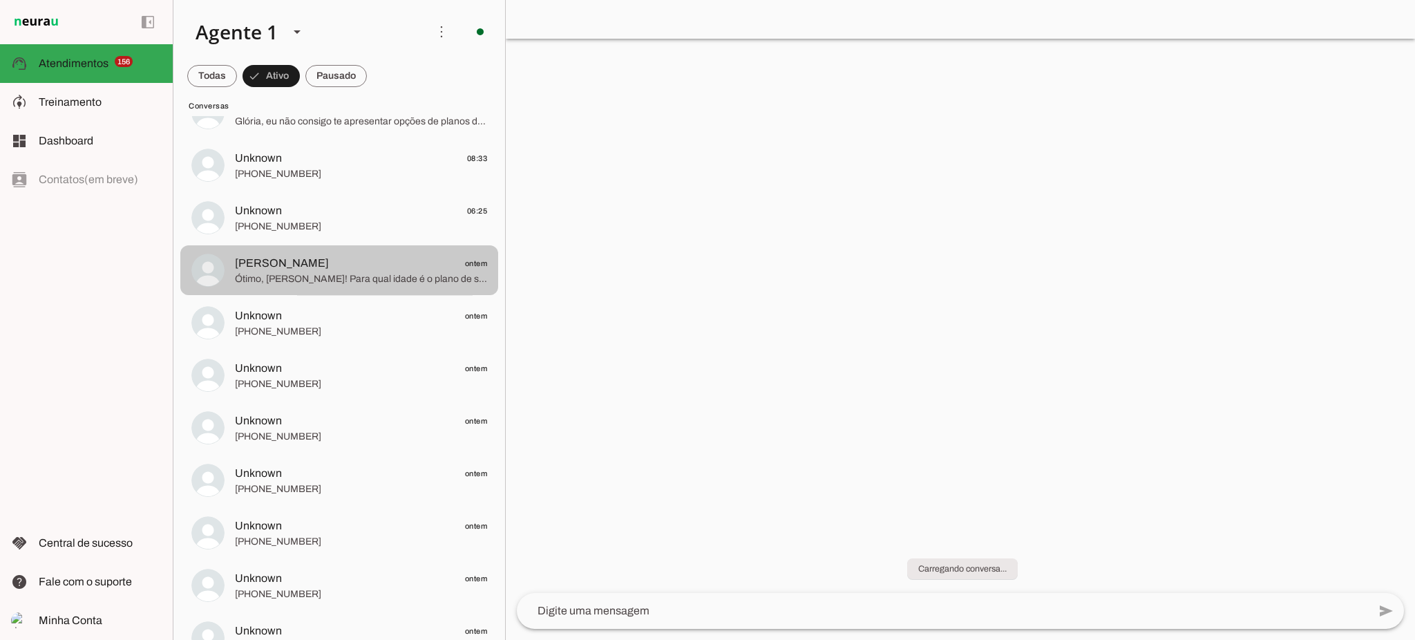
click at [293, 262] on span "Claudia Beserra" at bounding box center [282, 263] width 94 height 17
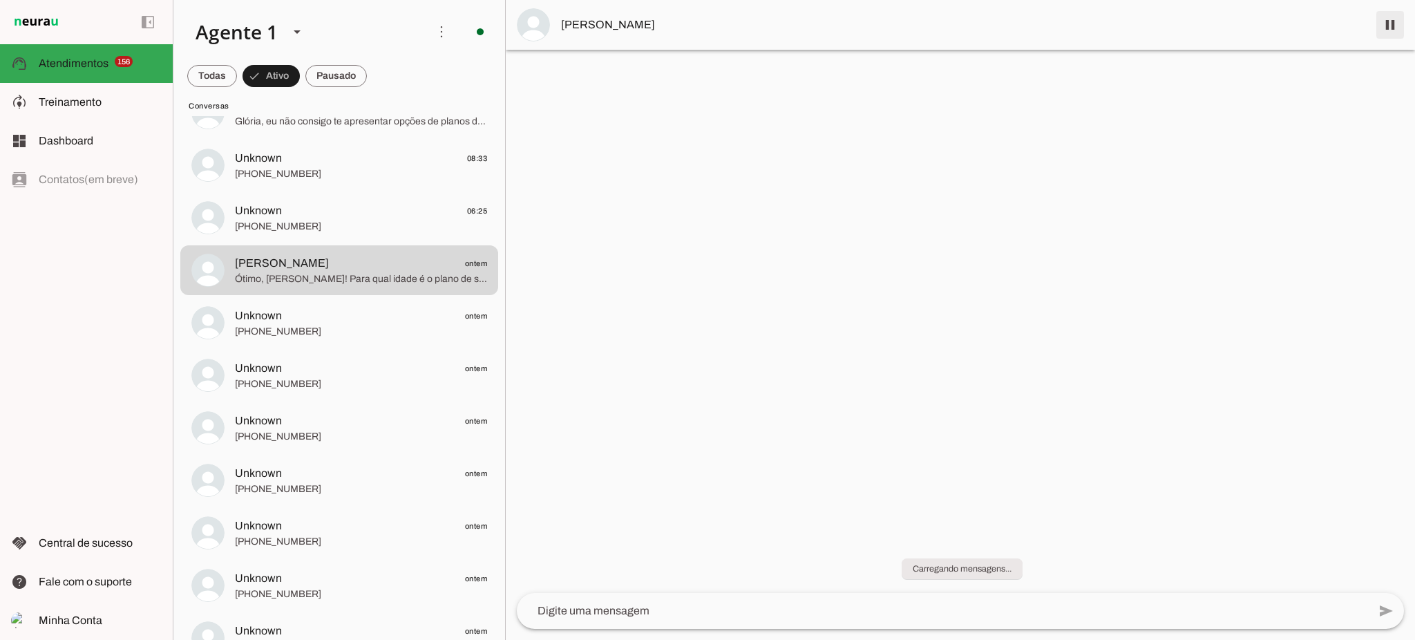
click at [1389, 33] on span at bounding box center [1390, 24] width 33 height 33
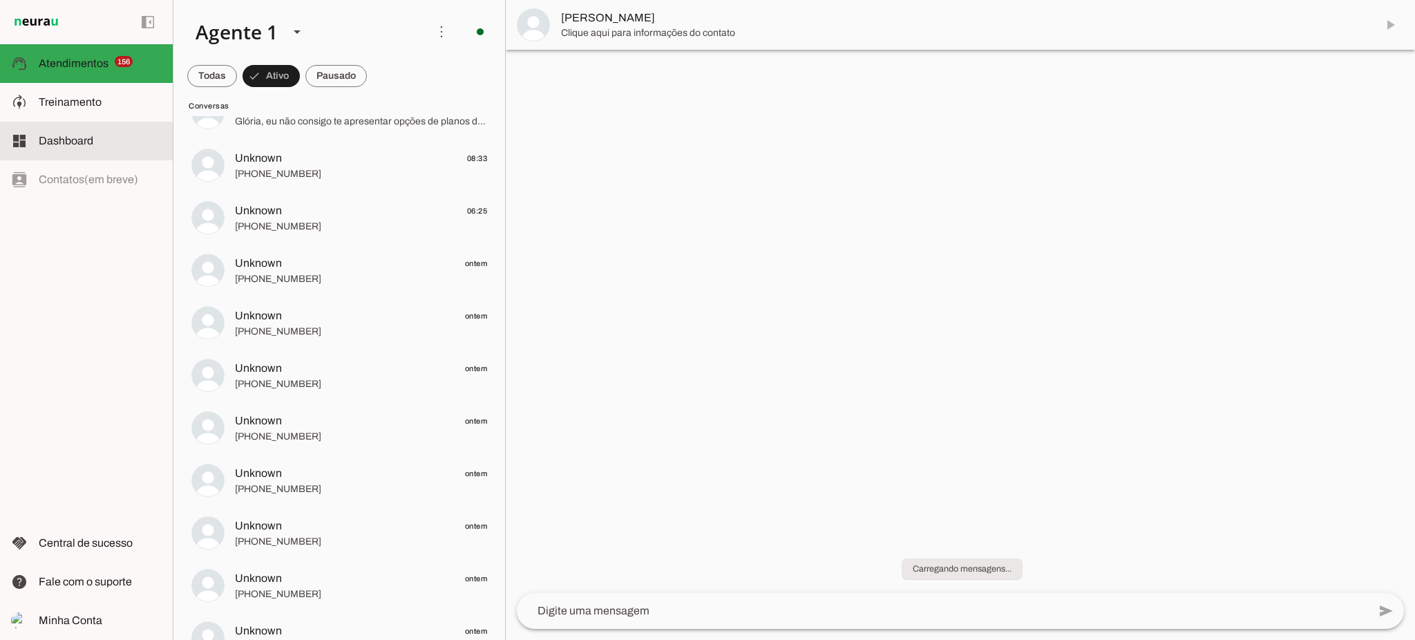
click at [69, 158] on md-item "dashboard Dashboard Dashboard" at bounding box center [86, 141] width 173 height 39
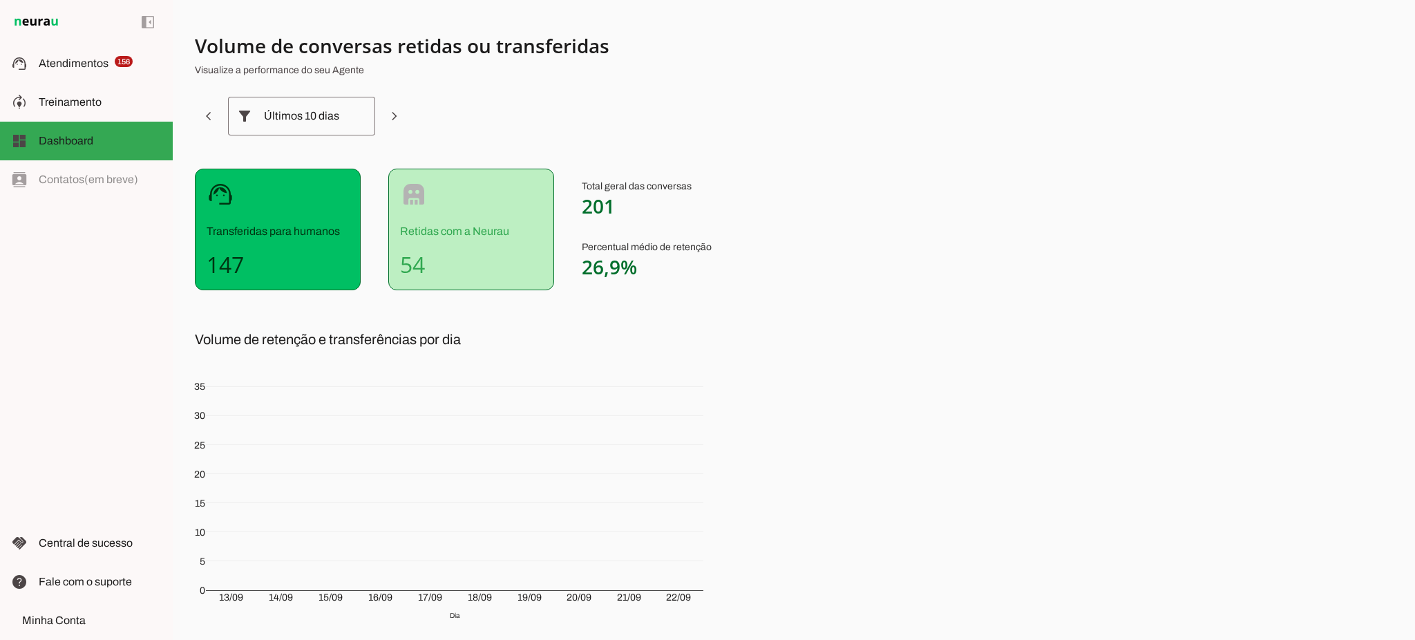
scroll to position [82, 0]
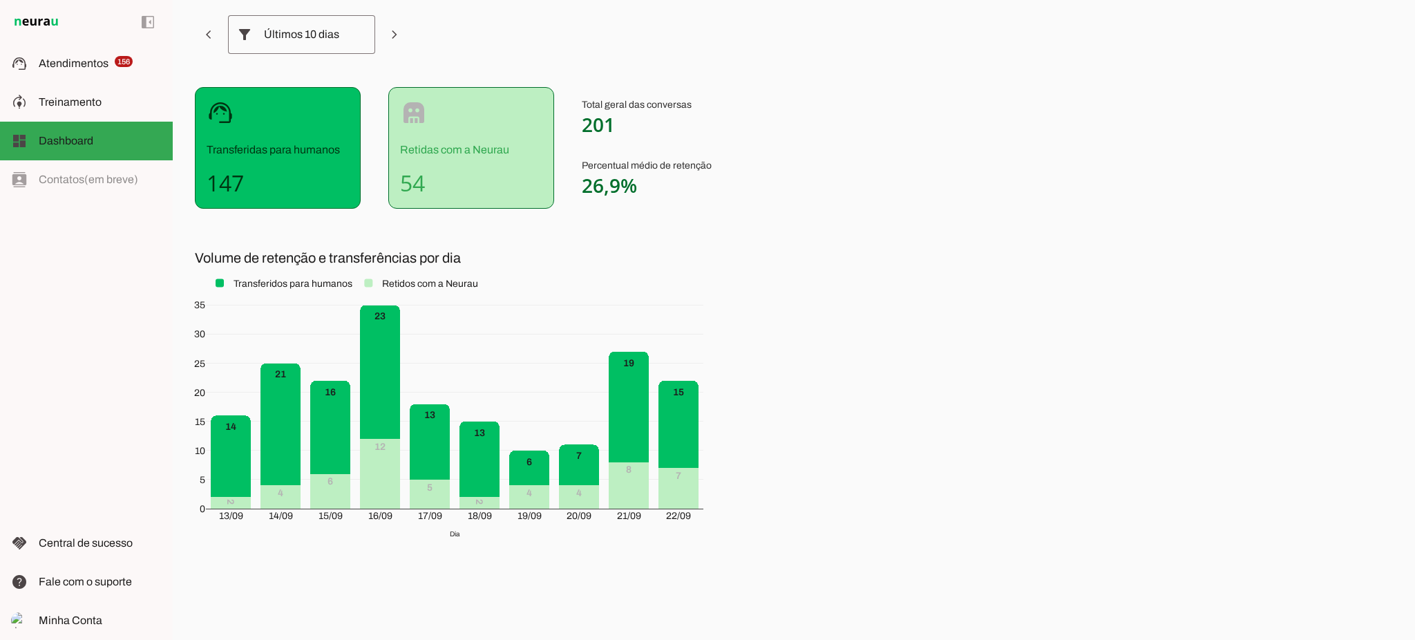
click at [956, 430] on div "Volume de conversas retidas ou transferidas Visualize a performance do seu Agen…" at bounding box center [794, 320] width 1242 height 640
click at [85, 625] on span "Minha Conta" at bounding box center [71, 620] width 64 height 12
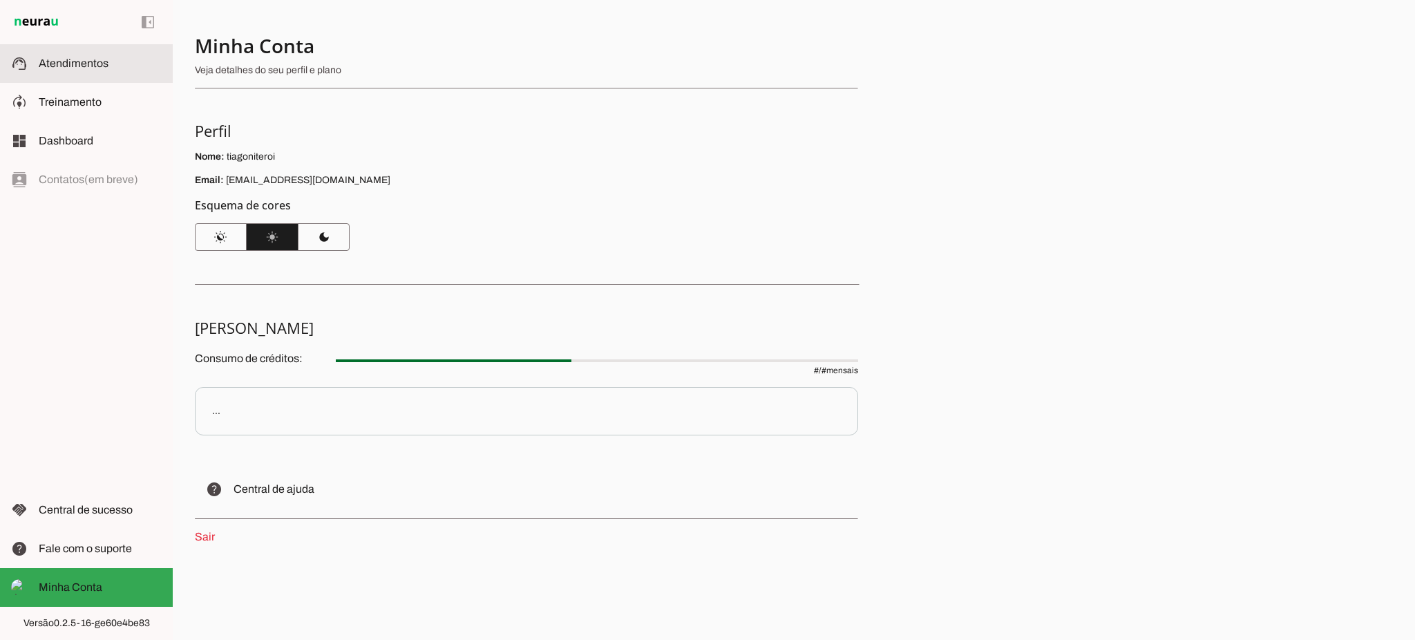
click at [66, 71] on slot at bounding box center [100, 63] width 123 height 17
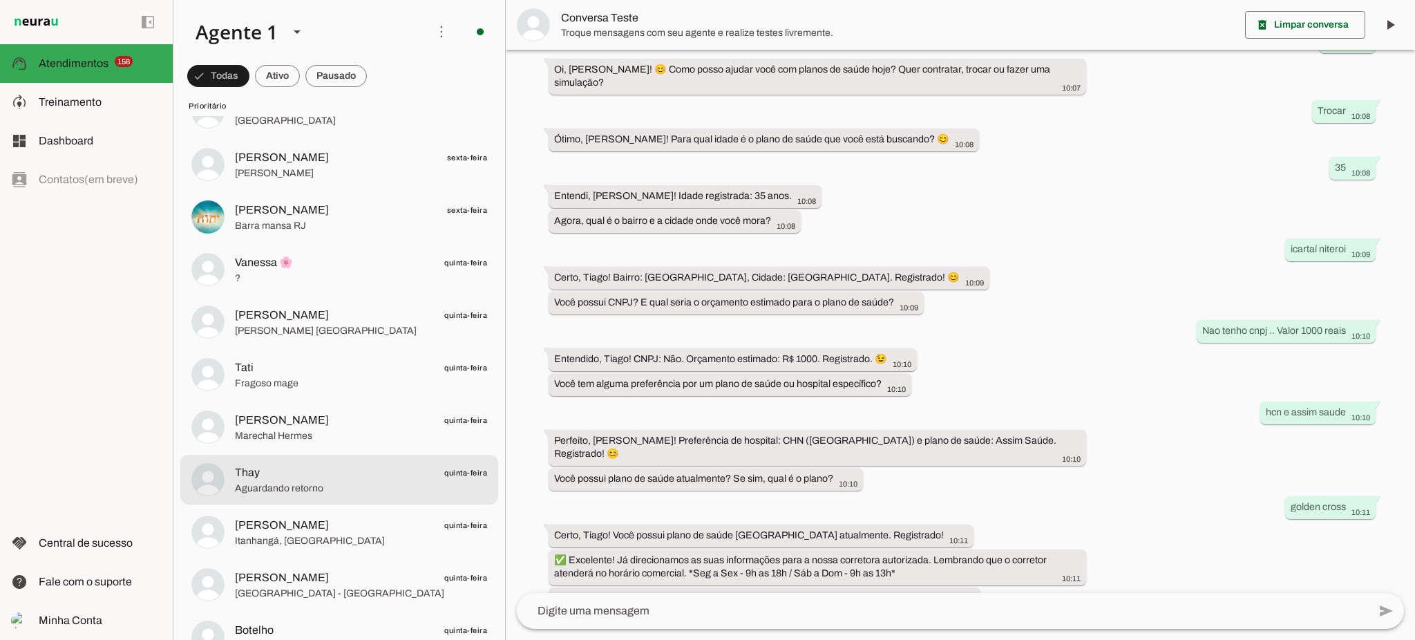
scroll to position [2764, 0]
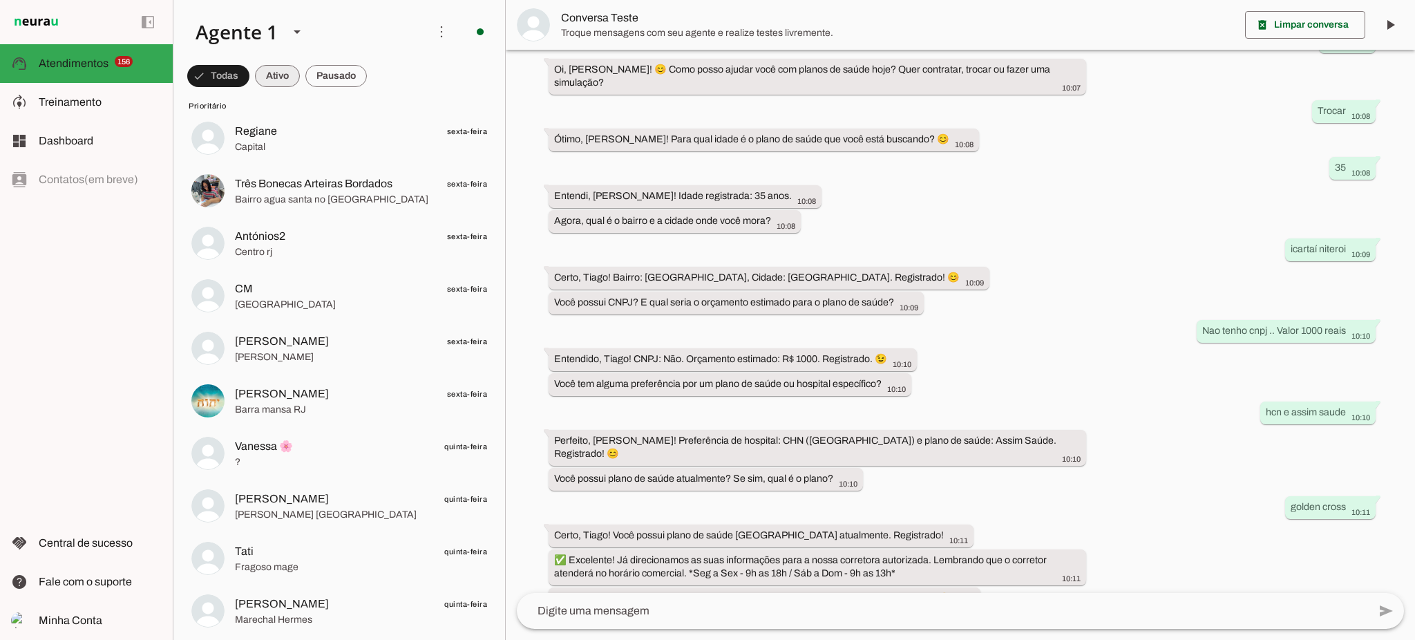
click at [283, 73] on span at bounding box center [277, 75] width 45 height 33
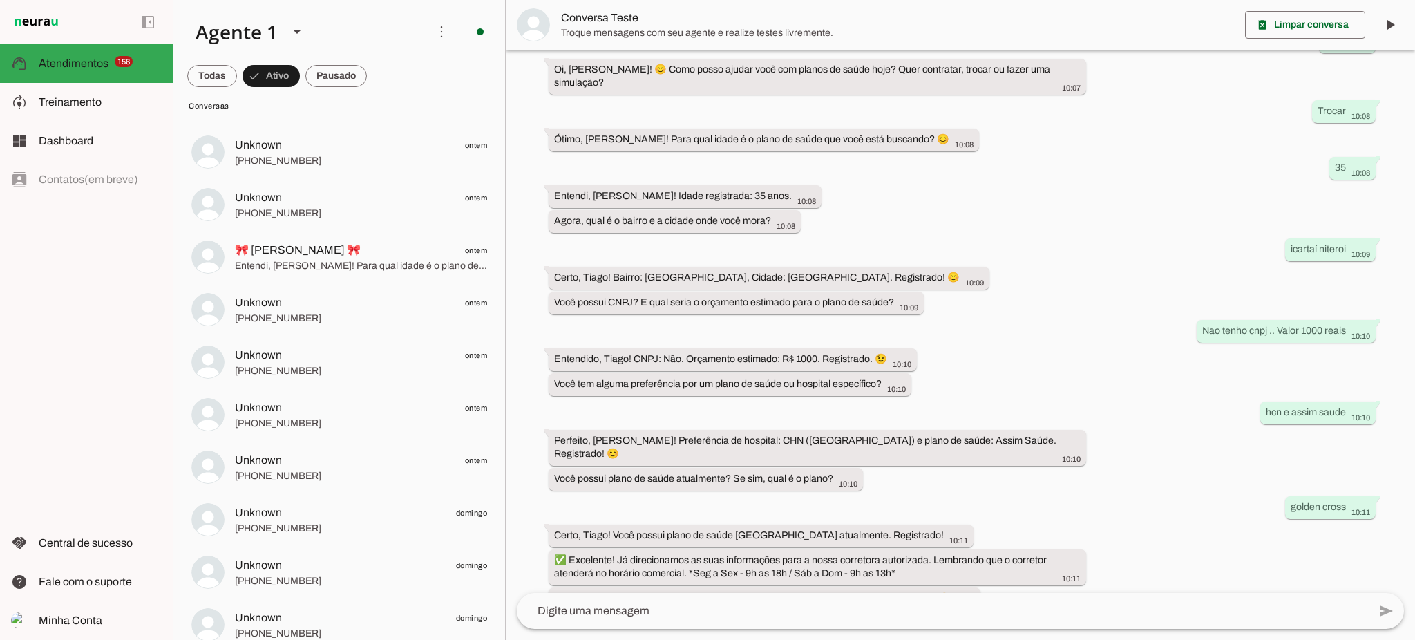
click at [346, 64] on chat-list "Agente 1 Criar Agente Você atingiu o limite de IAs Neurau permitidas. Atualize …" at bounding box center [339, 320] width 333 height 640
click at [352, 70] on span at bounding box center [335, 75] width 61 height 33
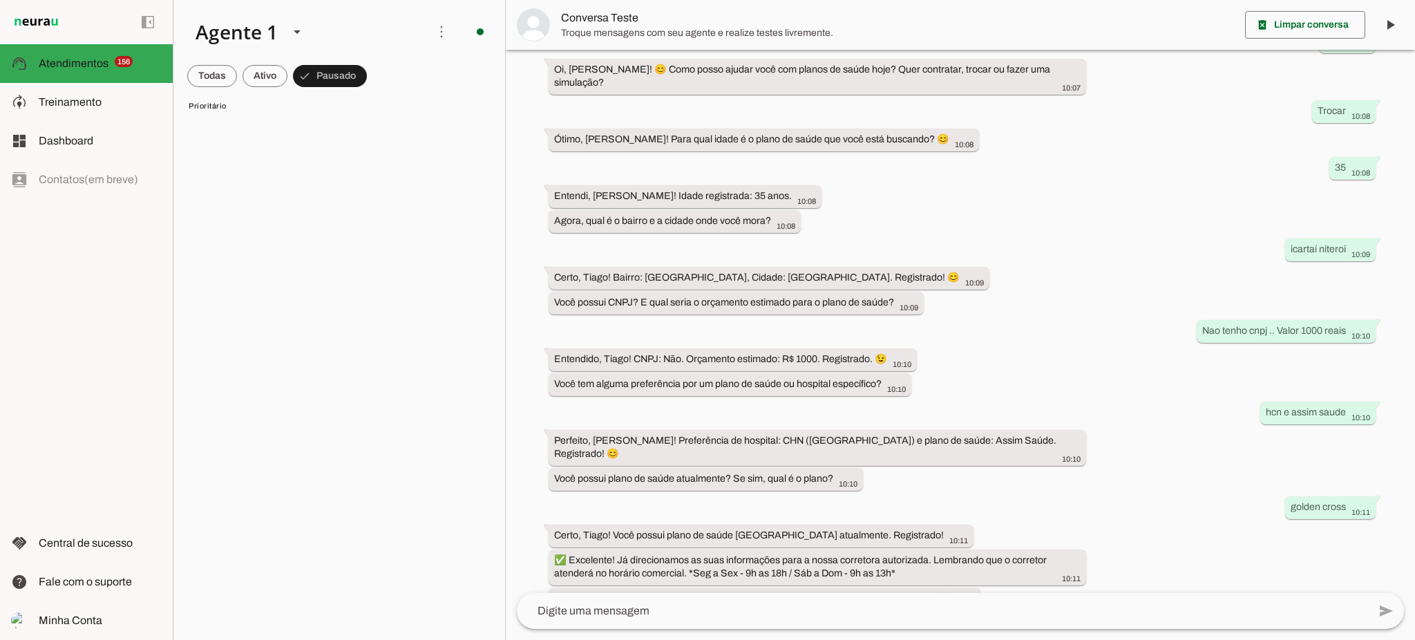
scroll to position [0, 0]
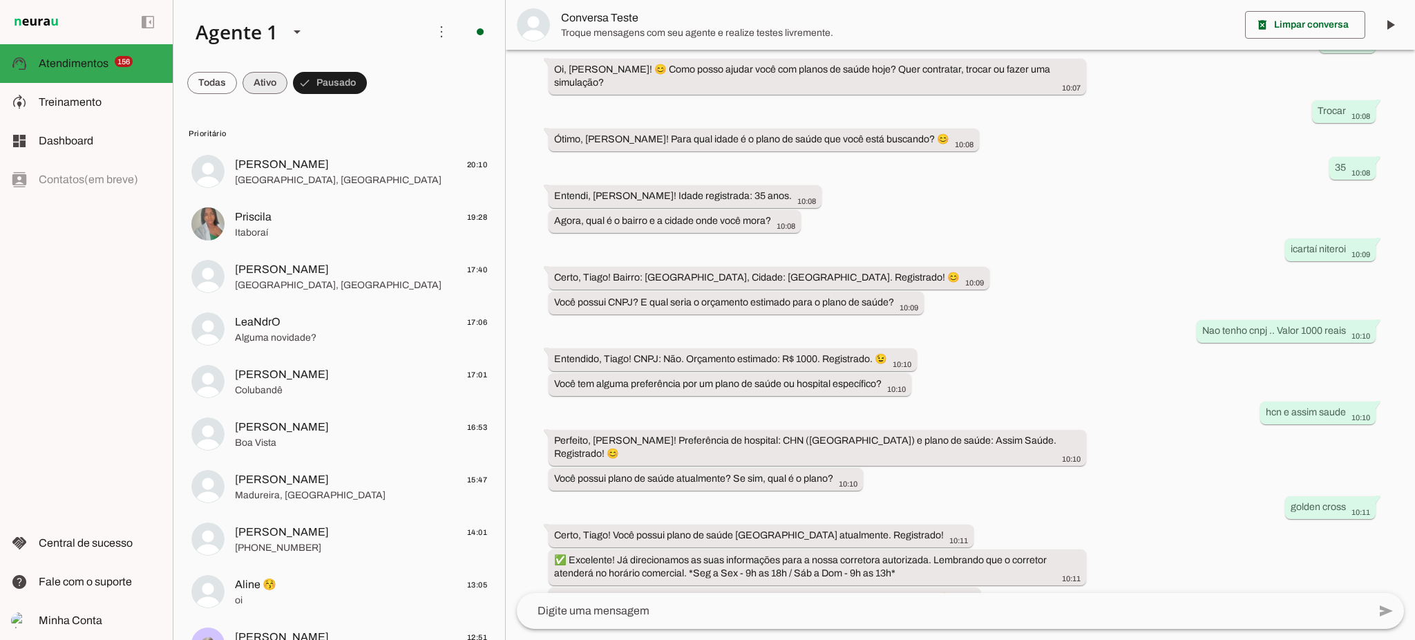
click at [272, 78] on span at bounding box center [265, 82] width 45 height 33
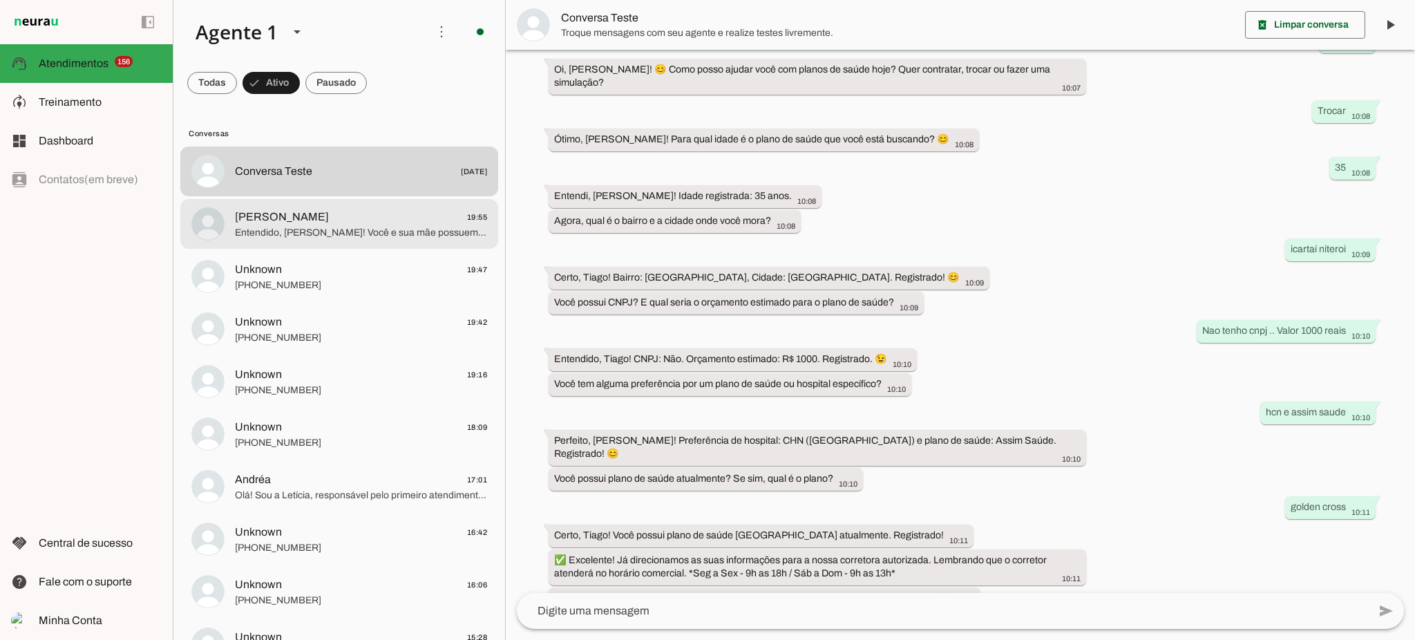
click at [352, 225] on div at bounding box center [361, 224] width 252 height 34
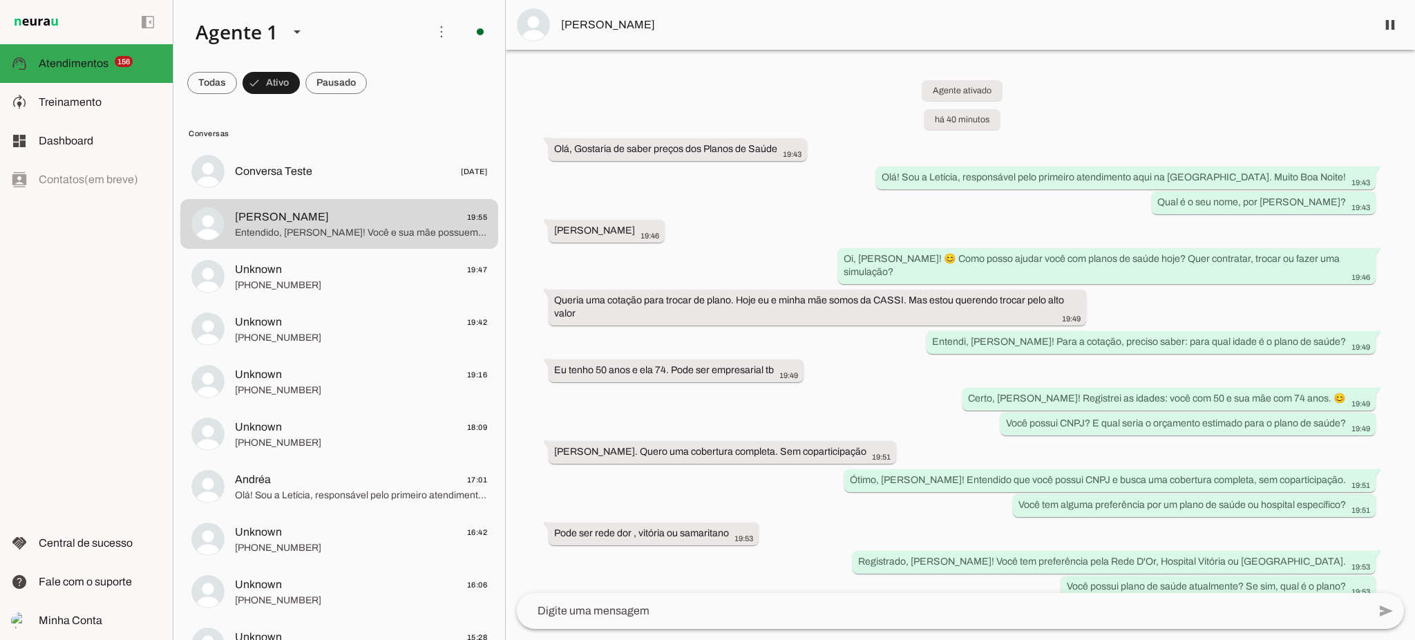
click at [679, 88] on div "Agente ativado há 40 minutos Olá, Gostaria de saber preços dos Planos de Saúde …" at bounding box center [960, 321] width 909 height 543
click at [587, 27] on span "Marcelo" at bounding box center [963, 25] width 804 height 17
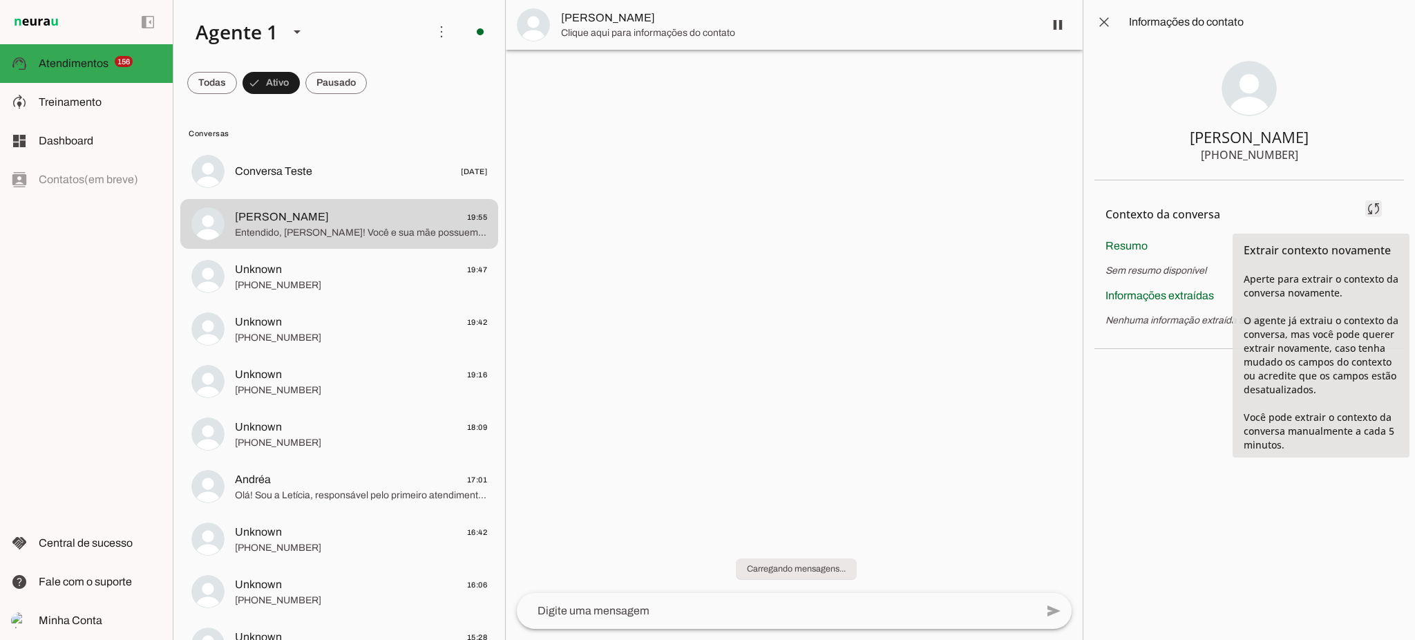
click at [1374, 208] on span at bounding box center [1373, 208] width 33 height 33
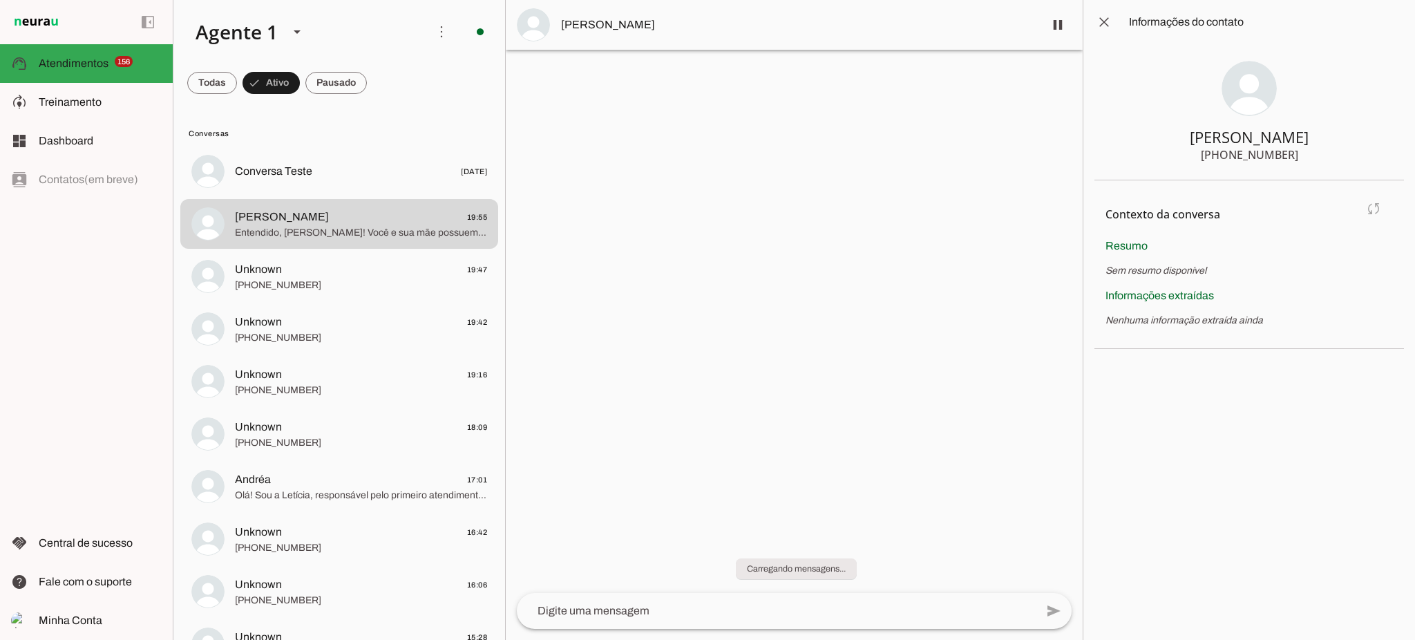
click at [1369, 209] on md-item "Contexto da conversa sync Extrair contexto novamente Aperte para extrair o cont…" at bounding box center [1249, 214] width 287 height 46
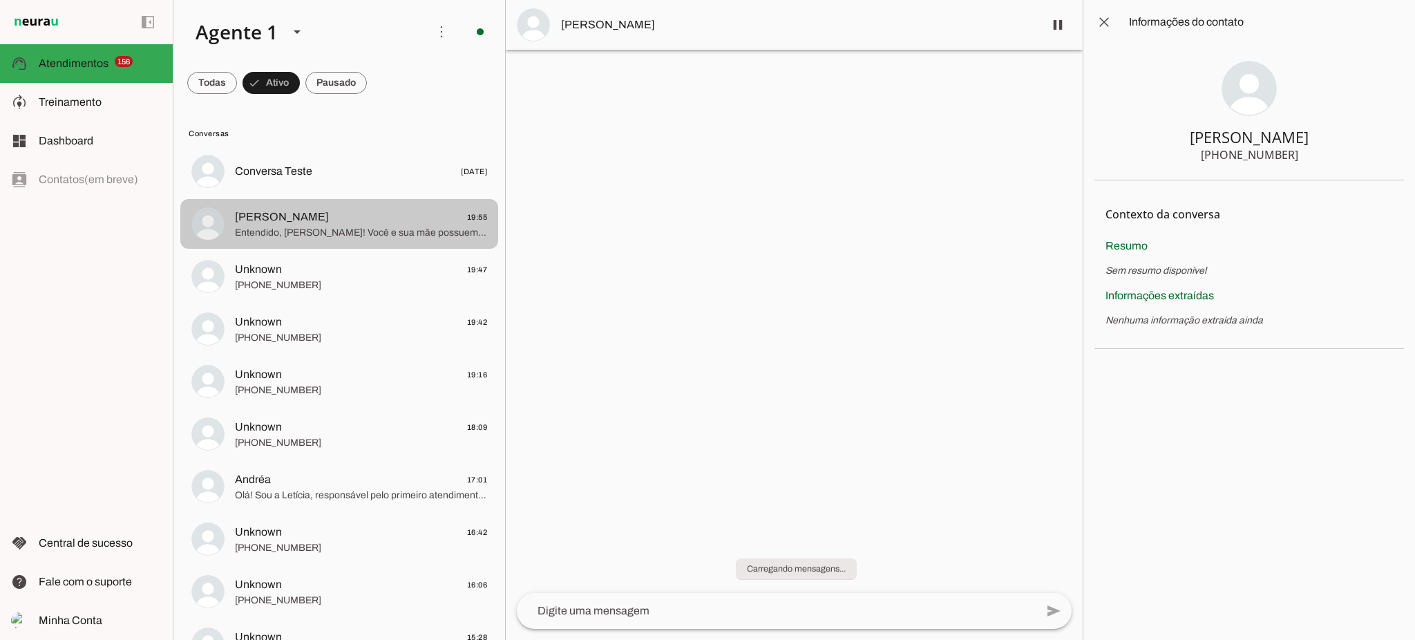
click at [362, 231] on span "Entendido, Marcelo! Você e sua mãe possuem plano de saúde CASSI atualmente. ✅ E…" at bounding box center [361, 233] width 252 height 14
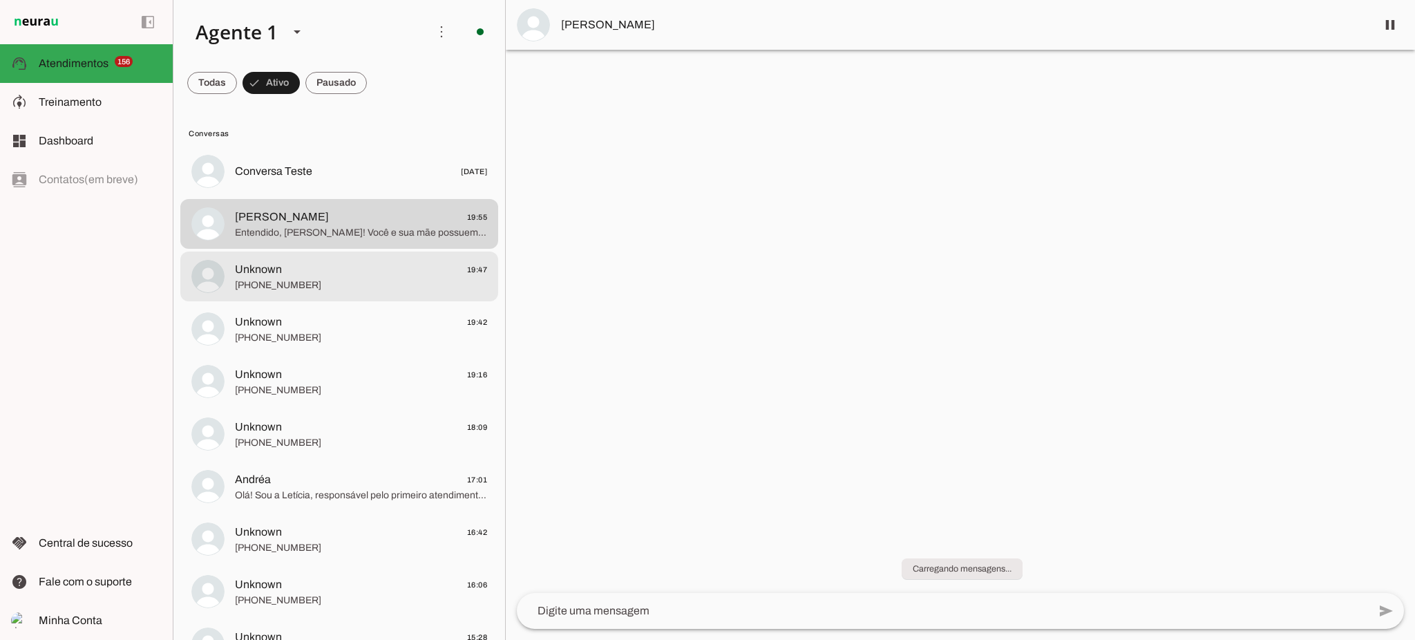
click at [388, 283] on span "+000000000000" at bounding box center [361, 285] width 252 height 14
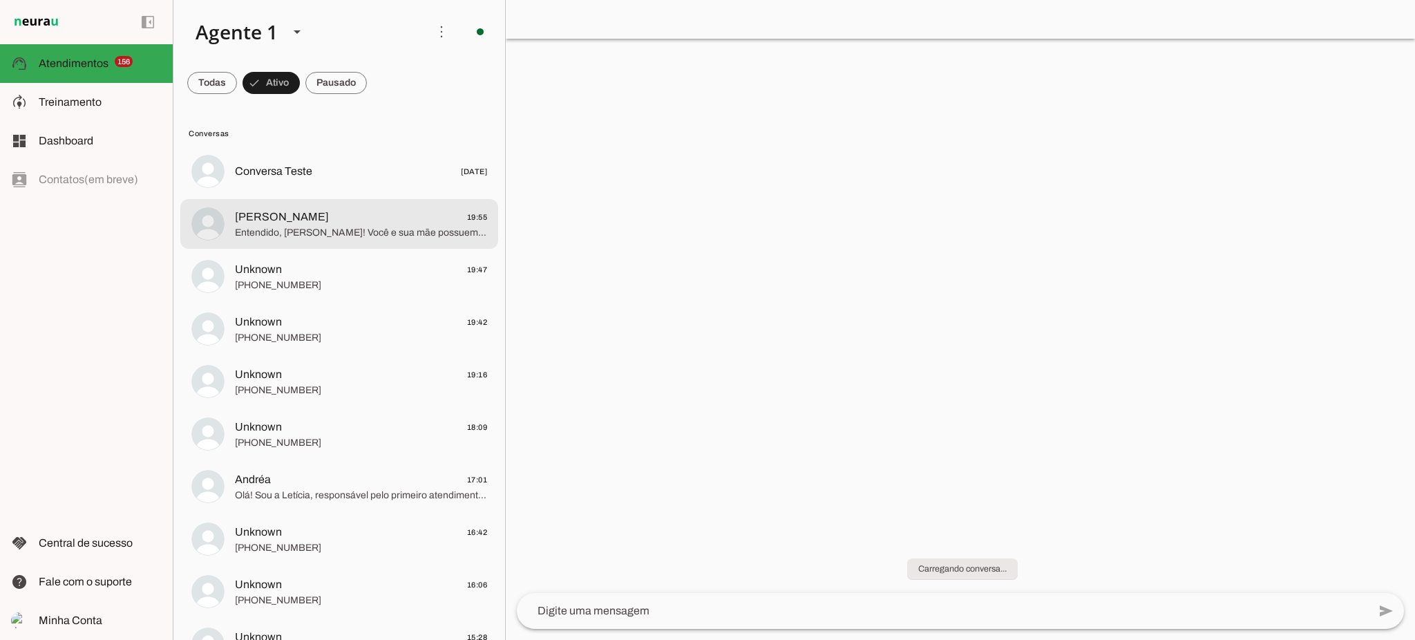
click at [382, 235] on span "Entendido, Marcelo! Você e sua mãe possuem plano de saúde CASSI atualmente. ✅ E…" at bounding box center [361, 233] width 252 height 14
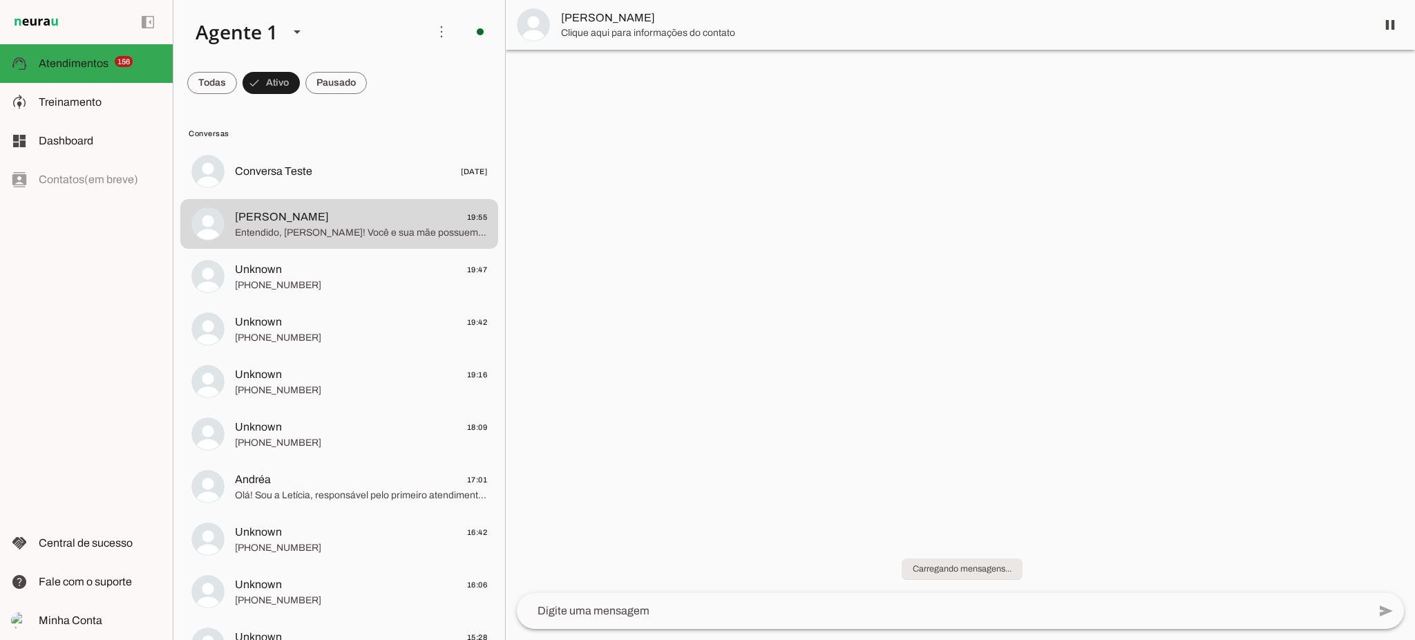
click at [391, 229] on span "Entendido, Marcelo! Você e sua mãe possuem plano de saúde CASSI atualmente. ✅ E…" at bounding box center [361, 233] width 252 height 14
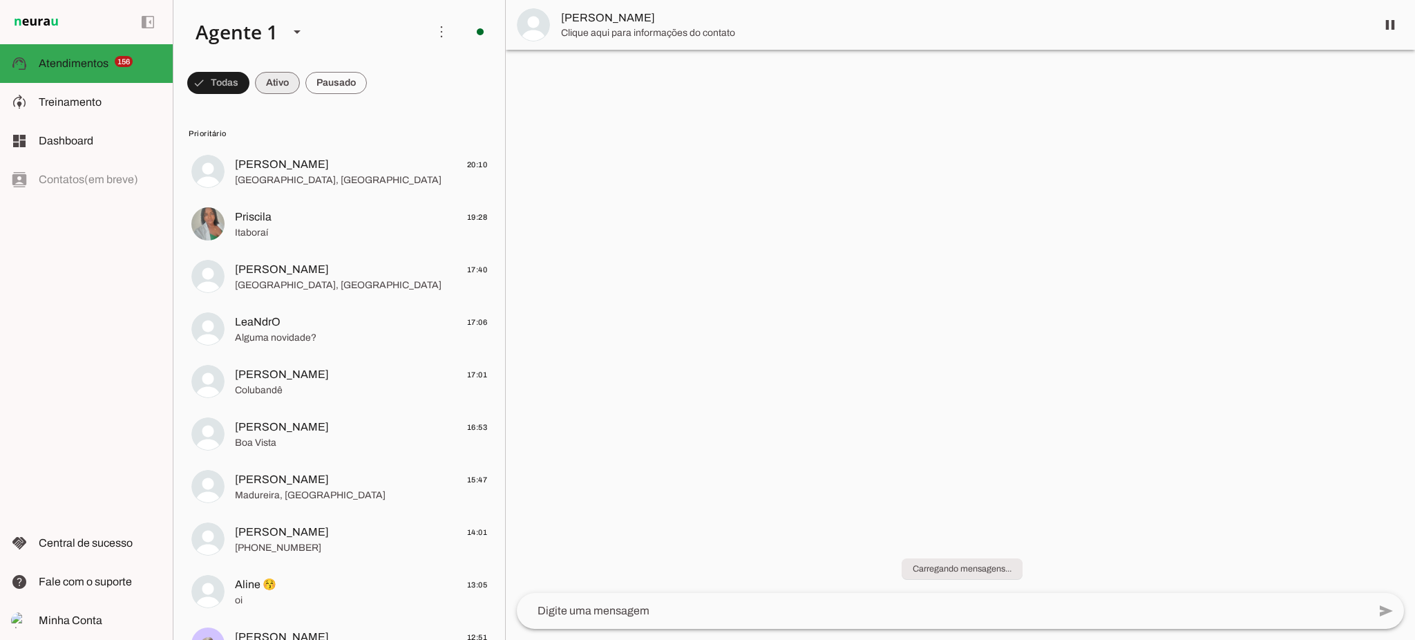
click at [278, 78] on span at bounding box center [277, 82] width 45 height 33
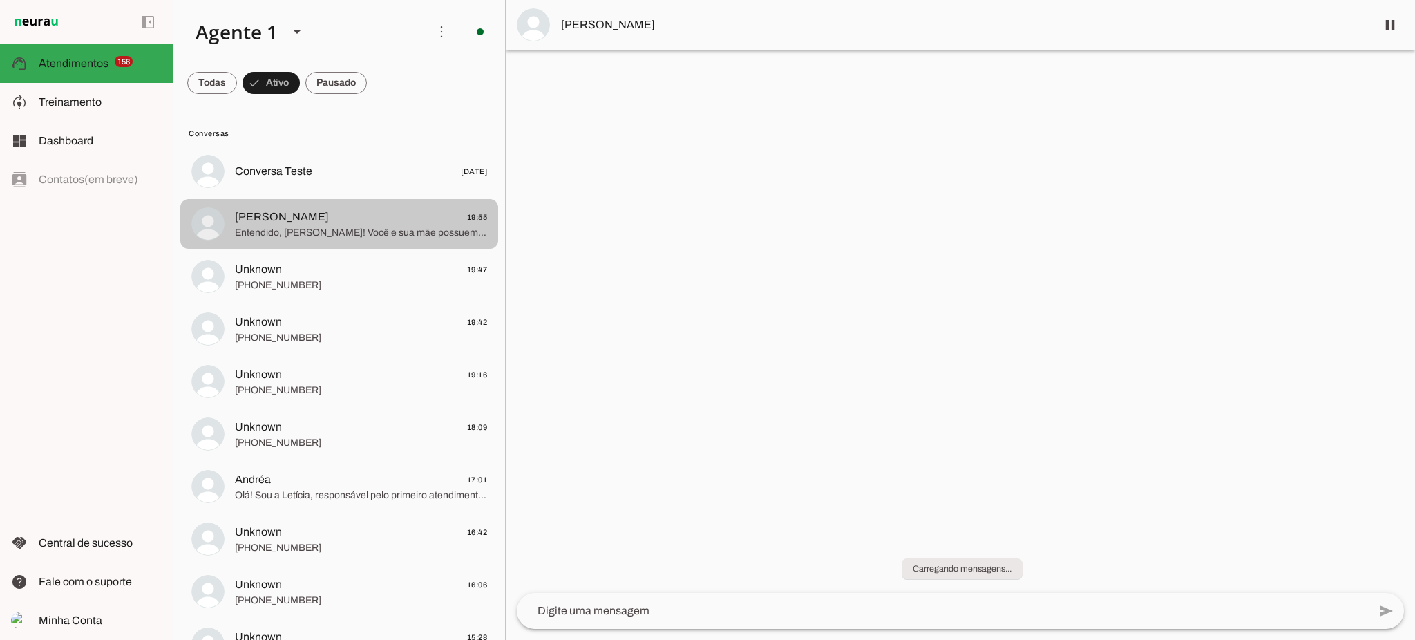
click at [425, 224] on span "Marcelo 19:55" at bounding box center [361, 217] width 252 height 17
click at [369, 229] on span "Entendido, Marcelo! Você e sua mãe possuem plano de saúde CASSI atualmente. ✅ E…" at bounding box center [361, 233] width 252 height 14
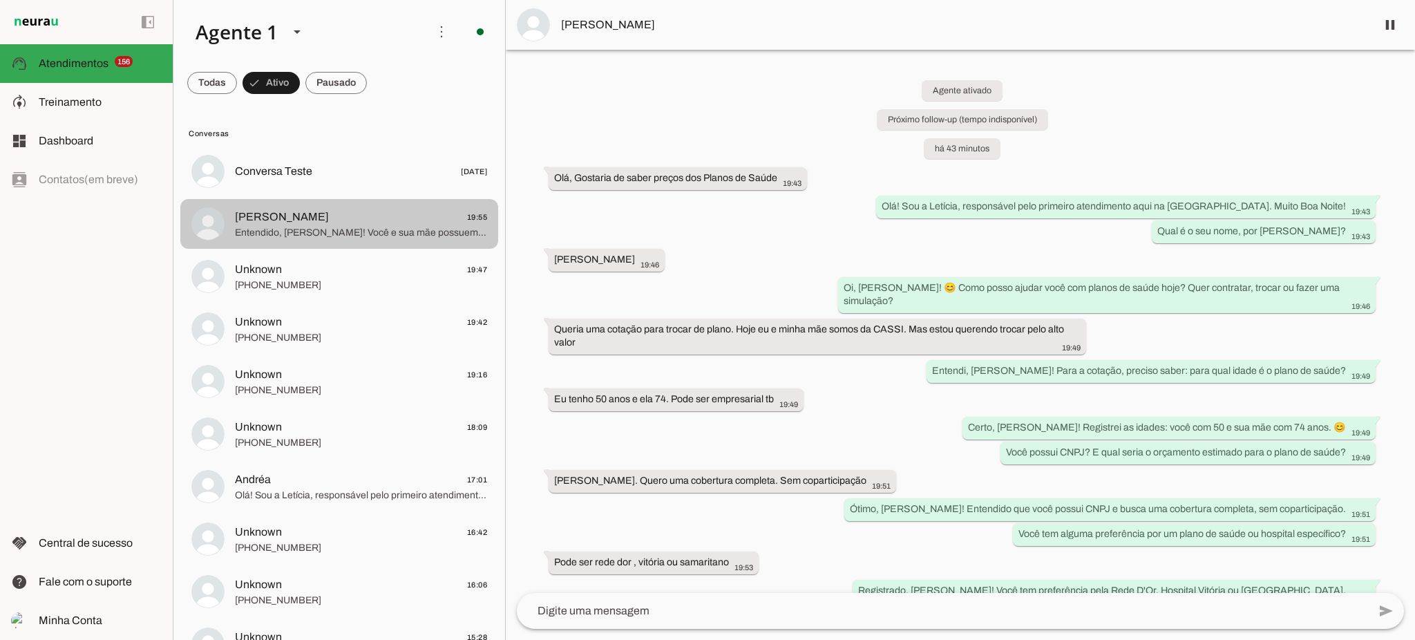
click at [400, 239] on span "Entendido, Marcelo! Você e sua mãe possuem plano de saúde CASSI atualmente. ✅ E…" at bounding box center [361, 233] width 252 height 14
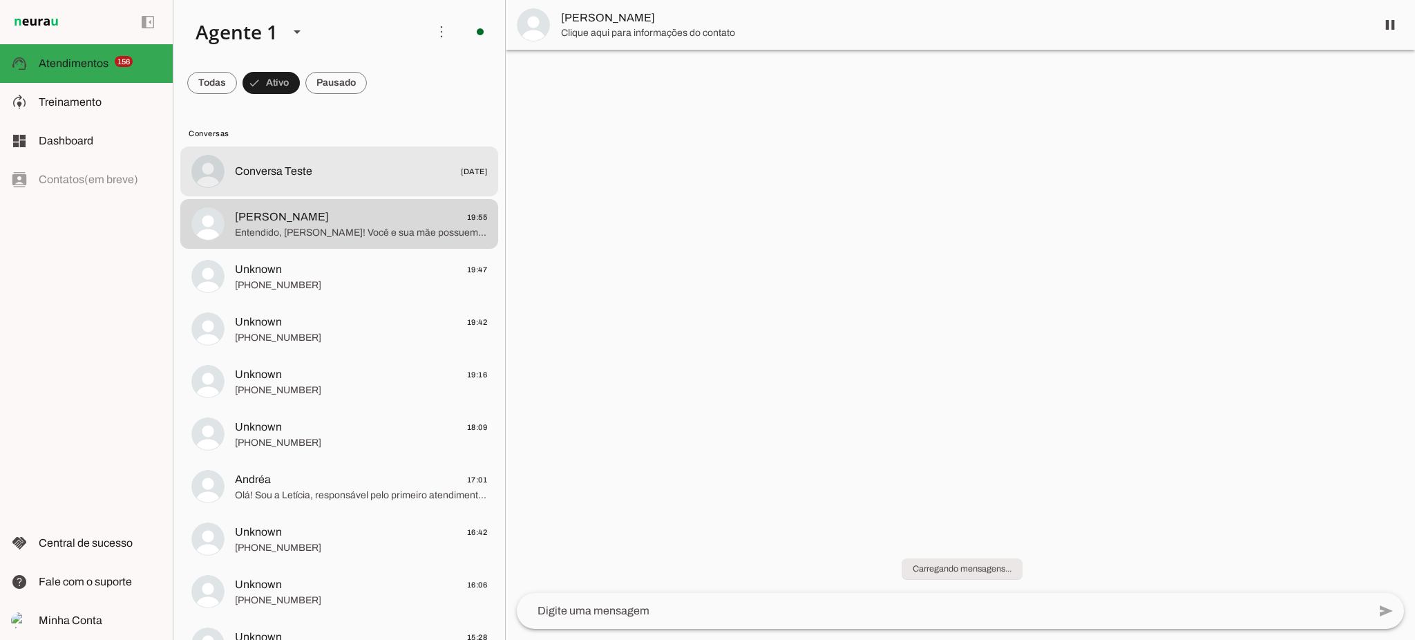
click at [357, 180] on div at bounding box center [361, 172] width 252 height 20
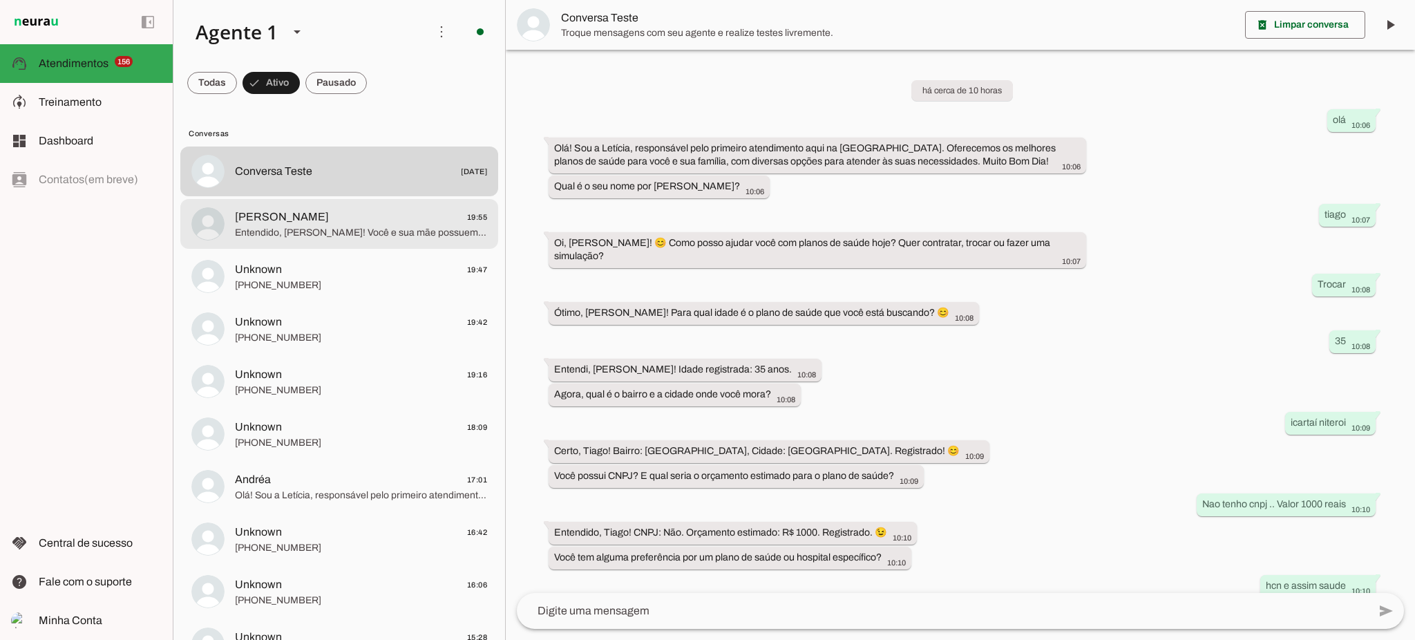
scroll to position [173, 0]
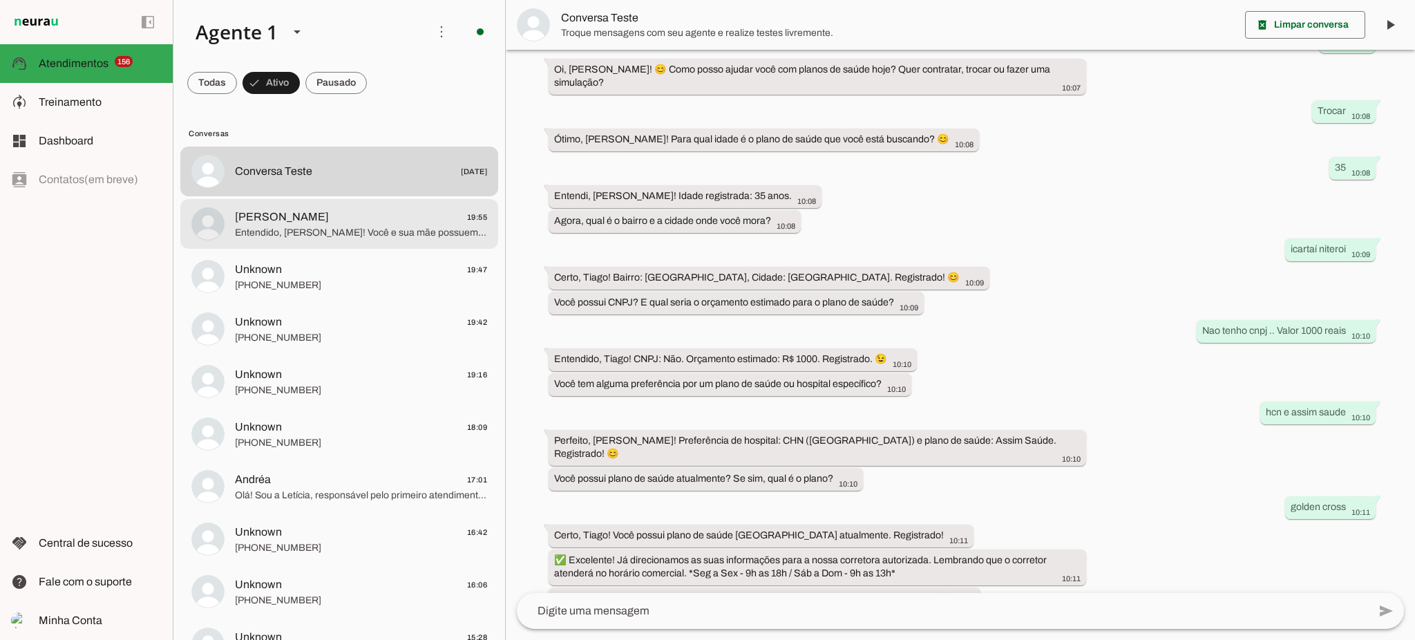
click at [358, 227] on span "Entendido, Marcelo! Você e sua mãe possuem plano de saúde CASSI atualmente. ✅ E…" at bounding box center [361, 233] width 252 height 14
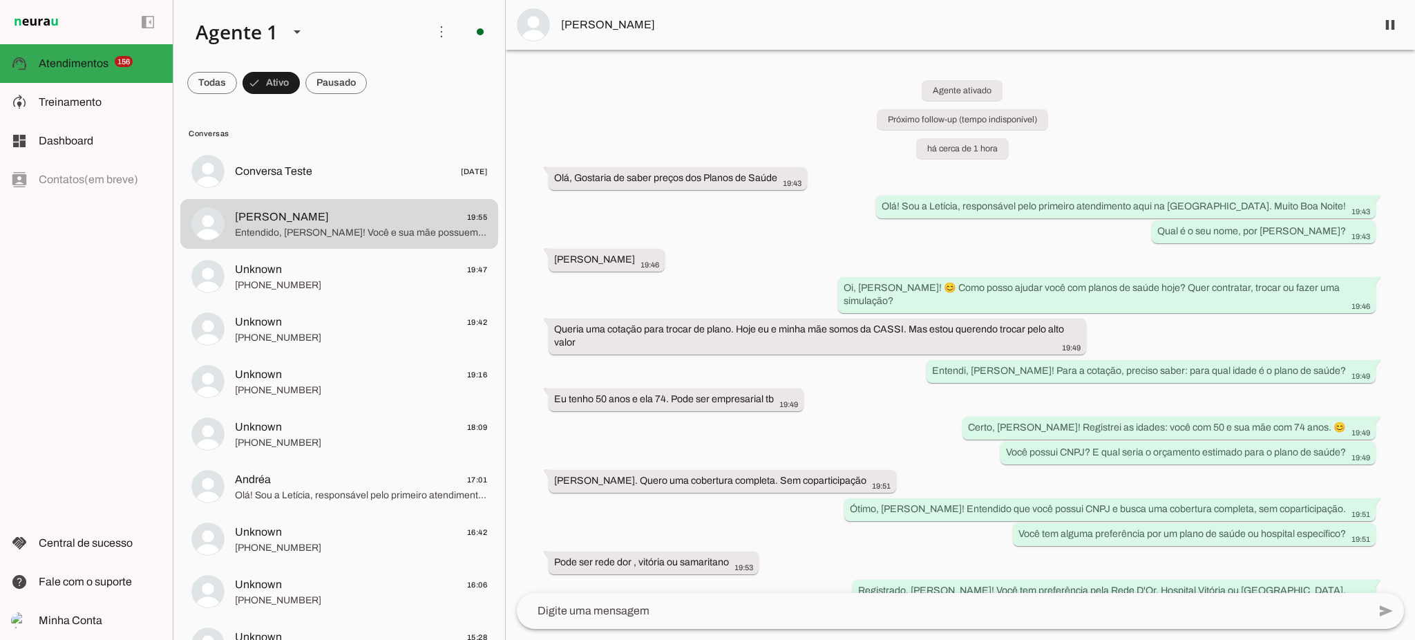
scroll to position [239, 0]
